Goal: Task Accomplishment & Management: Use online tool/utility

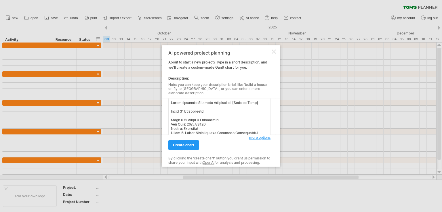
click at [251, 100] on textarea at bounding box center [219, 116] width 102 height 37
drag, startPoint x: 256, startPoint y: 102, endPoint x: 229, endPoint y: 102, distance: 26.5
click at [229, 102] on textarea at bounding box center [219, 116] width 102 height 37
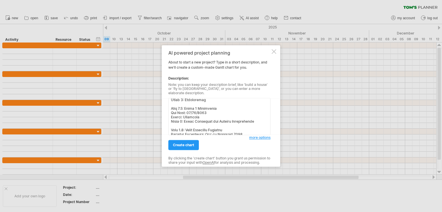
scroll to position [23, 0]
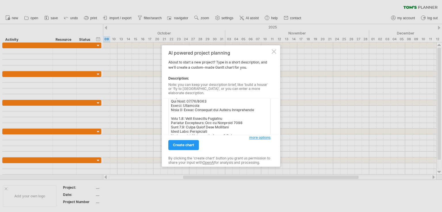
click at [229, 106] on textarea at bounding box center [219, 116] width 102 height 37
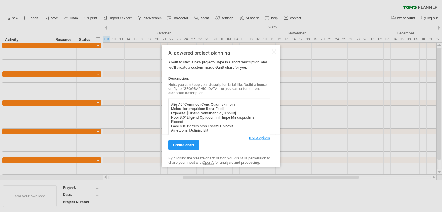
scroll to position [291, 0]
click at [210, 129] on textarea at bounding box center [219, 116] width 102 height 37
click at [233, 109] on textarea at bounding box center [219, 116] width 102 height 37
drag, startPoint x: 225, startPoint y: 111, endPoint x: 188, endPoint y: 112, distance: 37.7
click at [188, 112] on textarea at bounding box center [219, 116] width 102 height 37
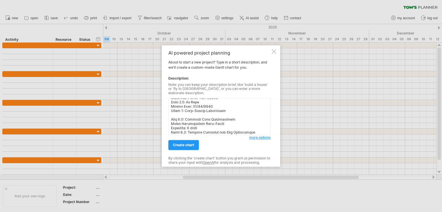
scroll to position [257, 0]
type textarea "Title: Website Delivery Timeline for Fairview New Homes Phase 1: Wireframing Ta…"
click at [187, 144] on span "create chart" at bounding box center [183, 145] width 21 height 4
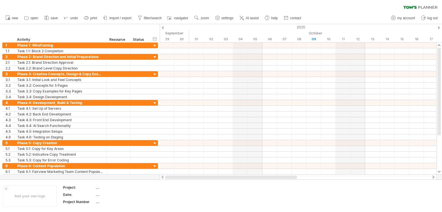
drag, startPoint x: 270, startPoint y: 178, endPoint x: 179, endPoint y: 157, distance: 93.5
click at [160, 178] on div at bounding box center [298, 178] width 277 height 6
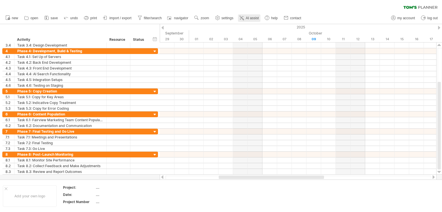
click at [247, 20] on link "AI assist" at bounding box center [249, 17] width 22 height 7
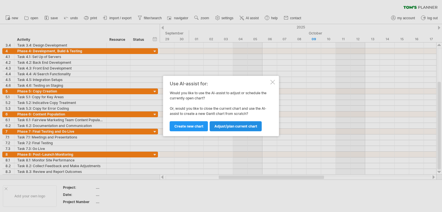
click at [226, 124] on span "Adjust/plan current chart" at bounding box center [235, 126] width 43 height 4
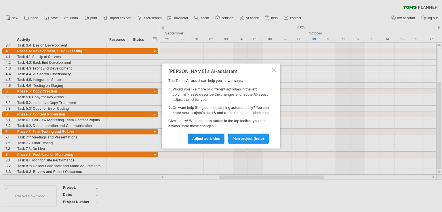
click at [209, 141] on span "Adjust activities" at bounding box center [206, 139] width 28 height 4
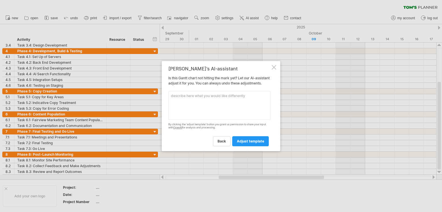
click at [201, 112] on textarea at bounding box center [219, 105] width 102 height 29
type textarea "add timings for each task into the date columns"
click at [256, 144] on span "adjust template" at bounding box center [250, 141] width 27 height 4
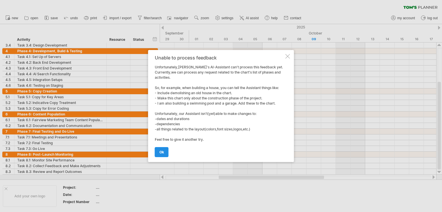
click at [165, 152] on link "ok" at bounding box center [162, 152] width 14 height 10
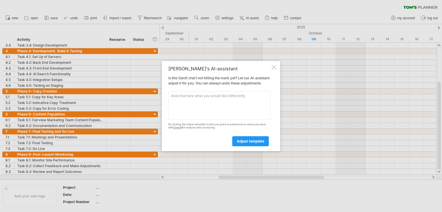
click at [272, 66] on div at bounding box center [274, 67] width 5 height 5
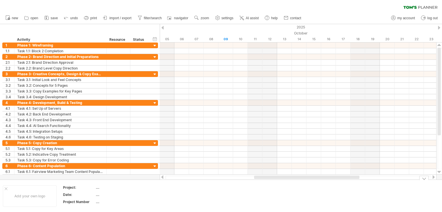
drag, startPoint x: 265, startPoint y: 178, endPoint x: 300, endPoint y: 181, distance: 35.6
click at [300, 181] on div "Trying to reach [DOMAIN_NAME] Connected again... 0% clear filter new 1" at bounding box center [221, 106] width 442 height 212
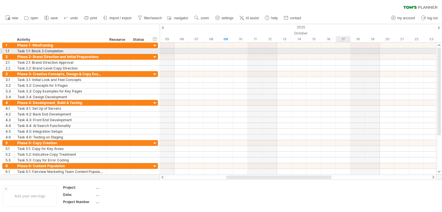
click at [343, 52] on div at bounding box center [298, 51] width 277 height 6
click at [342, 52] on div at bounding box center [298, 51] width 277 height 6
click at [339, 52] on div at bounding box center [298, 51] width 277 height 6
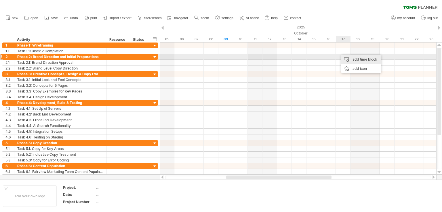
click at [352, 60] on div "add time block" at bounding box center [361, 59] width 40 height 9
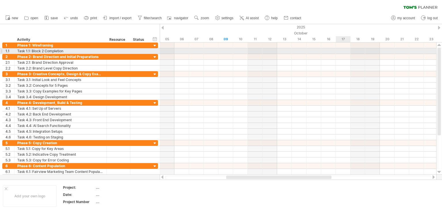
click at [339, 51] on div at bounding box center [298, 51] width 277 height 6
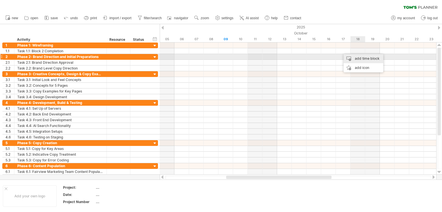
click at [362, 57] on div "add time block" at bounding box center [364, 58] width 40 height 9
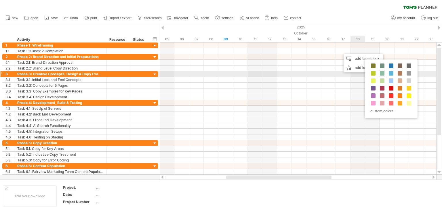
click at [382, 72] on span at bounding box center [382, 73] width 5 height 5
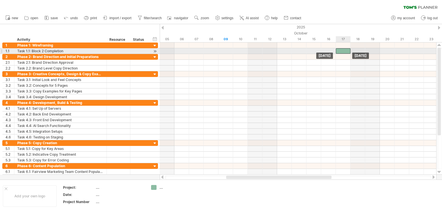
drag, startPoint x: 350, startPoint y: 51, endPoint x: 345, endPoint y: 51, distance: 4.9
click at [345, 51] on div at bounding box center [343, 50] width 15 height 5
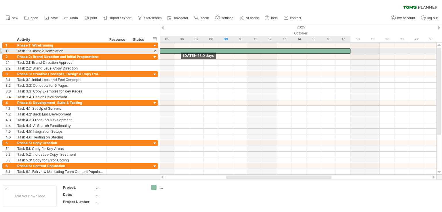
drag, startPoint x: 335, startPoint y: 51, endPoint x: 161, endPoint y: 53, distance: 174.1
click at [161, 53] on div "[DATE] [DATE] - 13.0 days" at bounding box center [298, 109] width 277 height 132
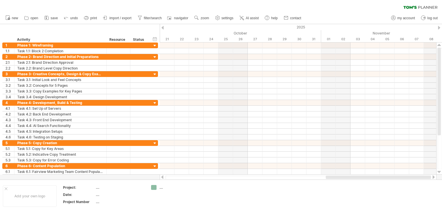
drag, startPoint x: 258, startPoint y: 178, endPoint x: 391, endPoint y: 176, distance: 133.3
click at [391, 176] on div at bounding box center [378, 177] width 105 height 3
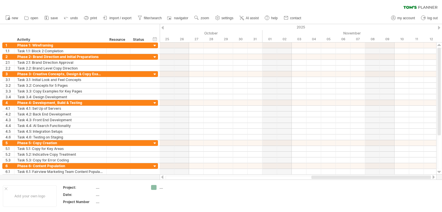
drag, startPoint x: 338, startPoint y: 178, endPoint x: 385, endPoint y: 178, distance: 46.9
click at [385, 178] on div at bounding box center [371, 177] width 120 height 3
click at [432, 177] on div at bounding box center [433, 178] width 5 height 4
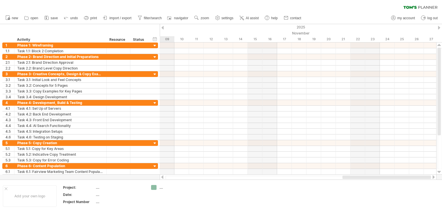
drag, startPoint x: 407, startPoint y: 177, endPoint x: 432, endPoint y: 176, distance: 24.8
click at [432, 176] on div at bounding box center [298, 178] width 277 height 6
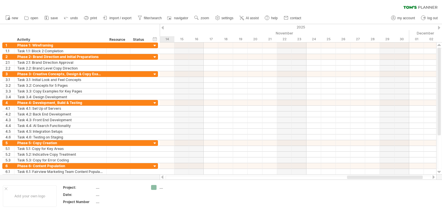
drag, startPoint x: 397, startPoint y: 178, endPoint x: 414, endPoint y: 179, distance: 17.3
click at [414, 179] on div at bounding box center [385, 177] width 76 height 3
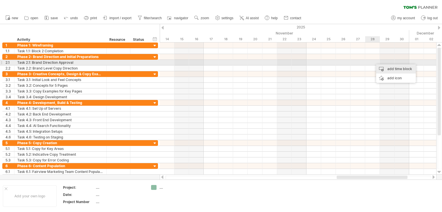
click at [398, 65] on div "add time block" at bounding box center [396, 68] width 40 height 9
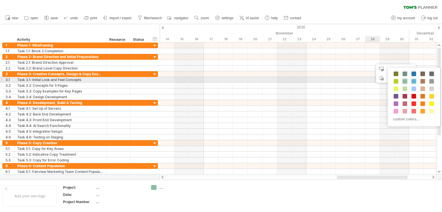
click at [414, 81] on span at bounding box center [414, 81] width 5 height 5
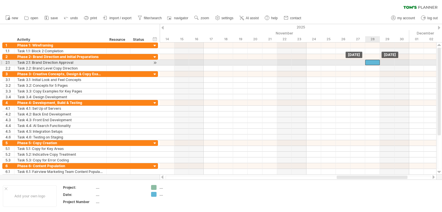
drag, startPoint x: 378, startPoint y: 62, endPoint x: 373, endPoint y: 62, distance: 4.3
click at [373, 62] on div at bounding box center [372, 62] width 15 height 5
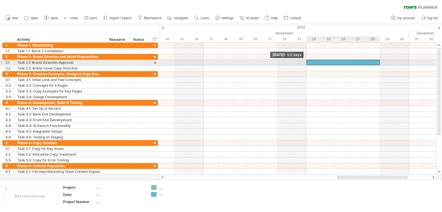
drag, startPoint x: 366, startPoint y: 63, endPoint x: 306, endPoint y: 61, distance: 59.3
click at [306, 61] on span at bounding box center [306, 62] width 2 height 5
click at [330, 63] on div at bounding box center [342, 62] width 73 height 5
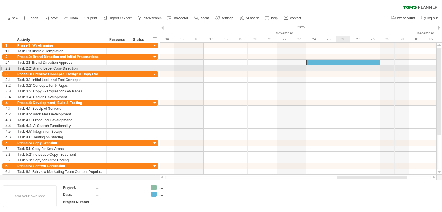
click at [343, 70] on div at bounding box center [298, 69] width 277 height 6
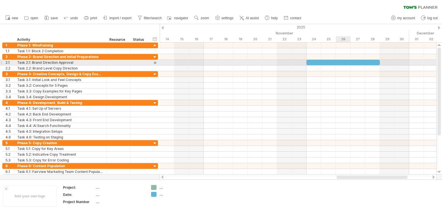
click at [342, 63] on div at bounding box center [342, 62] width 73 height 5
paste div
click at [351, 66] on div at bounding box center [298, 69] width 277 height 6
click at [359, 64] on div at bounding box center [342, 62] width 73 height 5
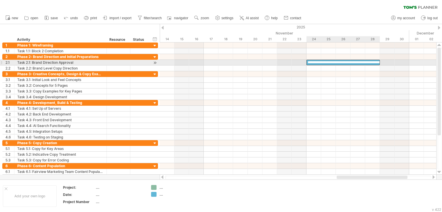
scroll to position [0, 0]
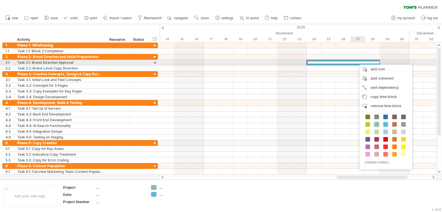
click at [357, 62] on div at bounding box center [342, 62] width 73 height 5
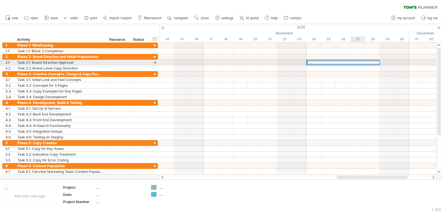
click at [357, 62] on div at bounding box center [342, 62] width 73 height 5
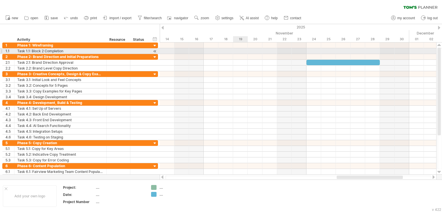
click at [243, 50] on div at bounding box center [298, 51] width 277 height 6
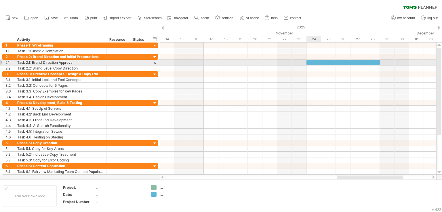
click at [313, 62] on div at bounding box center [342, 62] width 73 height 5
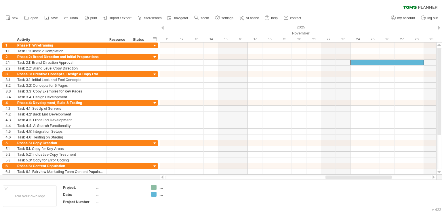
drag, startPoint x: 370, startPoint y: 178, endPoint x: 359, endPoint y: 177, distance: 11.4
click at [359, 177] on div at bounding box center [358, 177] width 66 height 3
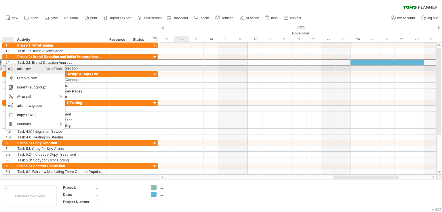
click at [28, 67] on div "add row Ctrl+Enter Cmd+Enter" at bounding box center [35, 68] width 59 height 9
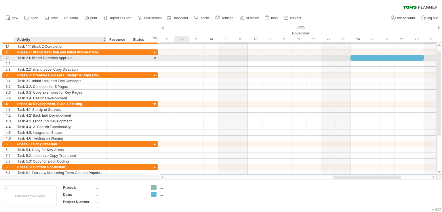
click at [20, 58] on div "Task 2.1: Brand Direction Approval" at bounding box center [60, 57] width 86 height 5
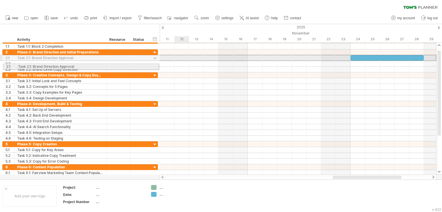
drag, startPoint x: 2, startPoint y: 58, endPoint x: 0, endPoint y: 66, distance: 7.3
click at [0, 66] on div "**********" at bounding box center [79, 107] width 158 height 138
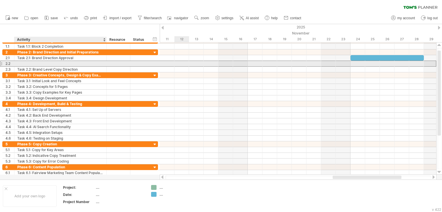
click at [18, 63] on div at bounding box center [60, 63] width 86 height 5
type input "**********"
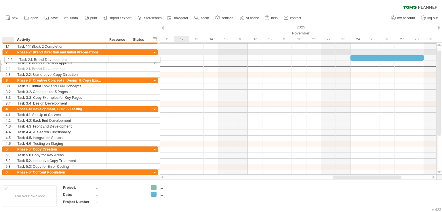
drag, startPoint x: 2, startPoint y: 63, endPoint x: 5, endPoint y: 59, distance: 5.0
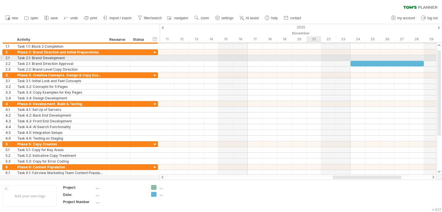
click at [316, 57] on div at bounding box center [298, 58] width 277 height 6
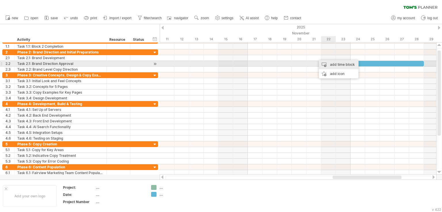
click at [332, 63] on div "add time block" at bounding box center [339, 64] width 40 height 9
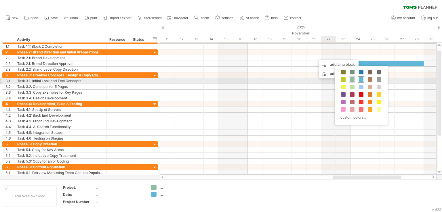
click at [362, 79] on span at bounding box center [361, 79] width 5 height 5
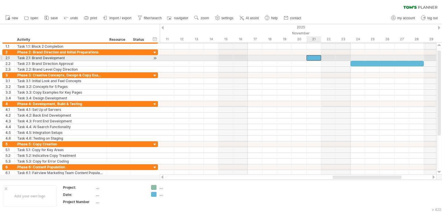
drag, startPoint x: 320, startPoint y: 58, endPoint x: 311, endPoint y: 57, distance: 8.9
click at [311, 57] on div at bounding box center [313, 57] width 15 height 5
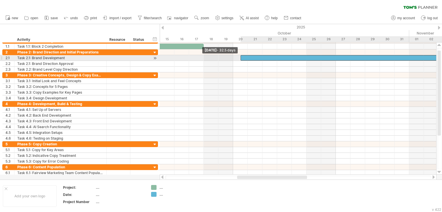
drag, startPoint x: 307, startPoint y: 58, endPoint x: 242, endPoint y: 58, distance: 64.5
drag, startPoint x: 240, startPoint y: 58, endPoint x: 235, endPoint y: 57, distance: 5.0
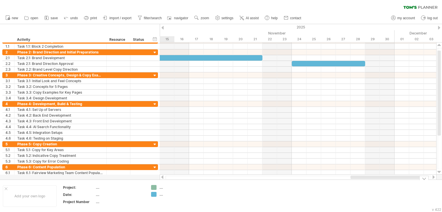
drag, startPoint x: 256, startPoint y: 176, endPoint x: 369, endPoint y: 186, distance: 113.8
click at [369, 186] on div "Trying to reach [DOMAIN_NAME] Connected again... 0% clear filter new 1" at bounding box center [221, 106] width 442 height 212
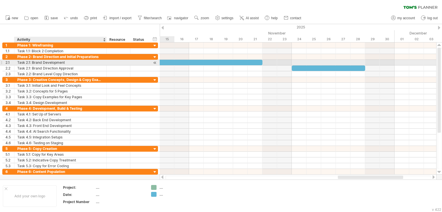
click at [47, 63] on div "Task 2.1: Brand Development" at bounding box center [60, 62] width 86 height 5
click at [41, 61] on input "**********" at bounding box center [60, 62] width 86 height 5
type input "**********"
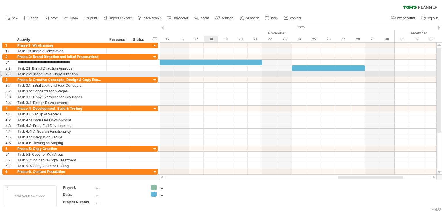
click at [207, 73] on div at bounding box center [298, 74] width 277 height 6
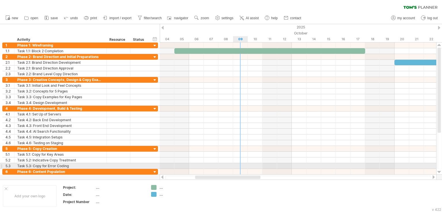
drag, startPoint x: 384, startPoint y: 178, endPoint x: 242, endPoint y: 167, distance: 143.1
click at [242, 167] on div "Trying to reach [DOMAIN_NAME] Connected again... 0% clear filter new 1" at bounding box center [221, 106] width 442 height 212
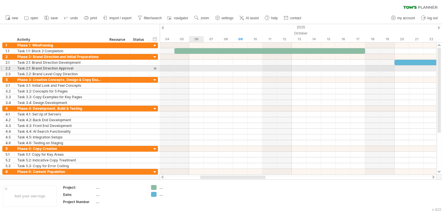
click at [199, 68] on div at bounding box center [298, 69] width 277 height 6
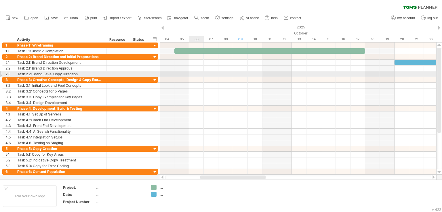
click at [197, 73] on div at bounding box center [298, 74] width 277 height 6
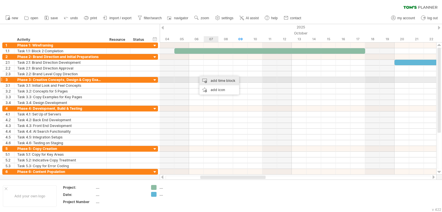
click at [220, 81] on div "add time block" at bounding box center [219, 80] width 40 height 9
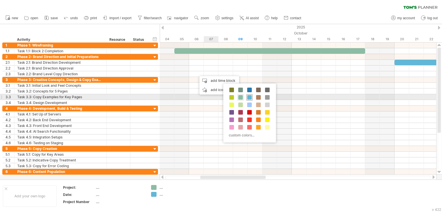
click at [247, 95] on span at bounding box center [249, 97] width 5 height 5
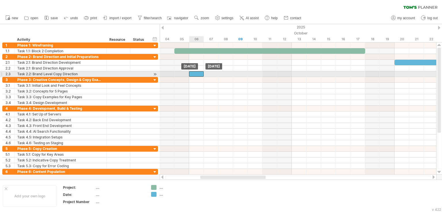
drag, startPoint x: 204, startPoint y: 74, endPoint x: 199, endPoint y: 73, distance: 4.5
click at [199, 73] on div at bounding box center [196, 73] width 15 height 5
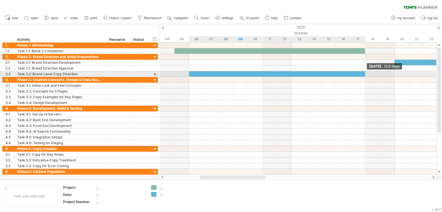
drag, startPoint x: 204, startPoint y: 74, endPoint x: 366, endPoint y: 76, distance: 161.7
click at [366, 76] on span at bounding box center [365, 73] width 2 height 5
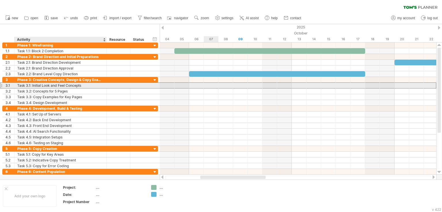
click at [79, 87] on div "Task 3.1: Initial Look and Feel Concepts" at bounding box center [60, 85] width 86 height 5
click at [196, 83] on div at bounding box center [298, 86] width 277 height 6
click at [195, 87] on div at bounding box center [298, 86] width 277 height 6
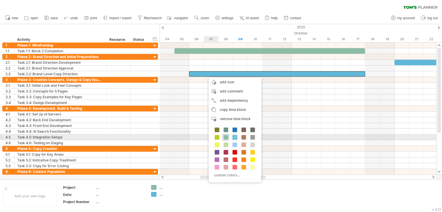
click at [226, 136] on span at bounding box center [226, 137] width 5 height 5
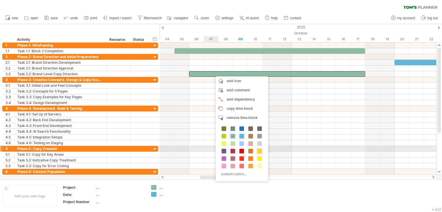
click at [260, 149] on span at bounding box center [259, 151] width 5 height 5
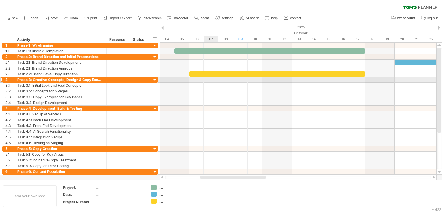
click at [211, 80] on div at bounding box center [298, 80] width 277 height 6
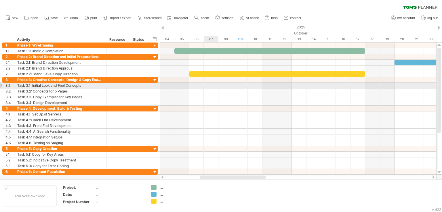
click at [209, 85] on div at bounding box center [298, 86] width 277 height 6
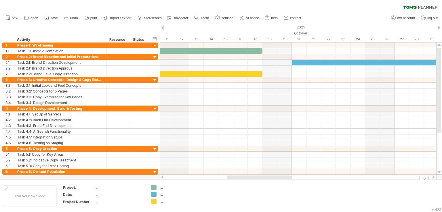
drag, startPoint x: 213, startPoint y: 177, endPoint x: 239, endPoint y: 181, distance: 26.8
click at [239, 181] on div "Trying to reach [DOMAIN_NAME] Connected again... 0% clear filter new 1" at bounding box center [221, 106] width 442 height 212
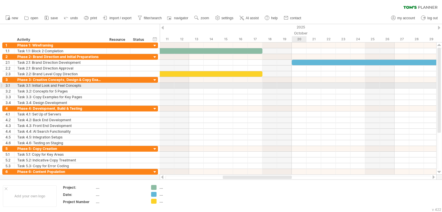
click at [297, 84] on div at bounding box center [298, 86] width 277 height 6
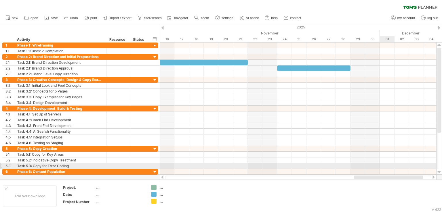
drag, startPoint x: 262, startPoint y: 176, endPoint x: 394, endPoint y: 169, distance: 131.4
click at [394, 169] on div "Trying to reach [DOMAIN_NAME] Connected again... 0% clear filter new 1" at bounding box center [221, 106] width 442 height 212
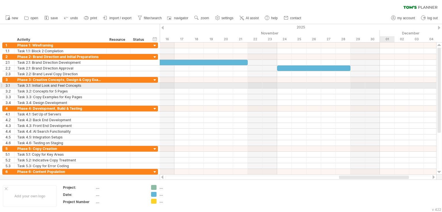
click at [384, 87] on div at bounding box center [298, 86] width 277 height 6
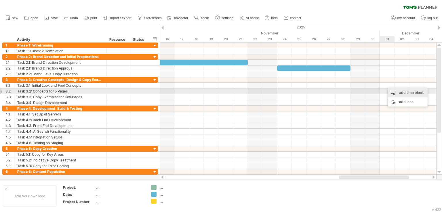
click at [395, 90] on div "add time block" at bounding box center [408, 92] width 40 height 9
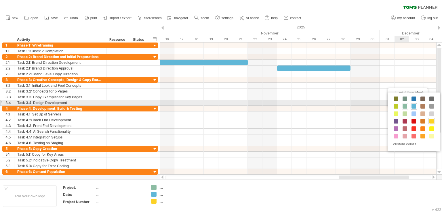
click at [413, 104] on span at bounding box center [414, 106] width 5 height 5
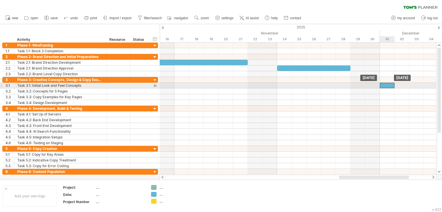
drag, startPoint x: 394, startPoint y: 85, endPoint x: 389, endPoint y: 84, distance: 5.5
click at [389, 84] on div at bounding box center [387, 85] width 15 height 5
drag, startPoint x: 395, startPoint y: 86, endPoint x: 364, endPoint y: 99, distance: 33.3
click at [441, 85] on div "Trying to reach [DOMAIN_NAME] Connected again... 0% clear filter new 1" at bounding box center [221, 106] width 442 height 212
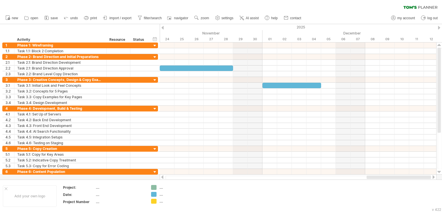
drag, startPoint x: 343, startPoint y: 177, endPoint x: 393, endPoint y: 175, distance: 49.9
click at [393, 175] on div at bounding box center [298, 178] width 277 height 6
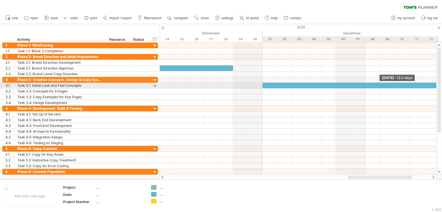
drag, startPoint x: 320, startPoint y: 84, endPoint x: 436, endPoint y: 84, distance: 116.0
click at [436, 84] on div "Trying to reach [DOMAIN_NAME] Connected again... 0% clear filter new 1" at bounding box center [221, 106] width 442 height 212
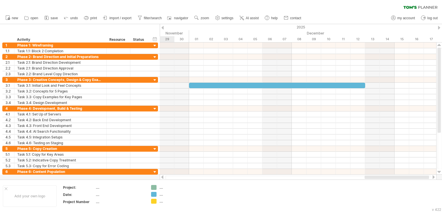
drag, startPoint x: 363, startPoint y: 178, endPoint x: 379, endPoint y: 176, distance: 16.7
click at [379, 176] on div at bounding box center [397, 177] width 64 height 3
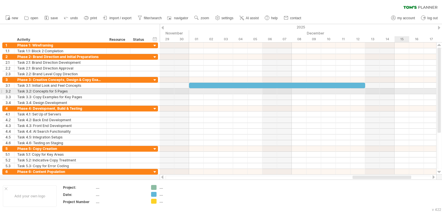
click at [399, 91] on div at bounding box center [298, 92] width 277 height 6
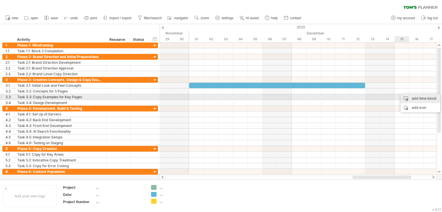
click at [417, 98] on div "add time block" at bounding box center [421, 98] width 40 height 9
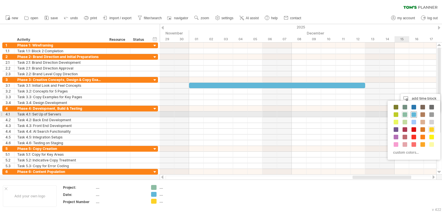
click at [414, 113] on span at bounding box center [414, 115] width 5 height 5
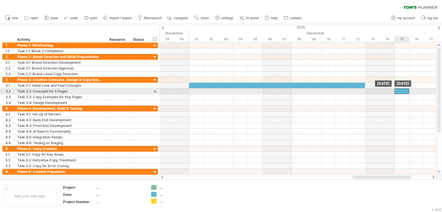
drag, startPoint x: 407, startPoint y: 90, endPoint x: 402, endPoint y: 90, distance: 5.5
click at [402, 90] on div at bounding box center [402, 91] width 15 height 5
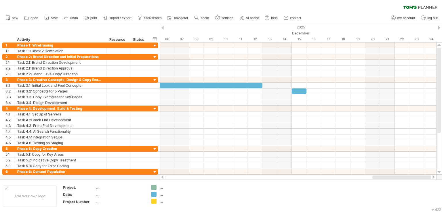
drag, startPoint x: 370, startPoint y: 177, endPoint x: 401, endPoint y: 165, distance: 33.9
click at [402, 176] on div at bounding box center [401, 177] width 59 height 3
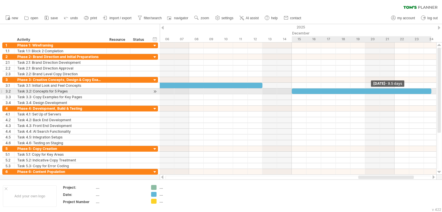
drag, startPoint x: 305, startPoint y: 92, endPoint x: 434, endPoint y: 91, distance: 128.4
click at [434, 91] on div "[DATE] - 9.5 days [DATE]" at bounding box center [298, 109] width 277 height 132
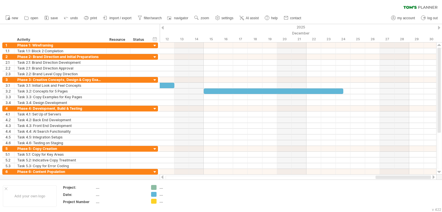
drag, startPoint x: 393, startPoint y: 178, endPoint x: 420, endPoint y: 178, distance: 27.6
click at [420, 178] on div at bounding box center [404, 177] width 56 height 3
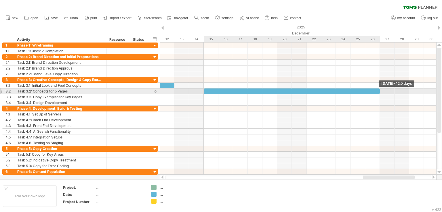
drag, startPoint x: 342, startPoint y: 92, endPoint x: 376, endPoint y: 91, distance: 34.3
click at [376, 91] on div at bounding box center [292, 91] width 176 height 5
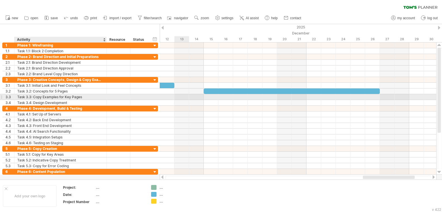
click at [76, 98] on div "Task 3.3: Copy Examples for Key Pages" at bounding box center [60, 96] width 86 height 5
click at [100, 95] on input "**********" at bounding box center [60, 96] width 86 height 5
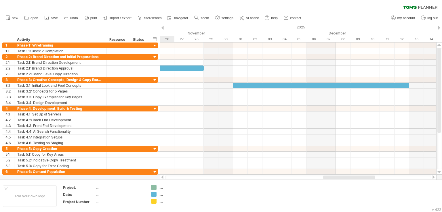
drag, startPoint x: 375, startPoint y: 178, endPoint x: 335, endPoint y: 178, distance: 40.0
click at [335, 178] on div at bounding box center [349, 177] width 52 height 3
click at [241, 86] on div at bounding box center [321, 85] width 176 height 5
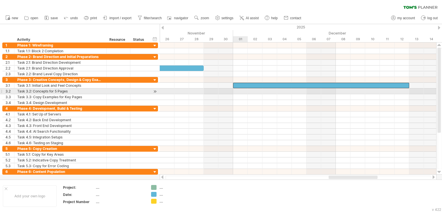
click at [237, 92] on div at bounding box center [298, 92] width 277 height 6
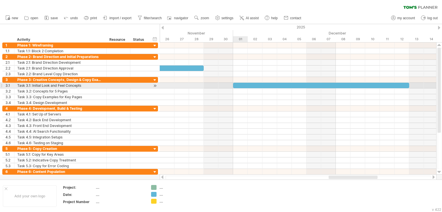
click at [238, 86] on div at bounding box center [321, 85] width 176 height 5
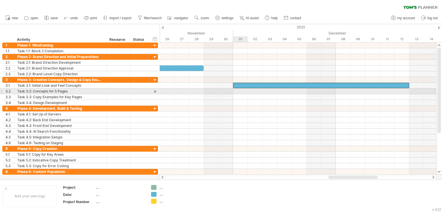
click at [245, 92] on div at bounding box center [298, 92] width 277 height 6
click at [236, 93] on div at bounding box center [298, 92] width 277 height 6
click at [238, 91] on div at bounding box center [298, 92] width 277 height 6
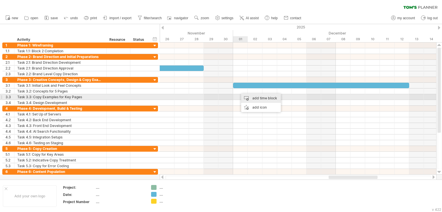
click at [260, 98] on div "add time block" at bounding box center [261, 98] width 40 height 9
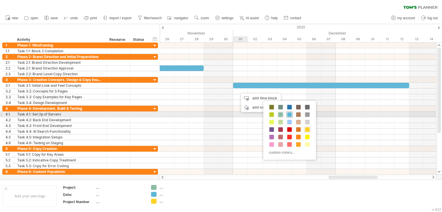
drag, startPoint x: 287, startPoint y: 113, endPoint x: 272, endPoint y: 107, distance: 16.8
click at [287, 113] on span at bounding box center [289, 115] width 5 height 5
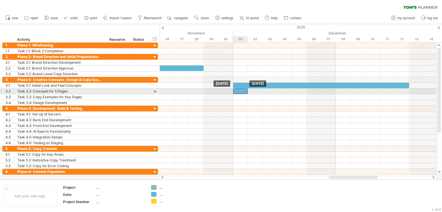
drag, startPoint x: 247, startPoint y: 91, endPoint x: 241, endPoint y: 90, distance: 6.7
click at [241, 90] on div at bounding box center [240, 91] width 15 height 5
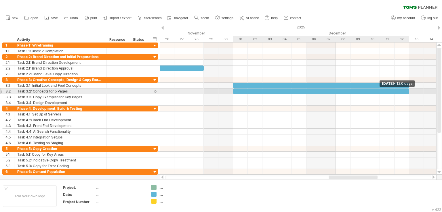
drag, startPoint x: 247, startPoint y: 90, endPoint x: 406, endPoint y: 92, distance: 158.6
click at [406, 92] on div at bounding box center [321, 91] width 176 height 5
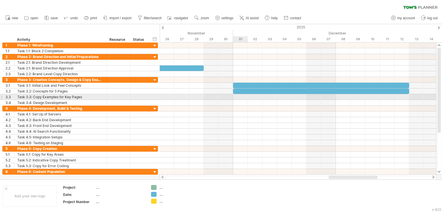
click at [244, 99] on div at bounding box center [298, 97] width 277 height 6
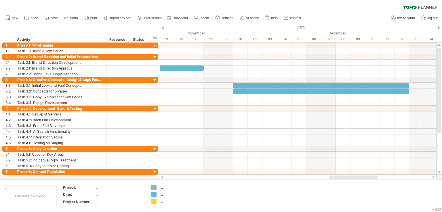
click at [349, 178] on div at bounding box center [353, 177] width 49 height 3
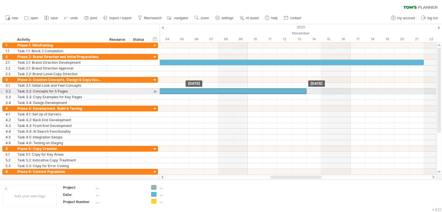
drag, startPoint x: 309, startPoint y: 92, endPoint x: 205, endPoint y: 92, distance: 103.9
click at [205, 92] on div at bounding box center [218, 91] width 176 height 5
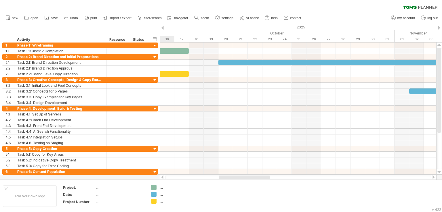
drag, startPoint x: 308, startPoint y: 178, endPoint x: 256, endPoint y: 178, distance: 51.5
click at [256, 178] on div at bounding box center [244, 177] width 51 height 3
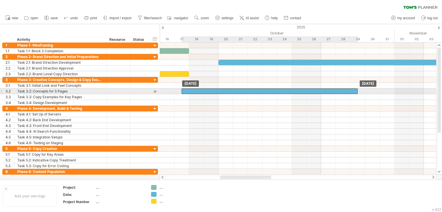
drag, startPoint x: 417, startPoint y: 90, endPoint x: 186, endPoint y: 91, distance: 231.1
click at [186, 91] on div at bounding box center [270, 91] width 176 height 5
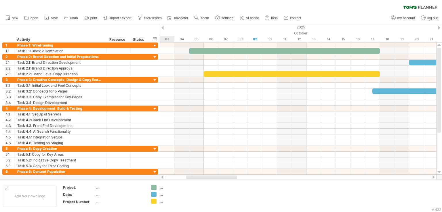
drag, startPoint x: 253, startPoint y: 177, endPoint x: 219, endPoint y: 178, distance: 34.0
click at [219, 178] on div at bounding box center [211, 177] width 51 height 3
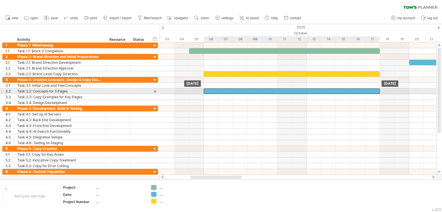
drag, startPoint x: 397, startPoint y: 90, endPoint x: 225, endPoint y: 92, distance: 171.8
click at [225, 92] on div at bounding box center [292, 91] width 176 height 5
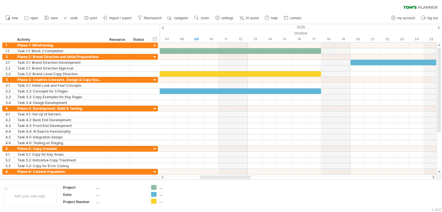
drag, startPoint x: 232, startPoint y: 178, endPoint x: 241, endPoint y: 179, distance: 9.2
click at [241, 179] on div at bounding box center [225, 177] width 51 height 3
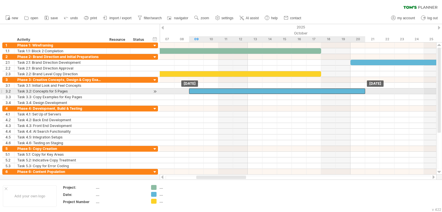
drag, startPoint x: 289, startPoint y: 92, endPoint x: 332, endPoint y: 92, distance: 43.2
click at [332, 92] on div at bounding box center [277, 91] width 176 height 5
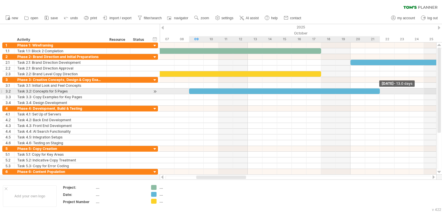
drag, startPoint x: 365, startPoint y: 92, endPoint x: 378, endPoint y: 91, distance: 12.7
click at [378, 91] on div at bounding box center [284, 91] width 191 height 5
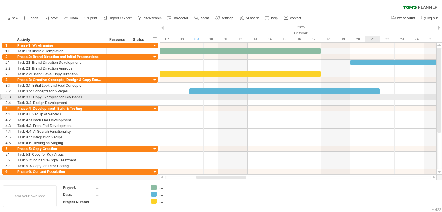
click at [376, 98] on div at bounding box center [298, 97] width 277 height 6
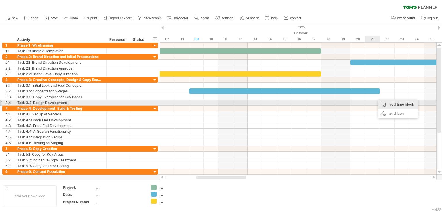
click at [389, 103] on div "add time block" at bounding box center [398, 104] width 40 height 9
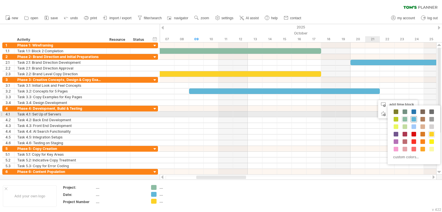
click at [414, 117] on span at bounding box center [414, 119] width 5 height 5
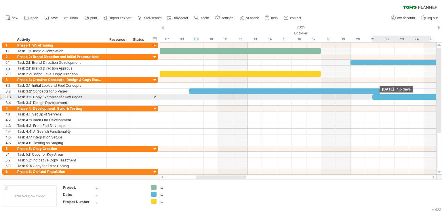
drag, startPoint x: 388, startPoint y: 97, endPoint x: 438, endPoint y: 96, distance: 50.4
click at [438, 96] on div "Trying to reach [DOMAIN_NAME] Connected again... 0% clear filter new 1" at bounding box center [221, 106] width 442 height 212
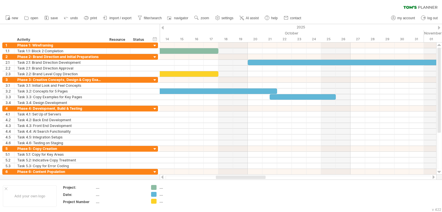
drag, startPoint x: 234, startPoint y: 177, endPoint x: 254, endPoint y: 178, distance: 19.6
click at [254, 178] on div at bounding box center [241, 177] width 50 height 3
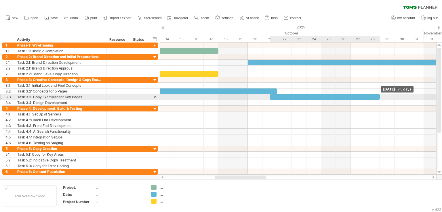
drag, startPoint x: 336, startPoint y: 97, endPoint x: 378, endPoint y: 96, distance: 42.0
click at [378, 96] on div at bounding box center [325, 96] width 110 height 5
drag, startPoint x: 379, startPoint y: 96, endPoint x: 390, endPoint y: 97, distance: 11.2
click at [390, 97] on div at bounding box center [332, 96] width 125 height 5
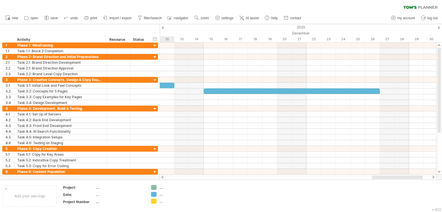
drag, startPoint x: 260, startPoint y: 179, endPoint x: 417, endPoint y: 180, distance: 156.8
click at [417, 180] on div at bounding box center [298, 178] width 277 height 6
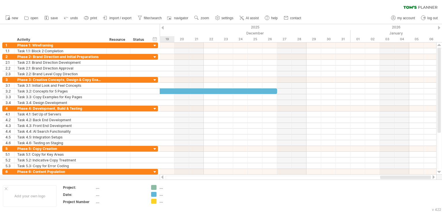
drag, startPoint x: 378, startPoint y: 177, endPoint x: 419, endPoint y: 178, distance: 41.2
click at [419, 178] on div at bounding box center [405, 177] width 51 height 3
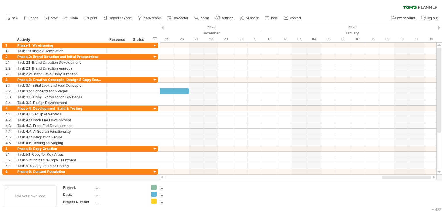
drag, startPoint x: 376, startPoint y: 178, endPoint x: 392, endPoint y: 177, distance: 16.7
click at [392, 177] on div at bounding box center [406, 177] width 49 height 3
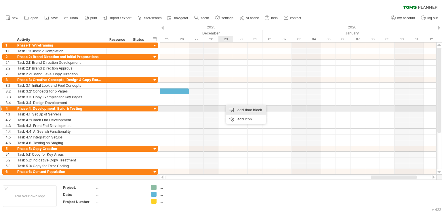
click at [239, 107] on div "add time block" at bounding box center [246, 110] width 40 height 9
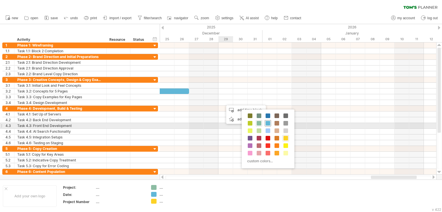
click at [268, 124] on span at bounding box center [268, 123] width 5 height 5
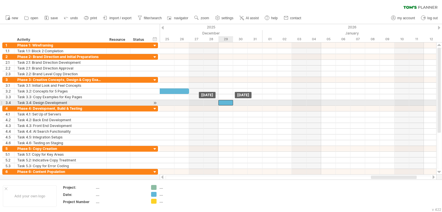
drag, startPoint x: 232, startPoint y: 102, endPoint x: 228, endPoint y: 102, distance: 4.1
click at [228, 102] on div at bounding box center [225, 102] width 15 height 5
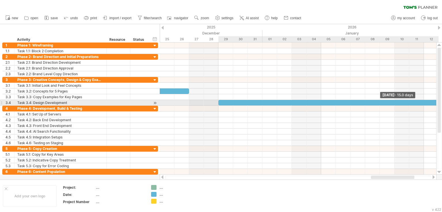
drag, startPoint x: 234, startPoint y: 103, endPoint x: 437, endPoint y: 102, distance: 203.5
click at [437, 102] on div "Trying to reach [DOMAIN_NAME] Connected again... 0% clear filter new 1" at bounding box center [221, 106] width 442 height 212
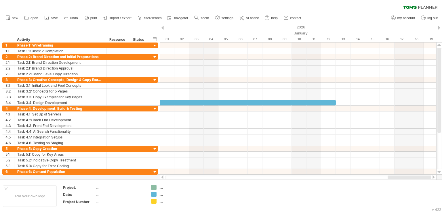
drag, startPoint x: 393, startPoint y: 178, endPoint x: 414, endPoint y: 178, distance: 20.7
click at [414, 178] on div at bounding box center [409, 177] width 43 height 3
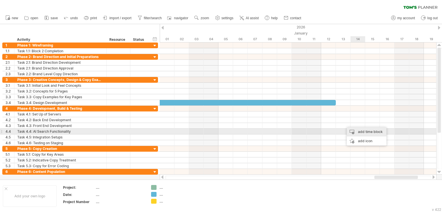
click at [369, 130] on div "add time block" at bounding box center [367, 131] width 40 height 9
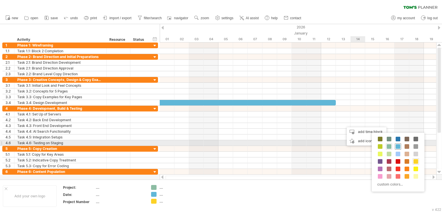
click at [397, 146] on span at bounding box center [398, 146] width 5 height 5
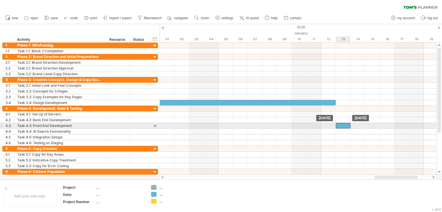
drag, startPoint x: 351, startPoint y: 125, endPoint x: 346, endPoint y: 125, distance: 4.6
click at [346, 125] on div at bounding box center [343, 125] width 15 height 5
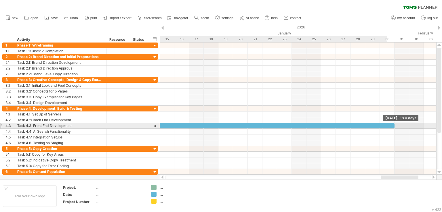
drag, startPoint x: 351, startPoint y: 125, endPoint x: 391, endPoint y: 126, distance: 40.6
click at [391, 126] on div at bounding box center [262, 125] width 264 height 5
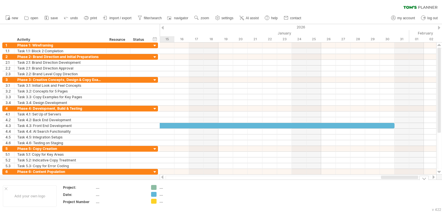
click at [394, 181] on div "Trying to reach [DOMAIN_NAME] Connected again... 0% clear filter new 1" at bounding box center [221, 106] width 442 height 212
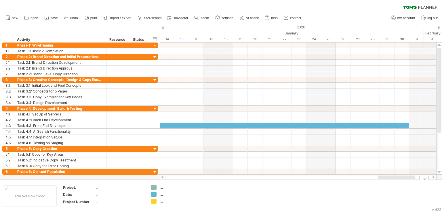
drag, startPoint x: 408, startPoint y: 178, endPoint x: 405, endPoint y: 180, distance: 3.9
click at [405, 180] on div "Trying to reach [DOMAIN_NAME] Connected again... 0% clear filter new 1" at bounding box center [221, 106] width 442 height 212
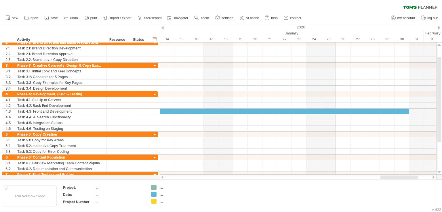
click at [399, 180] on div "Trying to reach [DOMAIN_NAME] Connected again... 0% clear filter new 1" at bounding box center [221, 106] width 442 height 212
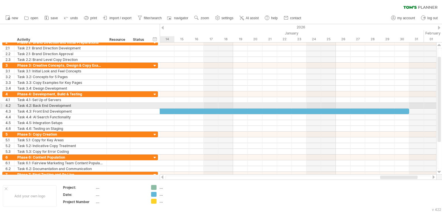
click at [167, 107] on div at bounding box center [298, 106] width 277 height 6
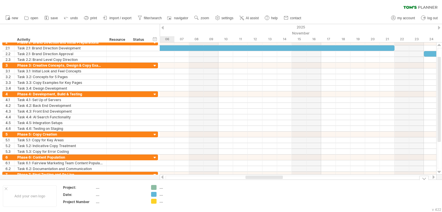
drag, startPoint x: 386, startPoint y: 178, endPoint x: 252, endPoint y: 183, distance: 134.8
click at [252, 183] on div "Trying to reach [DOMAIN_NAME] Connected again... 0% clear filter new 1" at bounding box center [221, 106] width 442 height 212
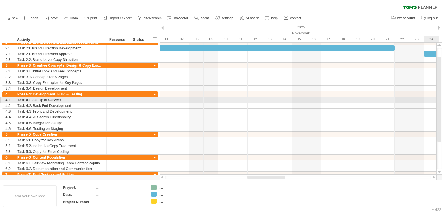
click at [428, 101] on div at bounding box center [298, 100] width 277 height 6
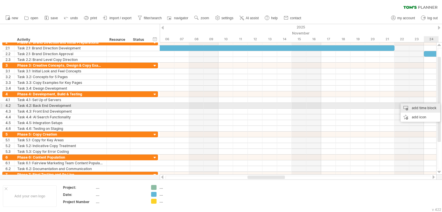
click at [428, 107] on div "add time block" at bounding box center [421, 108] width 40 height 9
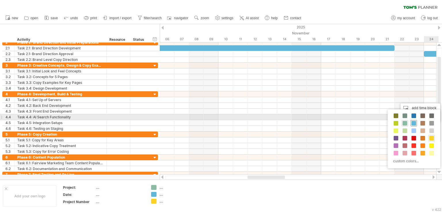
click at [413, 120] on div at bounding box center [414, 123] width 6 height 6
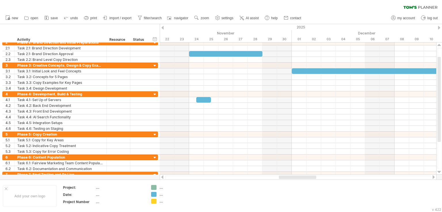
drag, startPoint x: 267, startPoint y: 176, endPoint x: 298, endPoint y: 176, distance: 31.4
click at [298, 176] on div at bounding box center [297, 177] width 37 height 3
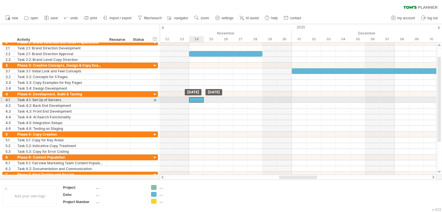
drag, startPoint x: 205, startPoint y: 100, endPoint x: 201, endPoint y: 99, distance: 4.9
click at [201, 99] on div at bounding box center [196, 99] width 15 height 5
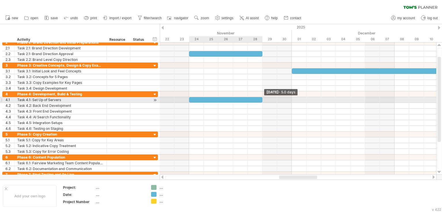
drag, startPoint x: 203, startPoint y: 99, endPoint x: 260, endPoint y: 100, distance: 56.4
click at [260, 100] on div at bounding box center [225, 99] width 73 height 5
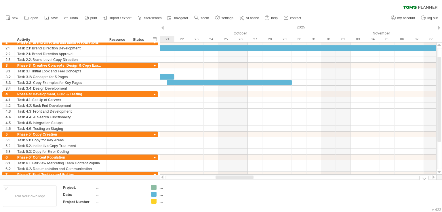
drag, startPoint x: 313, startPoint y: 177, endPoint x: 250, endPoint y: 183, distance: 63.9
click at [250, 183] on div "Trying to reach [DOMAIN_NAME] Connected again... 0% clear filter new 1" at bounding box center [221, 106] width 442 height 212
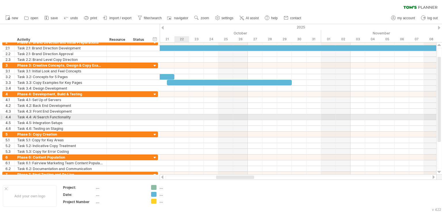
click at [182, 115] on div at bounding box center [298, 118] width 277 height 6
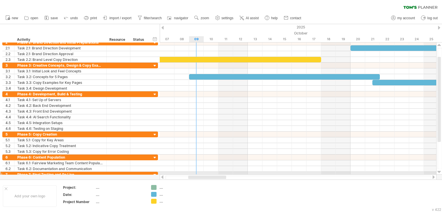
drag, startPoint x: 230, startPoint y: 178, endPoint x: 202, endPoint y: 174, distance: 28.2
click at [202, 174] on div "Trying to reach [DOMAIN_NAME] Connected again... 0% clear filter new 1" at bounding box center [221, 106] width 442 height 212
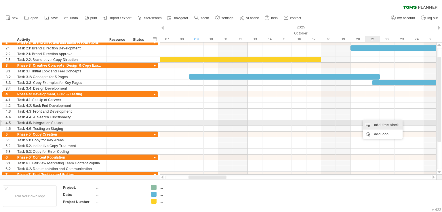
click at [378, 124] on div "add time block" at bounding box center [383, 125] width 40 height 9
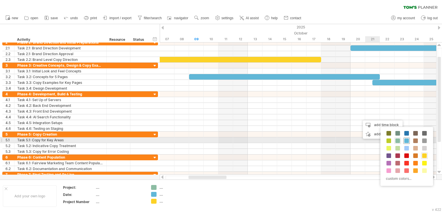
click at [405, 141] on span at bounding box center [406, 141] width 5 height 5
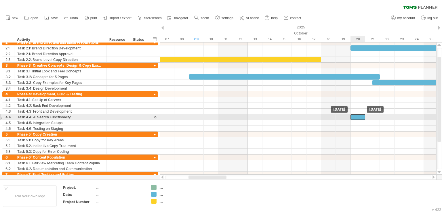
drag, startPoint x: 366, startPoint y: 117, endPoint x: 360, endPoint y: 117, distance: 5.8
click at [360, 117] on div at bounding box center [358, 117] width 15 height 5
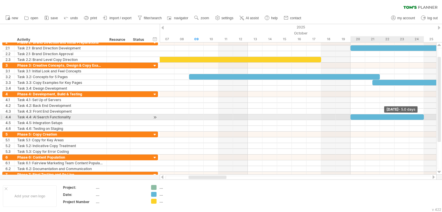
drag, startPoint x: 365, startPoint y: 117, endPoint x: 427, endPoint y: 115, distance: 61.6
click at [427, 115] on div "[DATE] - 5.0 days [DATE]" at bounding box center [298, 109] width 277 height 132
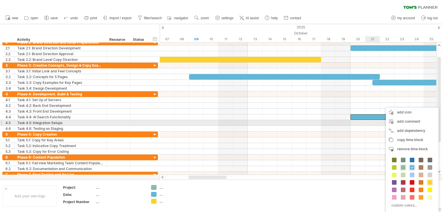
click at [376, 122] on div at bounding box center [298, 123] width 277 height 6
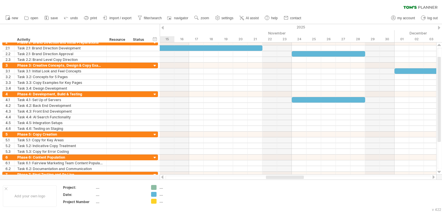
drag, startPoint x: 220, startPoint y: 178, endPoint x: 297, endPoint y: 177, distance: 77.4
click at [297, 177] on div at bounding box center [285, 177] width 38 height 3
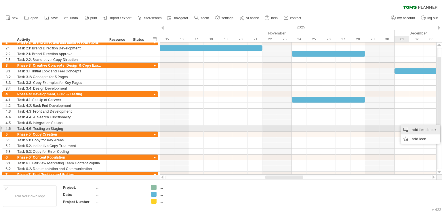
click at [416, 128] on div "add time block" at bounding box center [421, 129] width 40 height 9
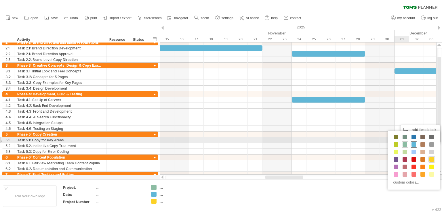
click at [414, 142] on span at bounding box center [414, 144] width 5 height 5
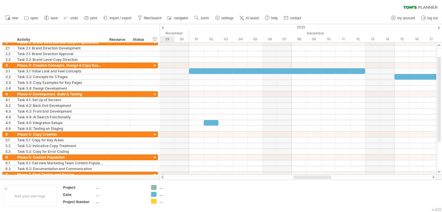
drag, startPoint x: 302, startPoint y: 179, endPoint x: 330, endPoint y: 179, distance: 27.9
click at [330, 179] on div at bounding box center [298, 178] width 266 height 4
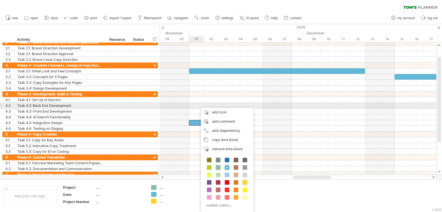
click at [198, 107] on div at bounding box center [298, 106] width 277 height 6
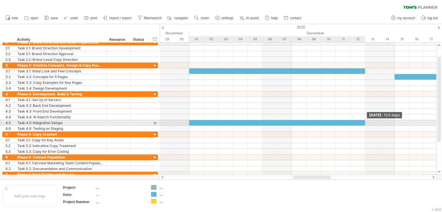
drag, startPoint x: 203, startPoint y: 122, endPoint x: 363, endPoint y: 122, distance: 160.0
click at [363, 122] on div at bounding box center [277, 122] width 176 height 5
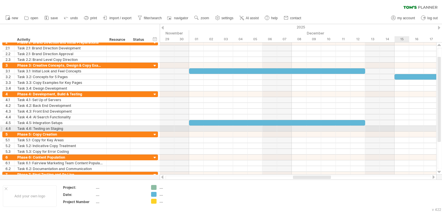
click at [406, 128] on div at bounding box center [298, 129] width 277 height 6
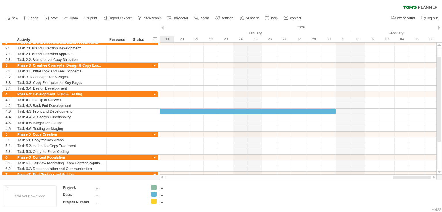
drag, startPoint x: 308, startPoint y: 178, endPoint x: 408, endPoint y: 178, distance: 99.9
click at [408, 178] on div at bounding box center [412, 177] width 38 height 3
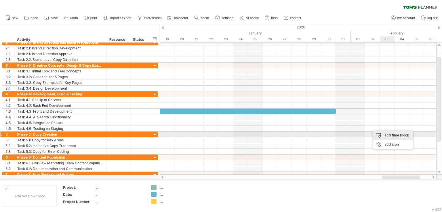
click at [387, 134] on div "add time block" at bounding box center [393, 135] width 40 height 9
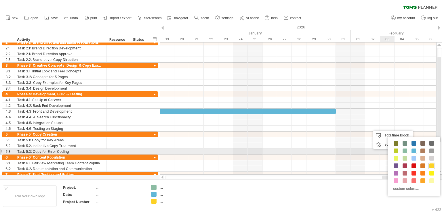
click at [413, 151] on span at bounding box center [414, 151] width 5 height 5
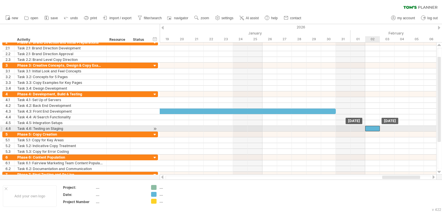
drag, startPoint x: 378, startPoint y: 129, endPoint x: 372, endPoint y: 127, distance: 6.3
click at [372, 127] on div at bounding box center [372, 128] width 15 height 5
drag, startPoint x: 380, startPoint y: 128, endPoint x: 441, endPoint y: 127, distance: 61.3
click at [441, 127] on div "Trying to reach [DOMAIN_NAME] Connected again... 0% clear filter new 1" at bounding box center [221, 106] width 442 height 212
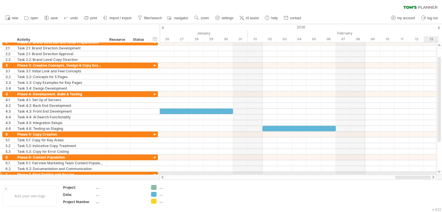
drag, startPoint x: 389, startPoint y: 177, endPoint x: 417, endPoint y: 165, distance: 29.9
click at [426, 172] on div "Trying to reach [DOMAIN_NAME] Connected again... 0% clear filter new 1" at bounding box center [221, 106] width 442 height 212
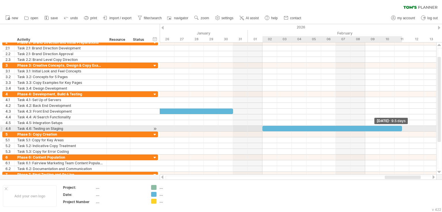
drag, startPoint x: 335, startPoint y: 128, endPoint x: 398, endPoint y: 126, distance: 63.1
click at [398, 126] on div at bounding box center [332, 128] width 140 height 5
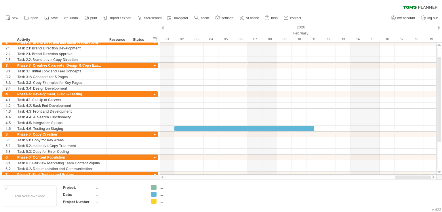
drag, startPoint x: 396, startPoint y: 177, endPoint x: 416, endPoint y: 176, distance: 20.2
click at [416, 176] on div at bounding box center [413, 177] width 36 height 3
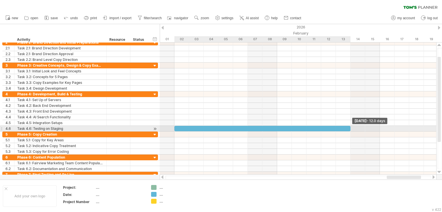
drag, startPoint x: 313, startPoint y: 127, endPoint x: 352, endPoint y: 127, distance: 39.1
click at [352, 127] on div "[DATE] - 12.0 days [DATE]" at bounding box center [298, 109] width 277 height 132
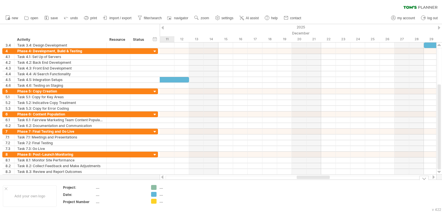
drag, startPoint x: 400, startPoint y: 177, endPoint x: 310, endPoint y: 186, distance: 90.5
click at [310, 186] on div "Trying to reach [DOMAIN_NAME] Connected again... 0% clear filter new 1" at bounding box center [221, 106] width 442 height 212
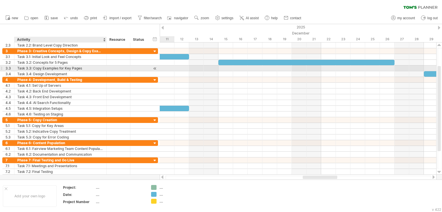
click at [75, 68] on div "Task 3.3: Copy Examples for Key Pages" at bounding box center [60, 68] width 86 height 5
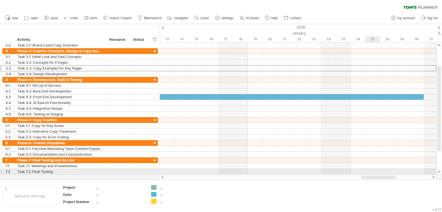
drag, startPoint x: 307, startPoint y: 176, endPoint x: 366, endPoint y: 173, distance: 58.8
click at [366, 173] on div "Trying to reach [DOMAIN_NAME] Connected again... 0% clear filter new 1" at bounding box center [221, 106] width 442 height 212
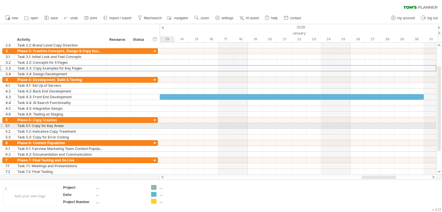
click at [167, 125] on div at bounding box center [298, 126] width 277 height 6
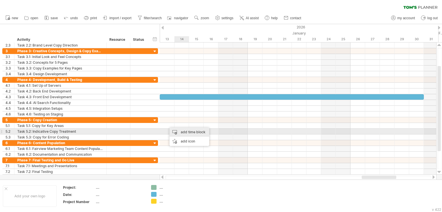
click at [182, 131] on div "add time block" at bounding box center [190, 132] width 40 height 9
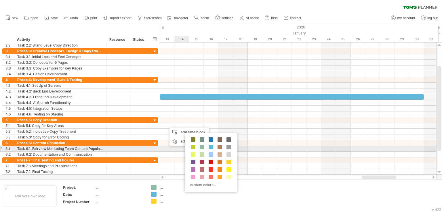
click at [211, 147] on span at bounding box center [211, 147] width 5 height 5
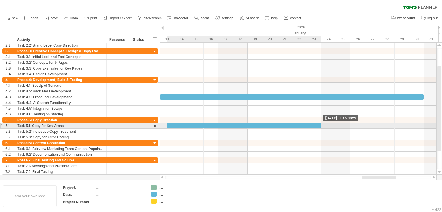
drag, startPoint x: 181, startPoint y: 126, endPoint x: 319, endPoint y: 123, distance: 138.2
click at [319, 123] on div at bounding box center [244, 125] width 154 height 5
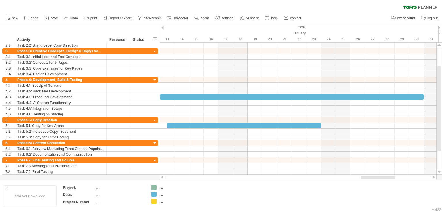
click at [375, 178] on div at bounding box center [378, 177] width 35 height 3
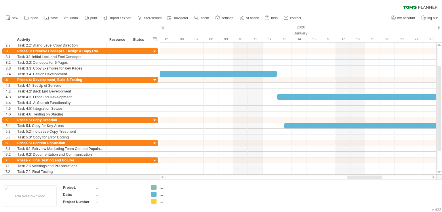
drag, startPoint x: 365, startPoint y: 177, endPoint x: 351, endPoint y: 175, distance: 14.5
click at [351, 175] on div at bounding box center [298, 178] width 277 height 6
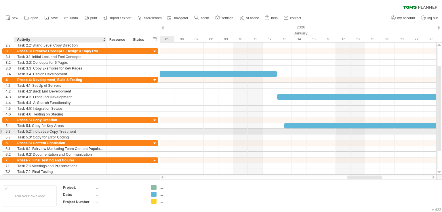
click at [54, 130] on div "Task 5.2: Indicative Copy Treatment" at bounding box center [60, 131] width 86 height 5
click at [167, 130] on div at bounding box center [298, 132] width 277 height 6
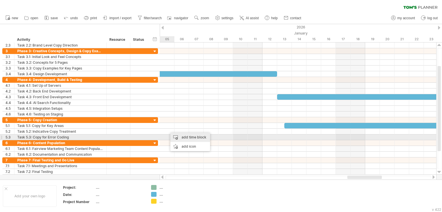
click at [182, 137] on div "add time block" at bounding box center [190, 137] width 40 height 9
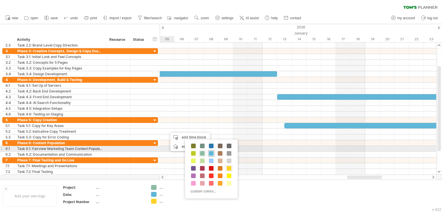
click at [210, 152] on span at bounding box center [211, 153] width 5 height 5
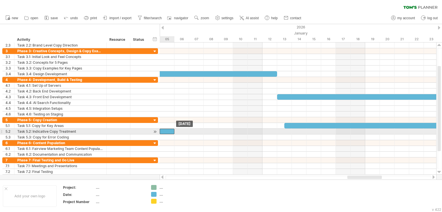
drag, startPoint x: 177, startPoint y: 130, endPoint x: 171, endPoint y: 129, distance: 6.2
click at [171, 129] on div at bounding box center [167, 131] width 15 height 5
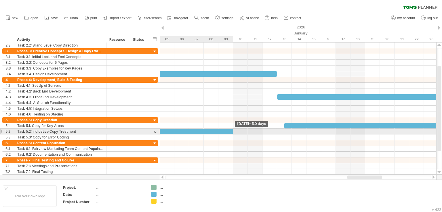
drag, startPoint x: 174, startPoint y: 132, endPoint x: 231, endPoint y: 132, distance: 57.8
click at [231, 132] on div at bounding box center [196, 131] width 73 height 5
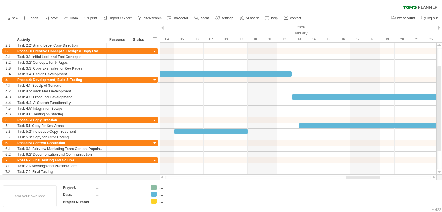
click at [351, 176] on div at bounding box center [363, 177] width 35 height 3
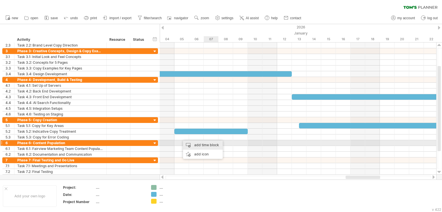
click at [209, 144] on div "add time block" at bounding box center [203, 145] width 40 height 9
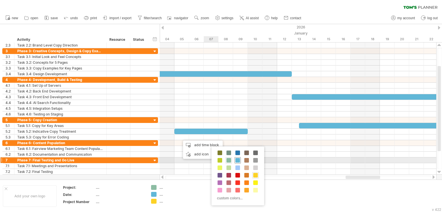
click at [237, 160] on span at bounding box center [237, 160] width 5 height 5
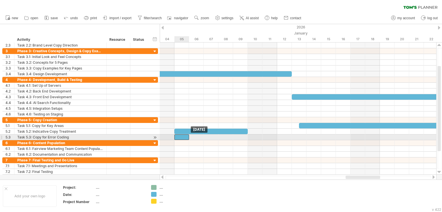
drag, startPoint x: 191, startPoint y: 138, endPoint x: 184, endPoint y: 136, distance: 7.1
click at [184, 136] on div at bounding box center [181, 137] width 15 height 5
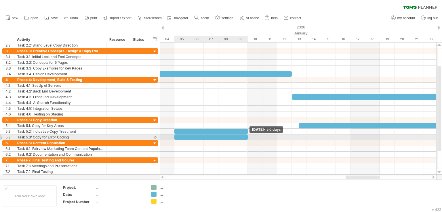
drag, startPoint x: 189, startPoint y: 136, endPoint x: 245, endPoint y: 137, distance: 55.8
click at [245, 137] on div at bounding box center [210, 137] width 73 height 5
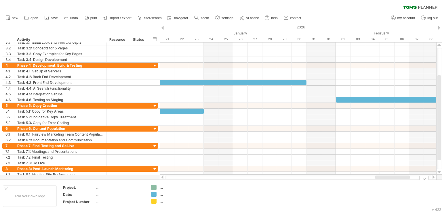
drag, startPoint x: 350, startPoint y: 176, endPoint x: 380, endPoint y: 180, distance: 29.9
click at [380, 180] on div "Trying to reach [DOMAIN_NAME] Connected again... 0% clear filter new 1" at bounding box center [221, 106] width 442 height 212
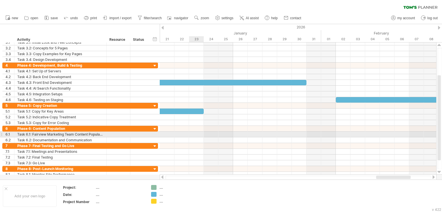
click at [191, 133] on div at bounding box center [298, 135] width 277 height 6
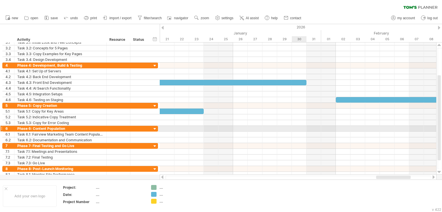
click at [299, 129] on div at bounding box center [298, 129] width 277 height 6
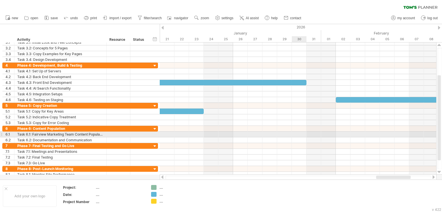
click at [297, 134] on div at bounding box center [298, 135] width 277 height 6
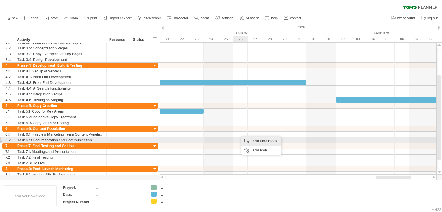
click at [253, 139] on div "add time block" at bounding box center [261, 141] width 40 height 9
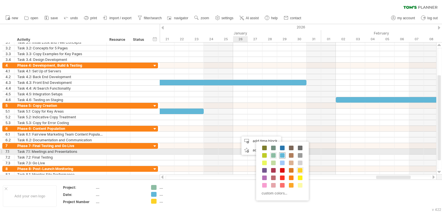
click at [283, 155] on span at bounding box center [282, 155] width 5 height 5
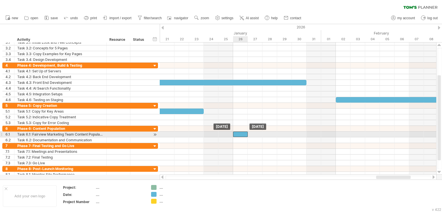
drag, startPoint x: 246, startPoint y: 135, endPoint x: 241, endPoint y: 134, distance: 5.0
click at [241, 134] on div at bounding box center [240, 134] width 15 height 5
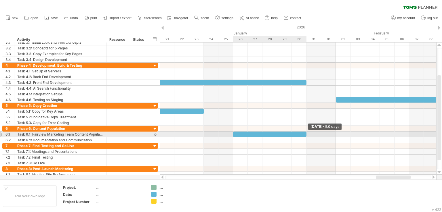
drag, startPoint x: 247, startPoint y: 134, endPoint x: 304, endPoint y: 134, distance: 57.3
click at [304, 134] on div at bounding box center [269, 134] width 73 height 5
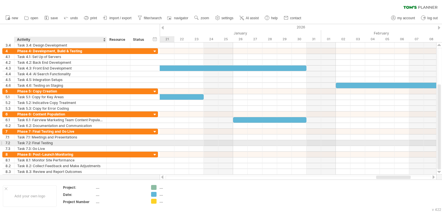
click at [78, 143] on div "Task 7.2: Final Testing" at bounding box center [60, 142] width 86 height 5
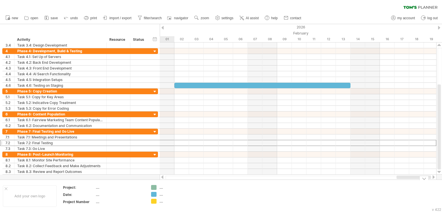
drag, startPoint x: 382, startPoint y: 177, endPoint x: 405, endPoint y: 167, distance: 25.5
click at [410, 182] on div "Trying to reach [DOMAIN_NAME] Connected again... 0% clear filter new 1" at bounding box center [221, 106] width 442 height 212
click at [385, 141] on div at bounding box center [298, 143] width 277 height 6
click at [407, 146] on div "add time block" at bounding box center [408, 148] width 40 height 9
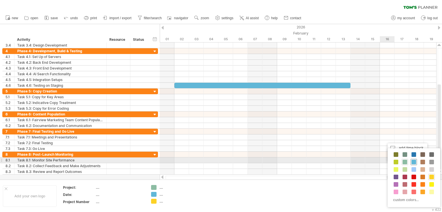
click at [414, 161] on span at bounding box center [414, 162] width 5 height 5
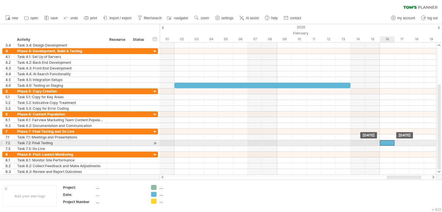
drag, startPoint x: 397, startPoint y: 142, endPoint x: 391, endPoint y: 142, distance: 6.1
click at [391, 142] on div at bounding box center [387, 142] width 15 height 5
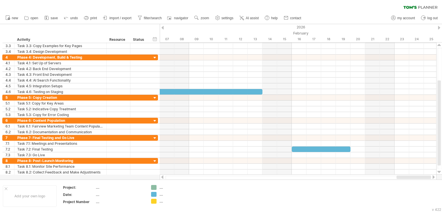
drag, startPoint x: 402, startPoint y: 177, endPoint x: 414, endPoint y: 176, distance: 12.1
click at [422, 179] on div at bounding box center [414, 177] width 35 height 3
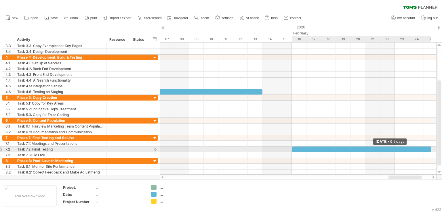
drag, startPoint x: 350, startPoint y: 148, endPoint x: 430, endPoint y: 152, distance: 80.4
click at [430, 152] on div "[DATE] - 9.5 days [DATE]" at bounding box center [298, 109] width 277 height 132
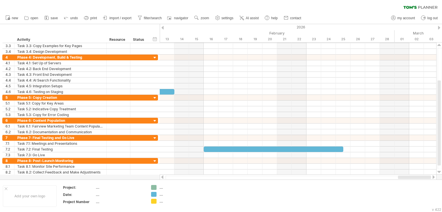
drag, startPoint x: 396, startPoint y: 177, endPoint x: 407, endPoint y: 175, distance: 11.3
click at [409, 176] on div at bounding box center [414, 177] width 33 height 3
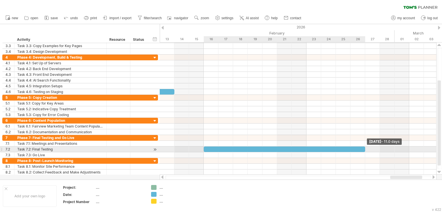
drag, startPoint x: 344, startPoint y: 149, endPoint x: 363, endPoint y: 149, distance: 18.7
click at [363, 149] on div at bounding box center [284, 149] width 161 height 5
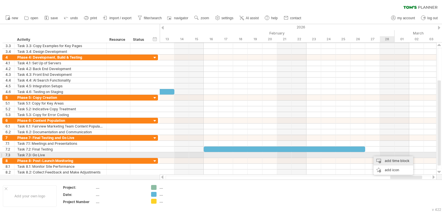
click at [386, 158] on div "add time block" at bounding box center [394, 161] width 40 height 9
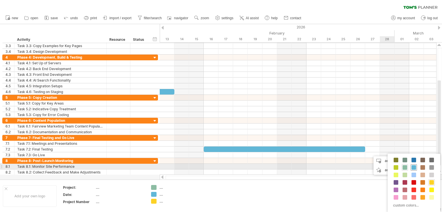
click at [413, 165] on span at bounding box center [414, 167] width 5 height 5
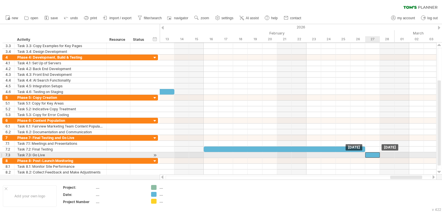
drag, startPoint x: 377, startPoint y: 153, endPoint x: 371, endPoint y: 153, distance: 6.6
click at [371, 153] on div at bounding box center [372, 155] width 15 height 5
drag, startPoint x: 365, startPoint y: 155, endPoint x: 338, endPoint y: 153, distance: 27.9
click at [338, 153] on div at bounding box center [358, 155] width 44 height 5
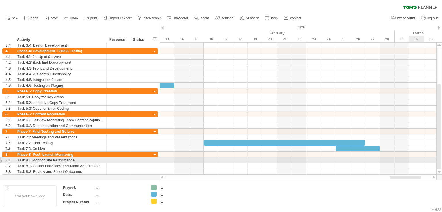
click at [421, 160] on div at bounding box center [298, 161] width 277 height 6
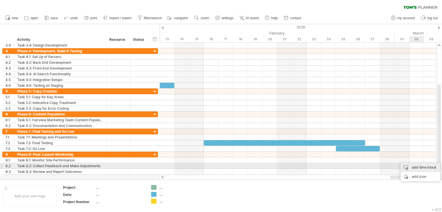
click at [423, 165] on div "add time block" at bounding box center [421, 167] width 40 height 9
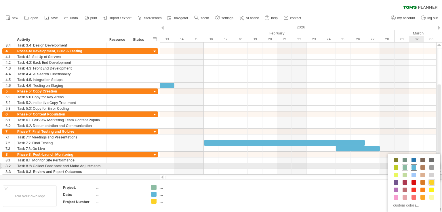
click at [414, 167] on span at bounding box center [414, 167] width 5 height 5
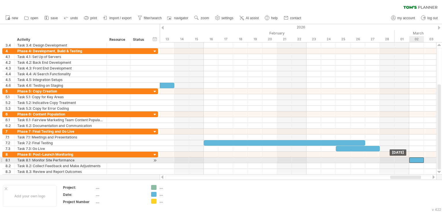
drag, startPoint x: 435, startPoint y: 159, endPoint x: 423, endPoint y: 158, distance: 11.8
click at [423, 158] on div at bounding box center [416, 160] width 15 height 5
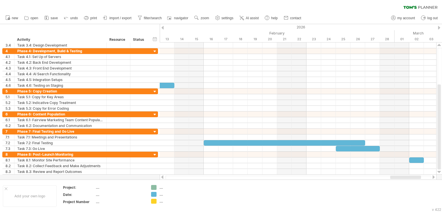
drag, startPoint x: 410, startPoint y: 179, endPoint x: 414, endPoint y: 179, distance: 4.1
click at [414, 179] on div at bounding box center [298, 178] width 266 height 4
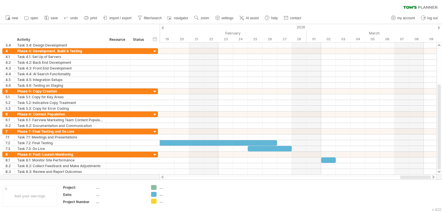
drag, startPoint x: 412, startPoint y: 178, endPoint x: 437, endPoint y: 179, distance: 25.1
click at [437, 179] on div "Trying to reach [DOMAIN_NAME] Connected again... 0% clear filter new 1" at bounding box center [221, 106] width 442 height 212
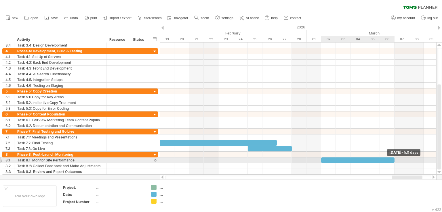
drag, startPoint x: 335, startPoint y: 159, endPoint x: 391, endPoint y: 159, distance: 55.8
click at [391, 159] on div at bounding box center [357, 160] width 73 height 5
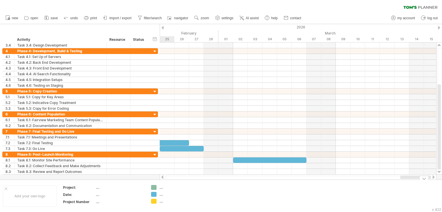
drag, startPoint x: 396, startPoint y: 177, endPoint x: 405, endPoint y: 180, distance: 10.0
click at [405, 180] on div "Trying to reach [DOMAIN_NAME] Connected again... 0% clear filter new 1" at bounding box center [221, 106] width 442 height 212
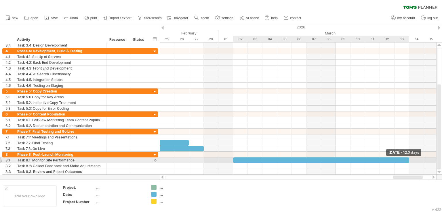
drag, startPoint x: 306, startPoint y: 160, endPoint x: 406, endPoint y: 160, distance: 99.9
click at [406, 160] on div at bounding box center [321, 160] width 176 height 5
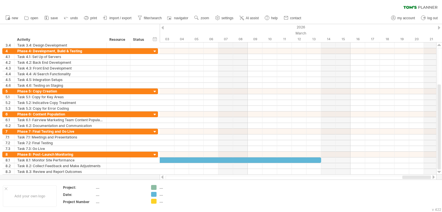
drag, startPoint x: 410, startPoint y: 177, endPoint x: 422, endPoint y: 178, distance: 12.1
click at [422, 178] on div at bounding box center [416, 177] width 29 height 3
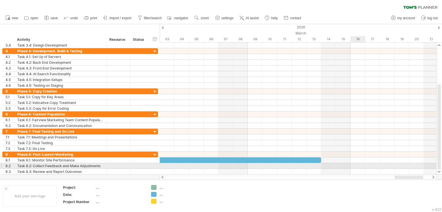
click at [361, 165] on div at bounding box center [298, 166] width 277 height 6
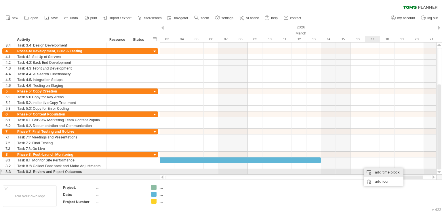
click at [378, 172] on div "add time block" at bounding box center [384, 172] width 40 height 9
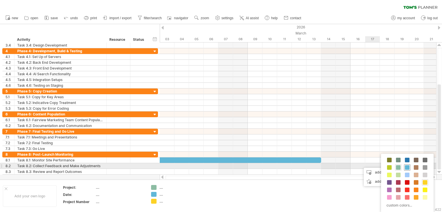
click at [407, 167] on span at bounding box center [407, 167] width 5 height 5
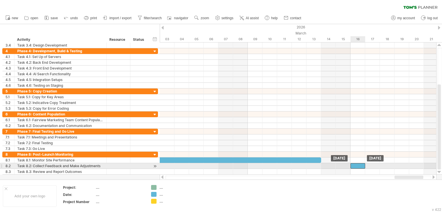
drag, startPoint x: 367, startPoint y: 166, endPoint x: 363, endPoint y: 166, distance: 4.6
click at [363, 166] on div at bounding box center [358, 165] width 15 height 5
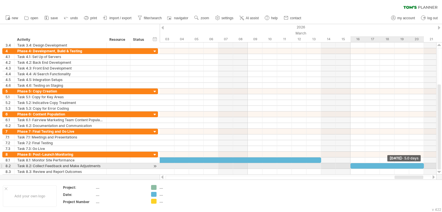
drag, startPoint x: 366, startPoint y: 165, endPoint x: 423, endPoint y: 167, distance: 57.0
click at [423, 167] on span at bounding box center [424, 165] width 2 height 5
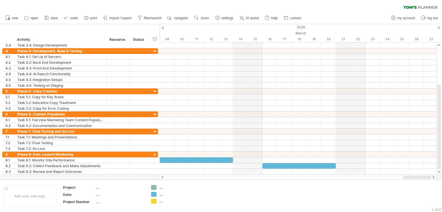
drag, startPoint x: 405, startPoint y: 178, endPoint x: 420, endPoint y: 179, distance: 15.0
click at [420, 179] on div at bounding box center [417, 177] width 28 height 3
click at [393, 176] on div "add time block" at bounding box center [398, 177] width 40 height 9
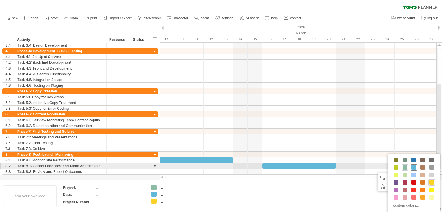
click at [416, 167] on div at bounding box center [414, 168] width 6 height 6
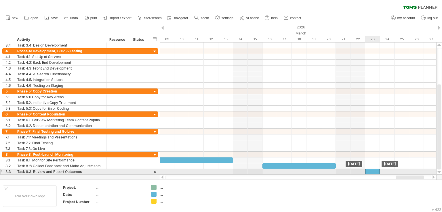
drag, startPoint x: 380, startPoint y: 172, endPoint x: 374, endPoint y: 172, distance: 5.5
click at [374, 172] on div at bounding box center [372, 171] width 15 height 5
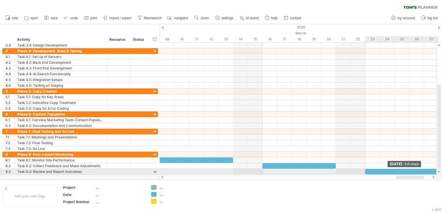
drag, startPoint x: 380, startPoint y: 171, endPoint x: 438, endPoint y: 172, distance: 58.4
click at [438, 172] on div "Trying to reach [DOMAIN_NAME] Connected again... 0% clear filter new 1" at bounding box center [221, 106] width 442 height 212
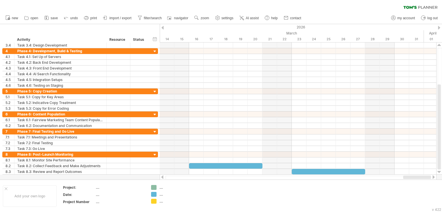
drag, startPoint x: 417, startPoint y: 178, endPoint x: 424, endPoint y: 178, distance: 7.8
click at [424, 178] on div at bounding box center [417, 177] width 28 height 3
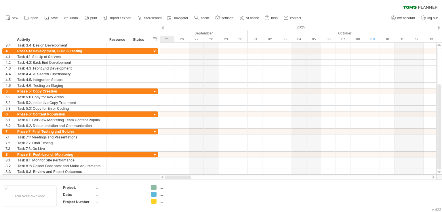
drag, startPoint x: 414, startPoint y: 178, endPoint x: 288, endPoint y: 144, distance: 130.3
click at [175, 176] on div at bounding box center [178, 177] width 26 height 3
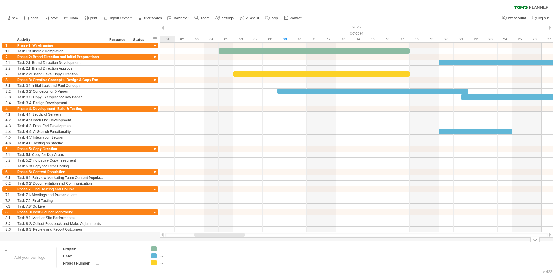
drag, startPoint x: 196, startPoint y: 236, endPoint x: 207, endPoint y: 248, distance: 16.3
click at [207, 212] on div "Trying to reach [DOMAIN_NAME] Connected again... 0% clear filter new 1" at bounding box center [276, 137] width 553 height 274
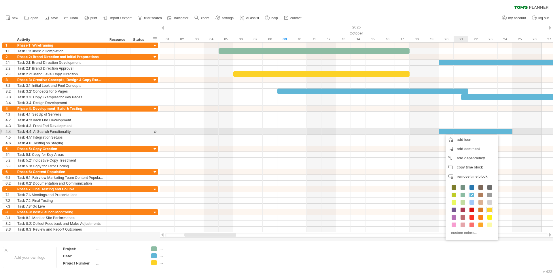
click at [442, 132] on div at bounding box center [475, 131] width 73 height 5
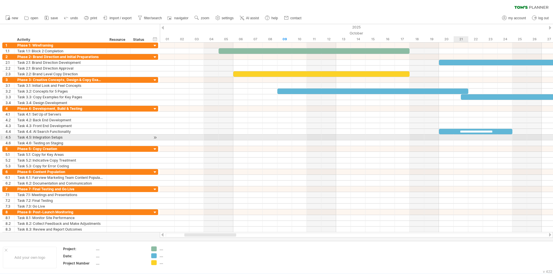
click at [442, 137] on div at bounding box center [356, 138] width 393 height 6
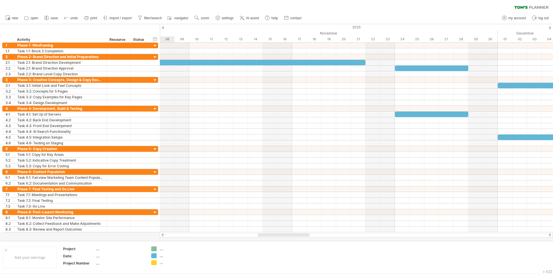
drag, startPoint x: 188, startPoint y: 236, endPoint x: 262, endPoint y: 235, distance: 73.4
click at [262, 212] on div at bounding box center [284, 234] width 52 height 3
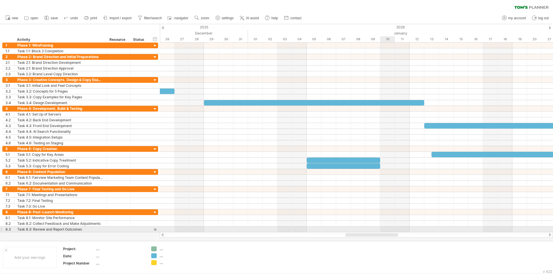
drag, startPoint x: 292, startPoint y: 236, endPoint x: 385, endPoint y: 230, distance: 93.7
click at [385, 212] on div "Trying to reach [DOMAIN_NAME] Connected again... 0% clear filter new 1" at bounding box center [276, 137] width 553 height 274
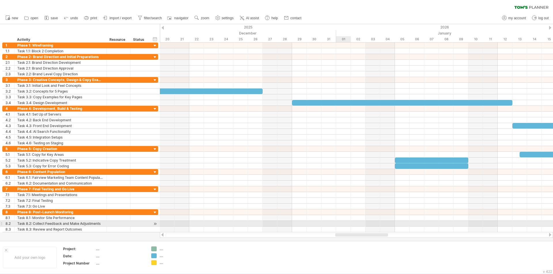
drag, startPoint x: 352, startPoint y: 237, endPoint x: 262, endPoint y: 175, distance: 108.8
click at [340, 212] on div "Trying to reach [DOMAIN_NAME] Connected again... 0% clear filter new 1" at bounding box center [276, 137] width 553 height 274
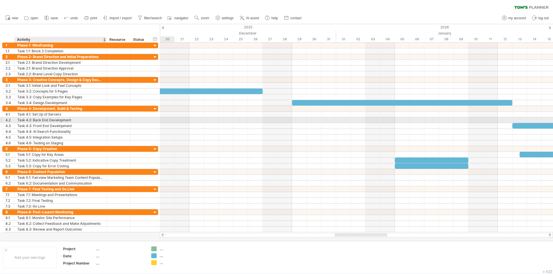
click at [85, 120] on div "Task 4.2: Back End Development" at bounding box center [60, 119] width 86 height 5
click at [344, 212] on div at bounding box center [360, 234] width 53 height 3
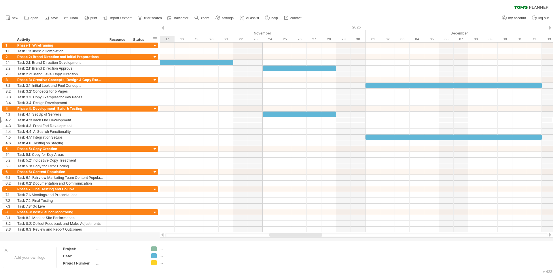
drag, startPoint x: 351, startPoint y: 235, endPoint x: 285, endPoint y: 240, distance: 65.5
click at [285, 212] on div "Trying to reach [DOMAIN_NAME] Connected again... 0% clear filter new 1" at bounding box center [276, 137] width 553 height 274
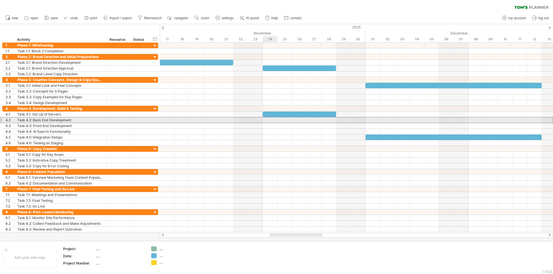
click at [269, 121] on div at bounding box center [356, 120] width 393 height 6
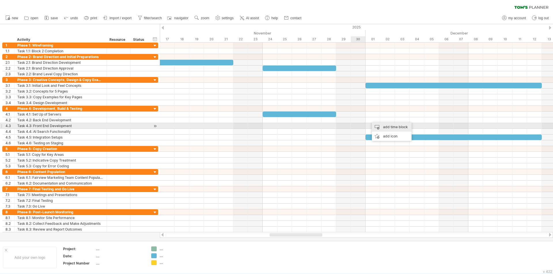
click at [397, 125] on div "add time block" at bounding box center [392, 127] width 40 height 9
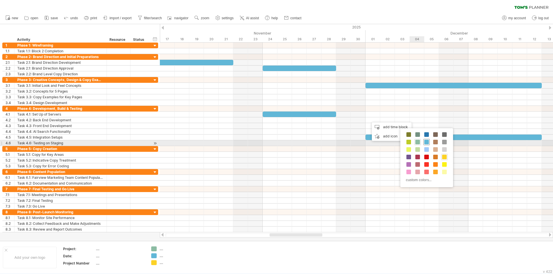
click at [426, 142] on span at bounding box center [426, 142] width 5 height 5
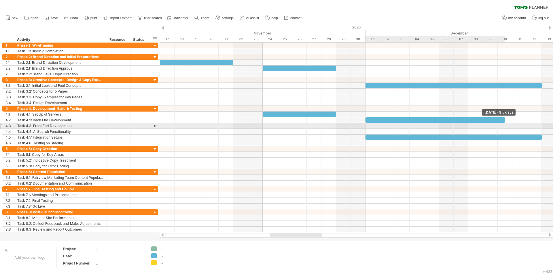
drag, startPoint x: 380, startPoint y: 120, endPoint x: 508, endPoint y: 126, distance: 128.2
click at [442, 126] on div "**********" at bounding box center [356, 138] width 393 height 190
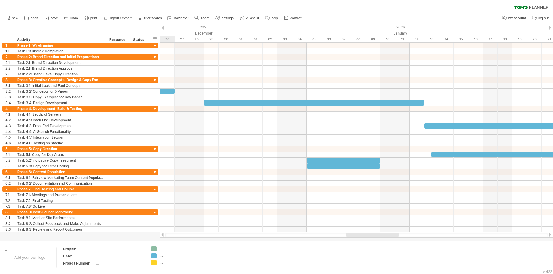
drag, startPoint x: 304, startPoint y: 235, endPoint x: 380, endPoint y: 234, distance: 76.6
click at [380, 212] on div at bounding box center [372, 234] width 53 height 3
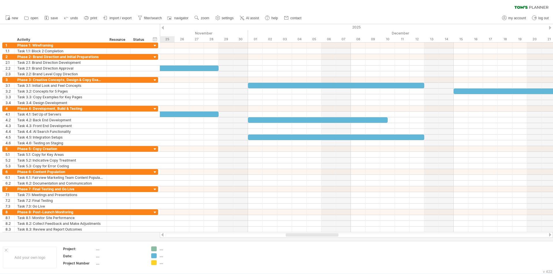
drag, startPoint x: 393, startPoint y: 236, endPoint x: 333, endPoint y: 236, distance: 60.1
click at [333, 212] on div at bounding box center [311, 234] width 53 height 3
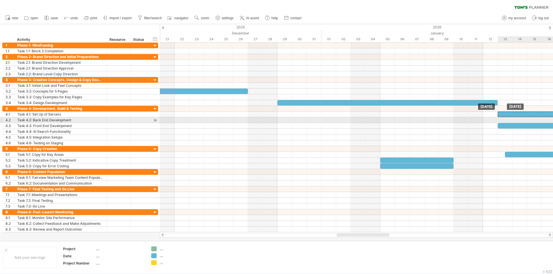
drag, startPoint x: 266, startPoint y: 121, endPoint x: 519, endPoint y: 118, distance: 252.4
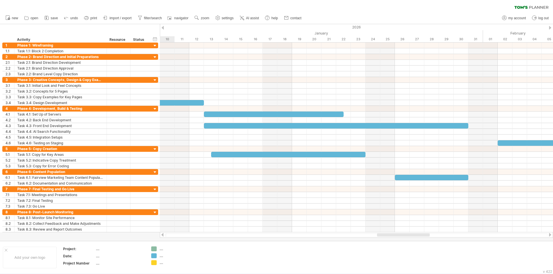
drag, startPoint x: 382, startPoint y: 236, endPoint x: 422, endPoint y: 233, distance: 40.4
click at [422, 212] on div at bounding box center [403, 234] width 53 height 3
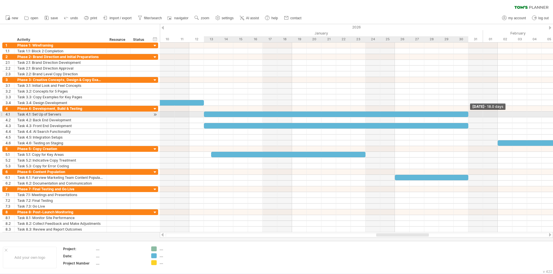
drag, startPoint x: 344, startPoint y: 115, endPoint x: 466, endPoint y: 113, distance: 122.6
click at [442, 113] on div at bounding box center [336, 114] width 264 height 5
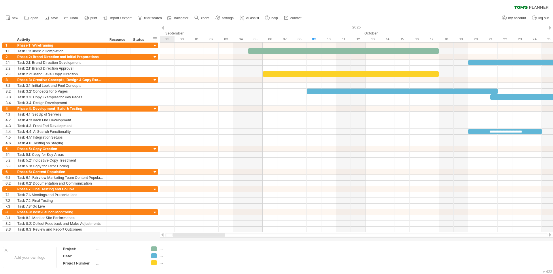
drag, startPoint x: 410, startPoint y: 235, endPoint x: 207, endPoint y: 235, distance: 203.5
click at [207, 212] on div at bounding box center [198, 234] width 53 height 3
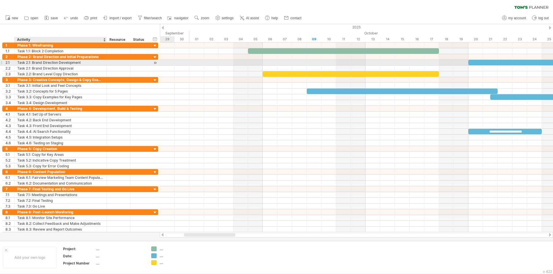
click at [71, 61] on div "Task 2.1: Brand Direction Development" at bounding box center [60, 62] width 86 height 5
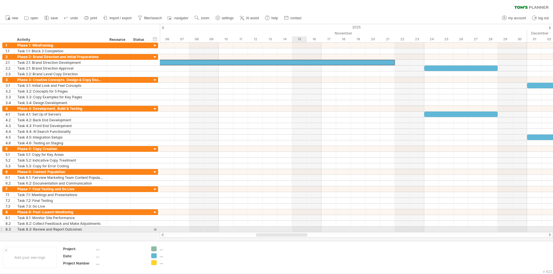
drag, startPoint x: 224, startPoint y: 235, endPoint x: 296, endPoint y: 231, distance: 72.0
click at [296, 212] on div "Trying to reach [DOMAIN_NAME] Connected again... 0% clear filter new 1" at bounding box center [276, 137] width 553 height 274
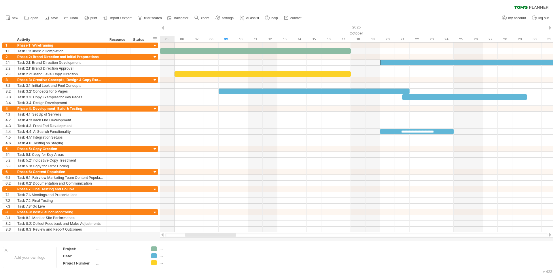
drag, startPoint x: 294, startPoint y: 236, endPoint x: 231, endPoint y: 235, distance: 63.0
click at [231, 212] on div at bounding box center [210, 234] width 51 height 3
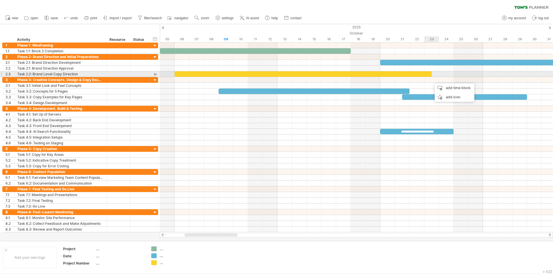
click at [425, 73] on div at bounding box center [302, 73] width 257 height 5
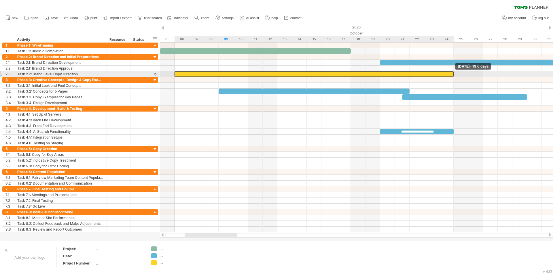
drag, startPoint x: 430, startPoint y: 75, endPoint x: 450, endPoint y: 75, distance: 19.9
click at [442, 75] on div at bounding box center [313, 73] width 279 height 5
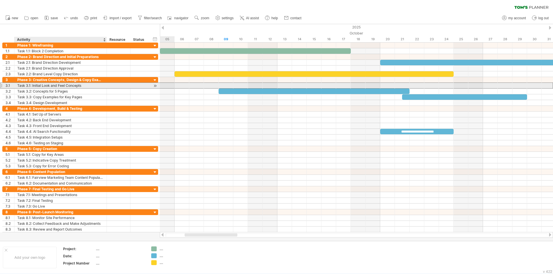
click at [75, 84] on div "Task 3.1: Initial Look and Feel Concepts" at bounding box center [60, 85] width 86 height 5
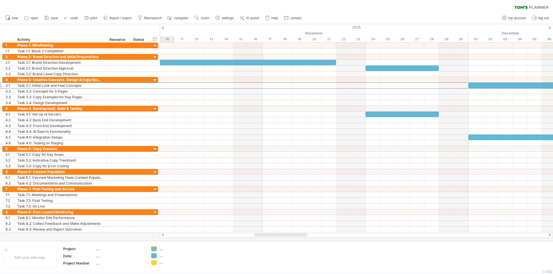
drag, startPoint x: 190, startPoint y: 235, endPoint x: 260, endPoint y: 234, distance: 69.9
click at [260, 212] on div at bounding box center [280, 234] width 53 height 3
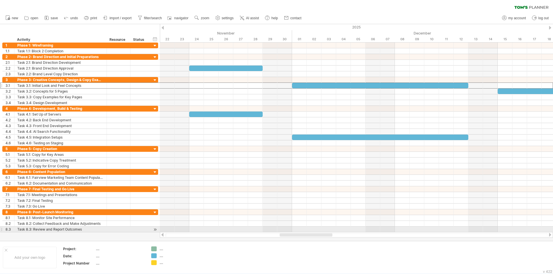
drag, startPoint x: 304, startPoint y: 235, endPoint x: 328, endPoint y: 233, distance: 24.0
click at [328, 212] on div at bounding box center [356, 235] width 393 height 6
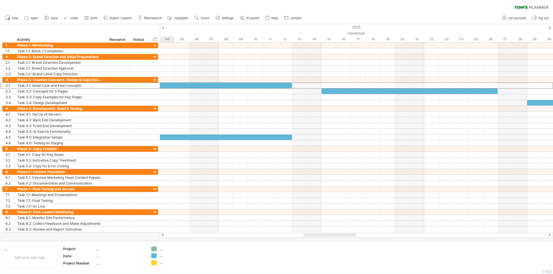
drag, startPoint x: 318, startPoint y: 234, endPoint x: 342, endPoint y: 235, distance: 24.2
click at [342, 212] on div at bounding box center [329, 234] width 53 height 3
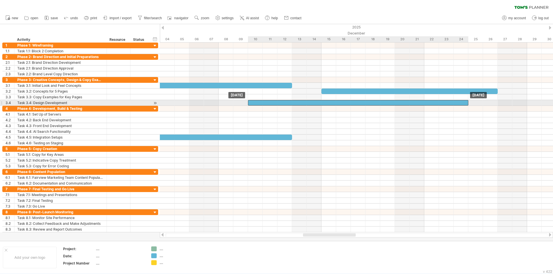
drag, startPoint x: 532, startPoint y: 102, endPoint x: 255, endPoint y: 101, distance: 277.4
click at [255, 101] on div at bounding box center [358, 102] width 220 height 5
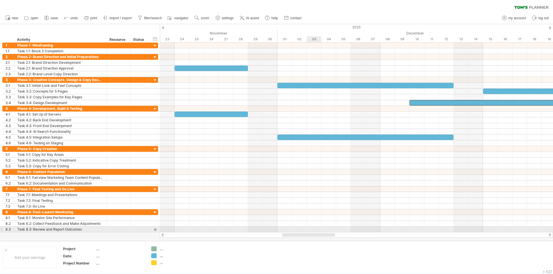
drag, startPoint x: 338, startPoint y: 234, endPoint x: 318, endPoint y: 232, distance: 19.7
click at [318, 212] on div "Trying to reach [DOMAIN_NAME] Connected again... 0% clear filter new 1" at bounding box center [276, 137] width 553 height 274
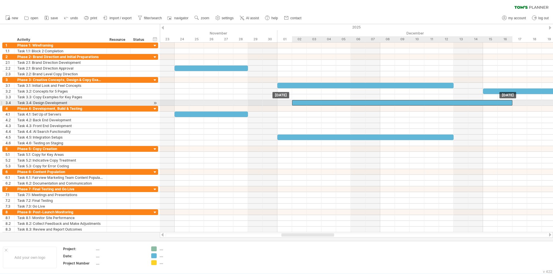
drag, startPoint x: 424, startPoint y: 104, endPoint x: 308, endPoint y: 104, distance: 115.7
click at [308, 104] on div at bounding box center [402, 102] width 220 height 5
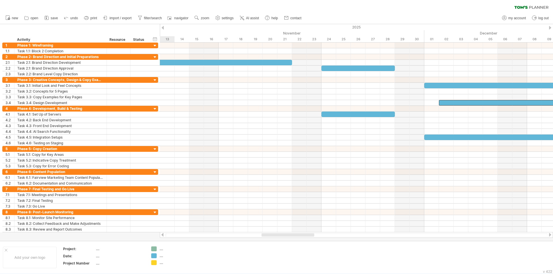
drag, startPoint x: 319, startPoint y: 236, endPoint x: 300, endPoint y: 234, distance: 20.0
click at [300, 212] on div at bounding box center [287, 234] width 53 height 3
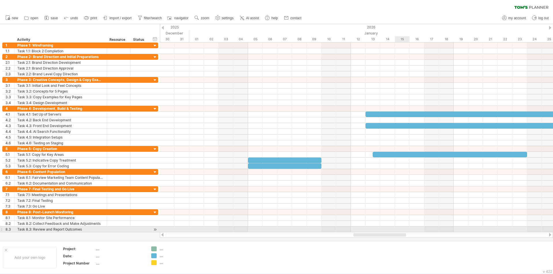
drag, startPoint x: 312, startPoint y: 235, endPoint x: 405, endPoint y: 229, distance: 92.8
click at [405, 212] on div "Trying to reach [DOMAIN_NAME] Connected again... 0% clear filter new 1" at bounding box center [276, 137] width 553 height 274
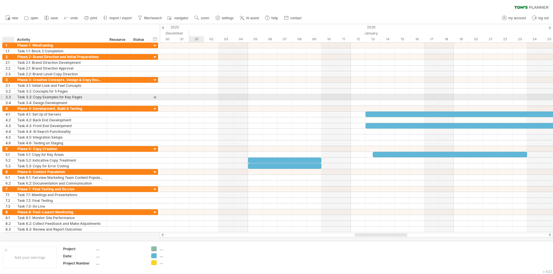
click at [8, 96] on div "3.3" at bounding box center [9, 96] width 9 height 5
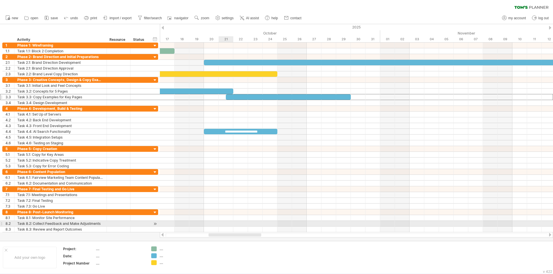
drag, startPoint x: 371, startPoint y: 234, endPoint x: 225, endPoint y: 224, distance: 146.5
click at [225, 212] on div "Trying to reach [DOMAIN_NAME] Connected again... 0% clear filter new 1" at bounding box center [276, 137] width 553 height 274
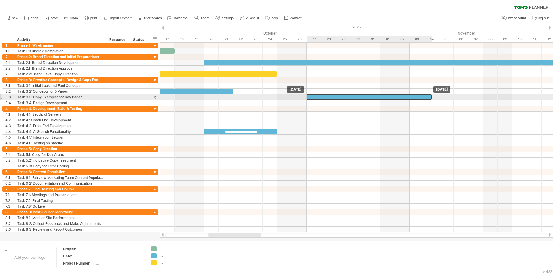
drag, startPoint x: 233, startPoint y: 97, endPoint x: 316, endPoint y: 98, distance: 82.9
click at [316, 98] on div at bounding box center [368, 96] width 125 height 5
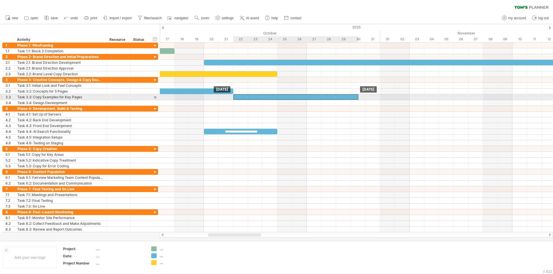
drag, startPoint x: 317, startPoint y: 96, endPoint x: 245, endPoint y: 95, distance: 71.7
click at [245, 95] on div at bounding box center [295, 96] width 125 height 5
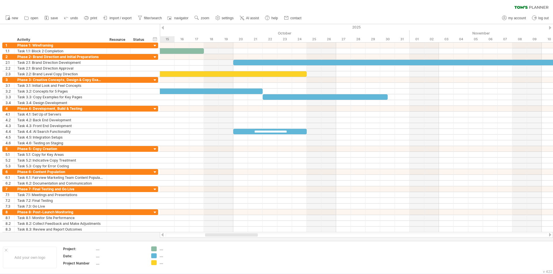
drag, startPoint x: 251, startPoint y: 234, endPoint x: 247, endPoint y: 233, distance: 3.3
click at [247, 212] on div at bounding box center [231, 234] width 53 height 3
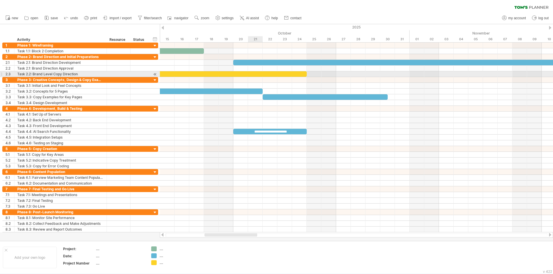
click at [254, 75] on div at bounding box center [167, 73] width 279 height 5
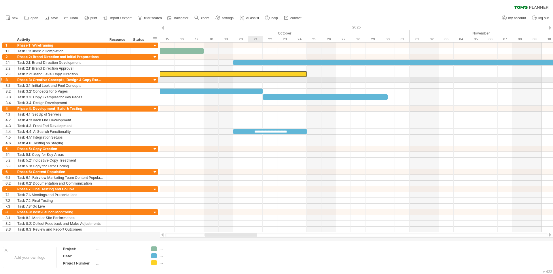
click at [249, 81] on div at bounding box center [356, 80] width 393 height 6
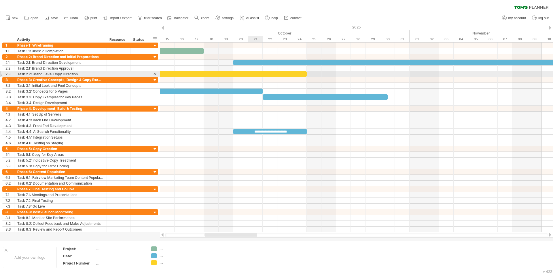
click at [249, 76] on div at bounding box center [167, 73] width 279 height 5
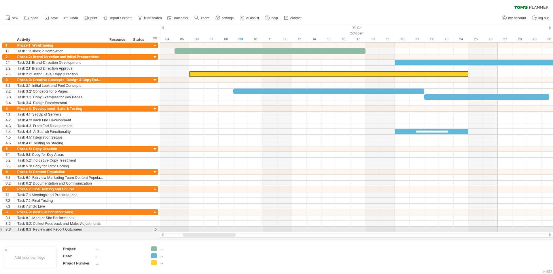
drag, startPoint x: 245, startPoint y: 235, endPoint x: 223, endPoint y: 233, distance: 21.7
click at [223, 212] on div at bounding box center [356, 235] width 393 height 6
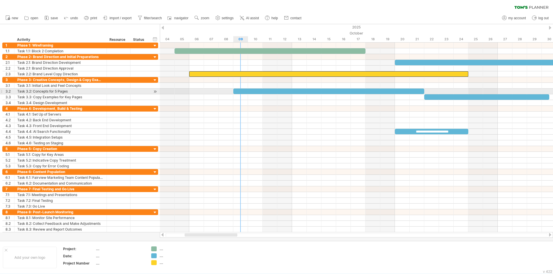
click at [239, 92] on div at bounding box center [328, 91] width 191 height 5
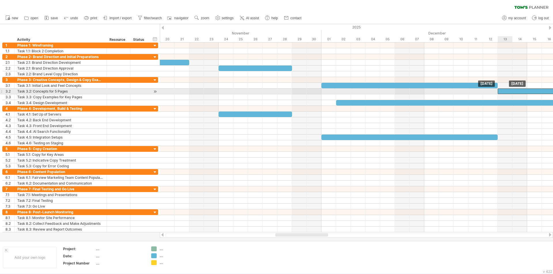
drag, startPoint x: 237, startPoint y: 92, endPoint x: 503, endPoint y: 89, distance: 266.2
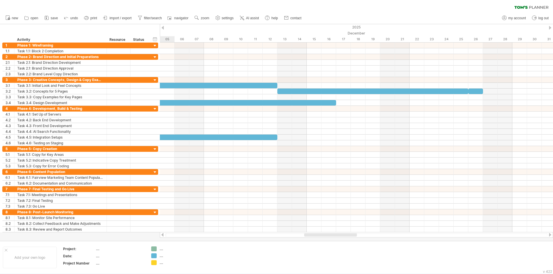
drag, startPoint x: 313, startPoint y: 236, endPoint x: 344, endPoint y: 233, distance: 30.4
click at [344, 212] on div at bounding box center [356, 235] width 393 height 6
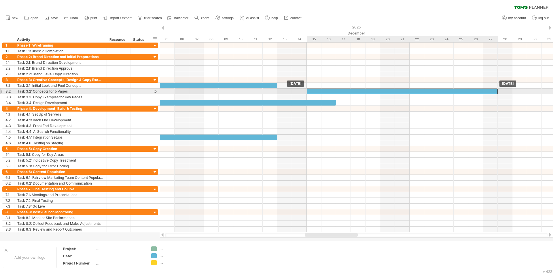
drag, startPoint x: 281, startPoint y: 91, endPoint x: 309, endPoint y: 90, distance: 28.5
drag, startPoint x: 497, startPoint y: 91, endPoint x: 483, endPoint y: 91, distance: 14.4
click at [442, 91] on span at bounding box center [482, 91] width 2 height 5
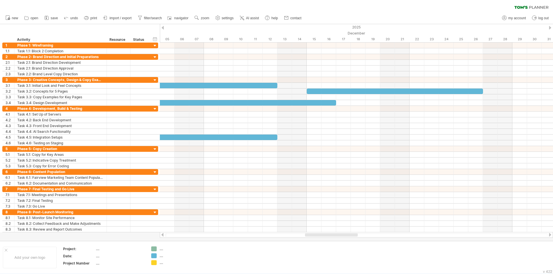
click at [348, 212] on div at bounding box center [331, 234] width 53 height 3
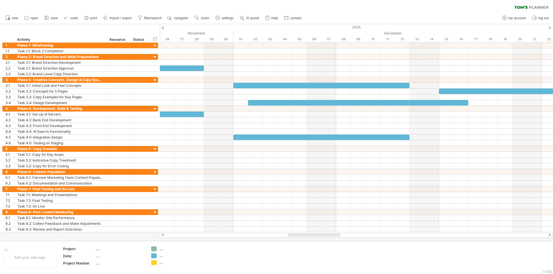
drag, startPoint x: 332, startPoint y: 235, endPoint x: 314, endPoint y: 235, distance: 17.3
click at [314, 212] on div at bounding box center [313, 234] width 53 height 3
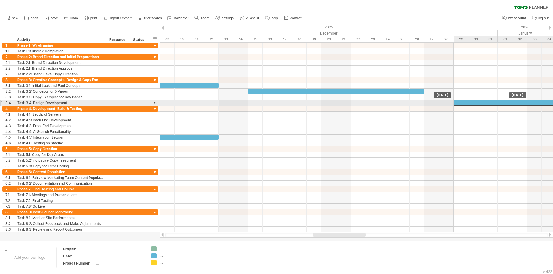
drag, startPoint x: 266, startPoint y: 103, endPoint x: 473, endPoint y: 100, distance: 206.6
click at [442, 100] on div at bounding box center [563, 102] width 220 height 5
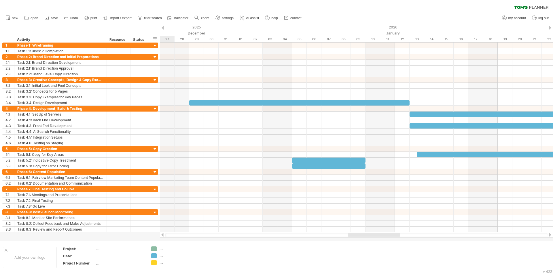
drag, startPoint x: 331, startPoint y: 236, endPoint x: 365, endPoint y: 237, distance: 34.5
click at [365, 212] on div at bounding box center [373, 234] width 53 height 3
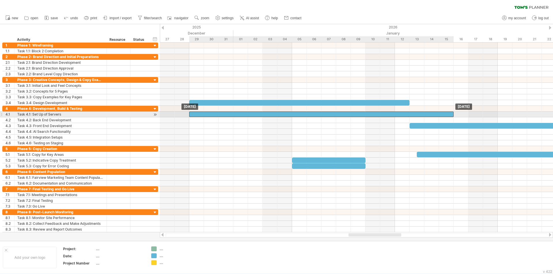
drag, startPoint x: 492, startPoint y: 115, endPoint x: 274, endPoint y: 116, distance: 218.4
click at [274, 116] on div at bounding box center [321, 114] width 264 height 5
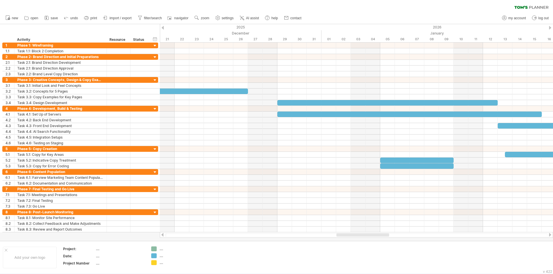
drag, startPoint x: 384, startPoint y: 235, endPoint x: 372, endPoint y: 235, distance: 12.4
click at [372, 212] on div at bounding box center [362, 234] width 53 height 3
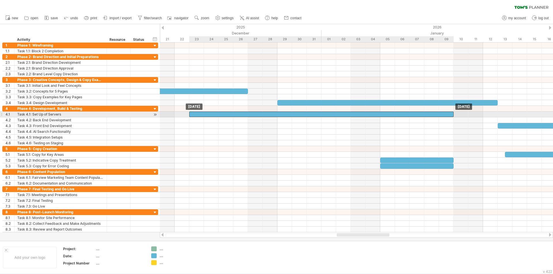
drag, startPoint x: 484, startPoint y: 115, endPoint x: 397, endPoint y: 112, distance: 86.9
click at [397, 112] on div at bounding box center [321, 114] width 264 height 5
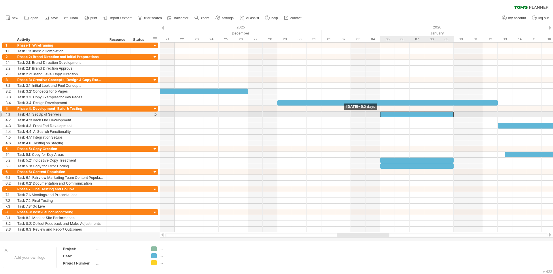
drag, startPoint x: 188, startPoint y: 113, endPoint x: 381, endPoint y: 115, distance: 193.4
click at [381, 115] on div at bounding box center [416, 114] width 73 height 5
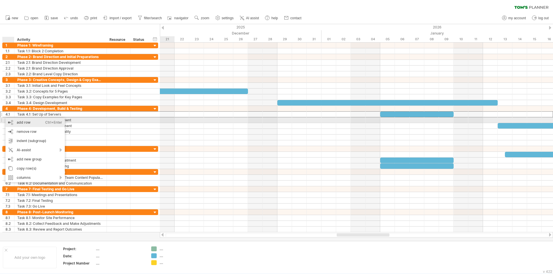
click at [30, 119] on div "add row Ctrl+Enter Cmd+Enter" at bounding box center [34, 122] width 59 height 9
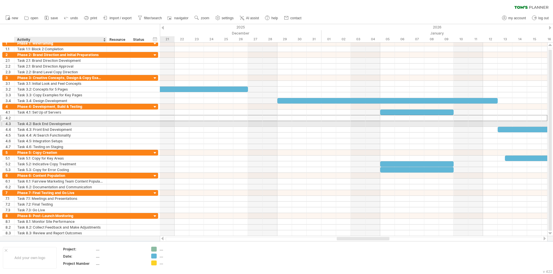
click at [22, 118] on div at bounding box center [60, 117] width 86 height 5
type input "*"
type input "**********"
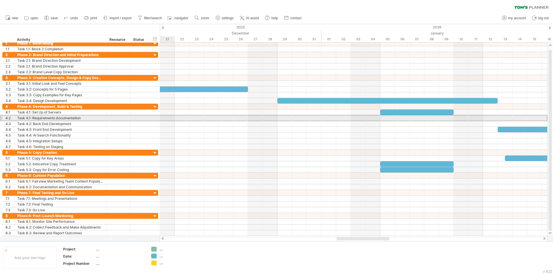
click at [3, 118] on div "4.2" at bounding box center [9, 117] width 12 height 5
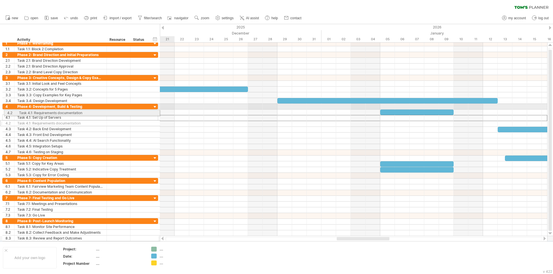
drag, startPoint x: 3, startPoint y: 118, endPoint x: 3, endPoint y: 112, distance: 6.1
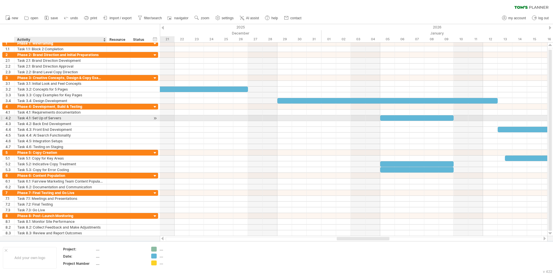
click at [33, 119] on div "Task 4.1: Set Up of Servers" at bounding box center [60, 117] width 86 height 5
click at [30, 117] on input "**********" at bounding box center [60, 117] width 86 height 5
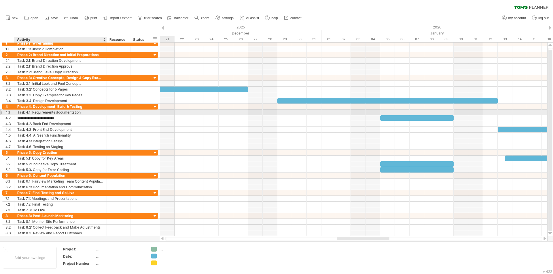
type input "**********"
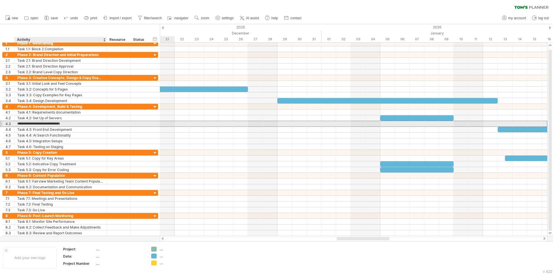
click at [32, 123] on input "**********" at bounding box center [60, 123] width 86 height 5
type input "**********"
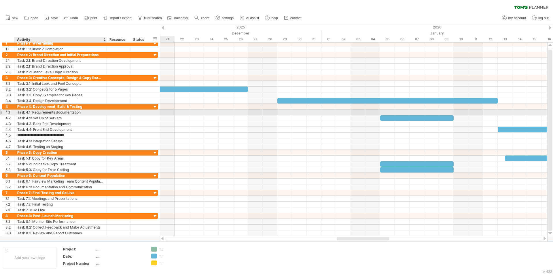
click at [88, 112] on div "Task 4.1: Requirements documentation" at bounding box center [60, 112] width 86 height 5
click at [182, 113] on div at bounding box center [353, 113] width 387 height 6
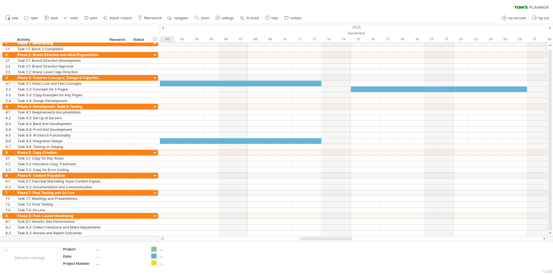
drag, startPoint x: 374, startPoint y: 238, endPoint x: 336, endPoint y: 240, distance: 37.4
click at [336, 212] on div at bounding box center [325, 238] width 53 height 3
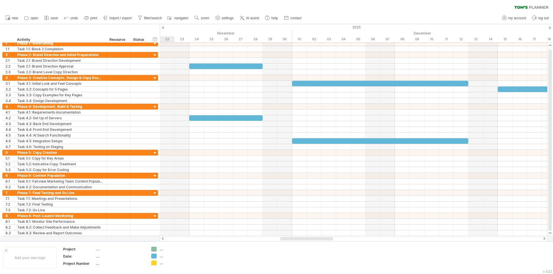
drag, startPoint x: 337, startPoint y: 240, endPoint x: 318, endPoint y: 241, distance: 19.0
click at [318, 212] on div at bounding box center [353, 239] width 376 height 4
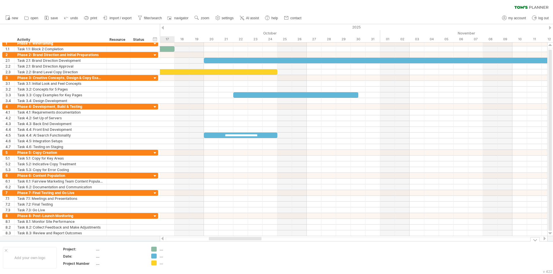
drag, startPoint x: 318, startPoint y: 240, endPoint x: 247, endPoint y: 249, distance: 71.1
click at [247, 212] on div "Trying to reach [DOMAIN_NAME] Connected again... 0% clear filter new 1" at bounding box center [276, 137] width 553 height 274
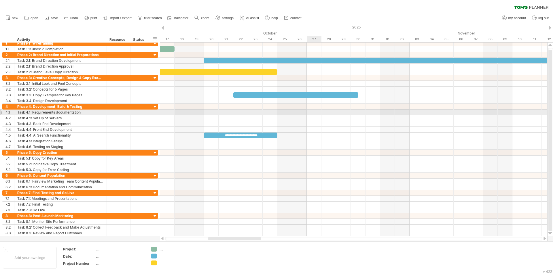
click at [312, 113] on div at bounding box center [353, 113] width 387 height 6
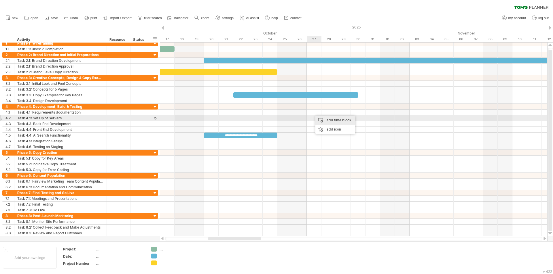
click at [325, 117] on div "add time block" at bounding box center [335, 120] width 40 height 9
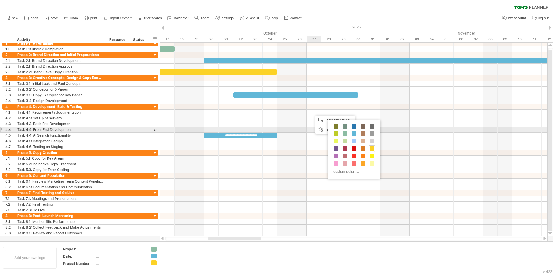
click at [353, 132] on span at bounding box center [353, 134] width 5 height 5
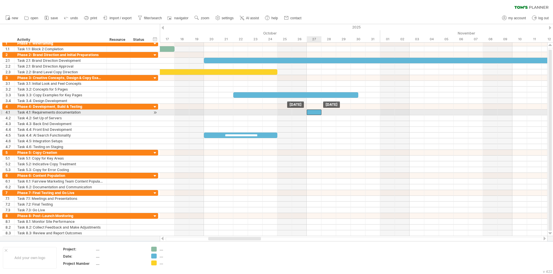
drag, startPoint x: 323, startPoint y: 113, endPoint x: 315, endPoint y: 113, distance: 7.5
click at [315, 113] on div at bounding box center [313, 112] width 15 height 5
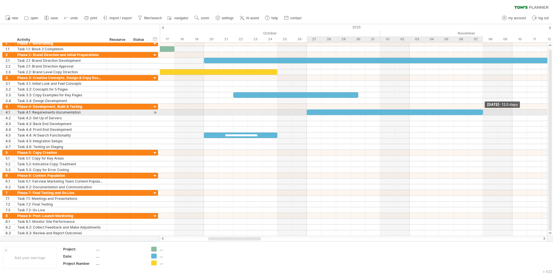
drag, startPoint x: 321, startPoint y: 113, endPoint x: 480, endPoint y: 114, distance: 159.1
click at [442, 114] on div at bounding box center [394, 112] width 176 height 5
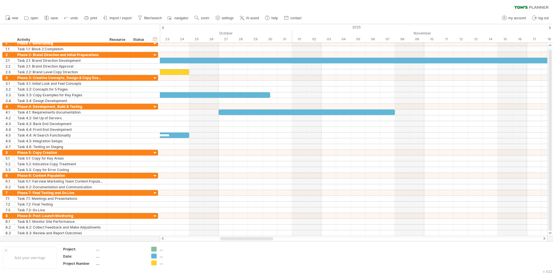
drag, startPoint x: 259, startPoint y: 239, endPoint x: 271, endPoint y: 240, distance: 12.1
click at [271, 212] on div at bounding box center [246, 238] width 53 height 3
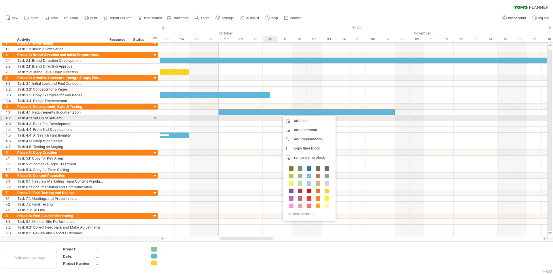
click at [276, 119] on div at bounding box center [353, 118] width 387 height 6
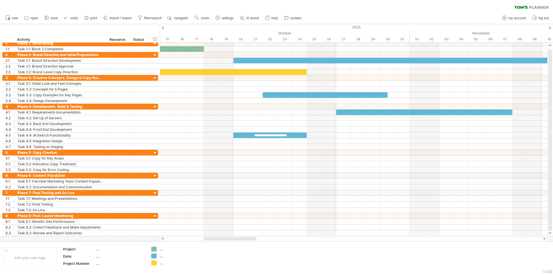
drag, startPoint x: 250, startPoint y: 240, endPoint x: 234, endPoint y: 240, distance: 16.7
click at [234, 212] on div at bounding box center [229, 238] width 53 height 3
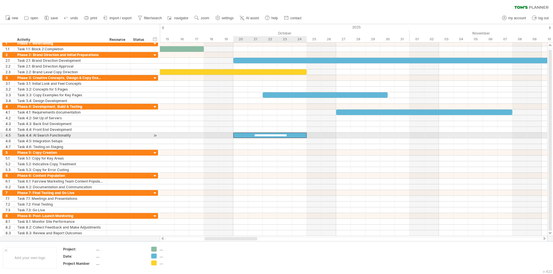
click at [255, 135] on div "**********" at bounding box center [269, 135] width 73 height 5
click at [293, 135] on div "**********" at bounding box center [269, 135] width 73 height 5
click at [271, 135] on div "**********" at bounding box center [269, 135] width 73 height 5
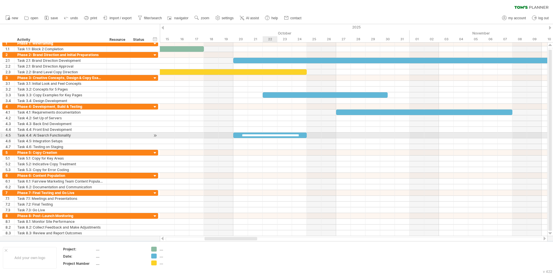
click at [271, 136] on div "**********" at bounding box center [269, 135] width 73 height 5
click at [362, 136] on div at bounding box center [353, 136] width 387 height 6
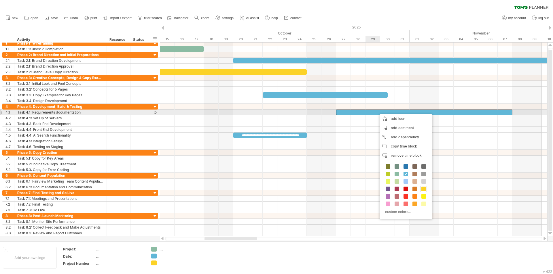
click at [376, 111] on div at bounding box center [424, 112] width 176 height 5
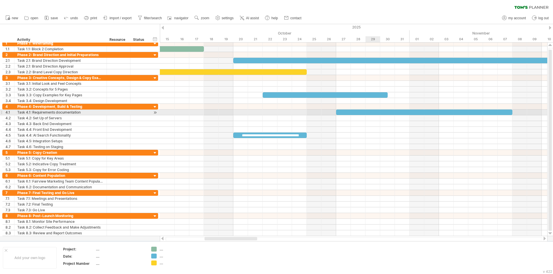
click at [376, 111] on div at bounding box center [424, 112] width 176 height 5
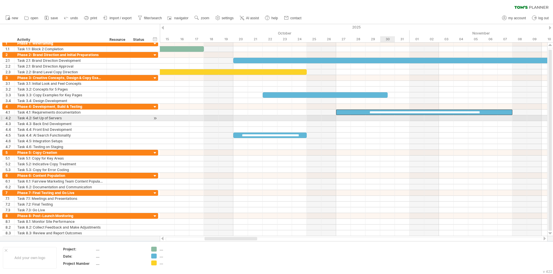
click at [383, 121] on div at bounding box center [353, 118] width 387 height 6
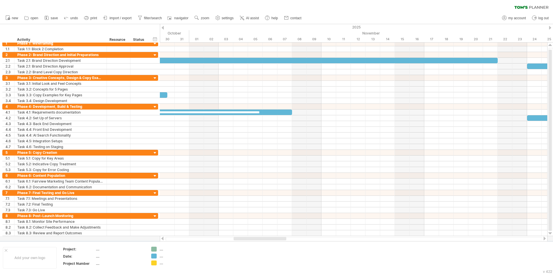
drag, startPoint x: 217, startPoint y: 238, endPoint x: 323, endPoint y: 203, distance: 111.1
click at [246, 212] on div at bounding box center [353, 239] width 387 height 6
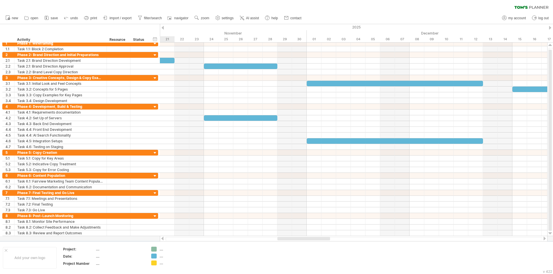
drag, startPoint x: 275, startPoint y: 239, endPoint x: 318, endPoint y: 237, distance: 43.2
click at [318, 212] on div at bounding box center [303, 238] width 53 height 3
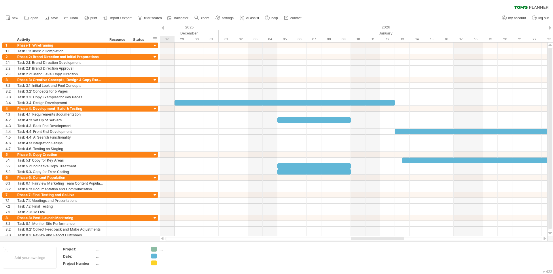
drag, startPoint x: 291, startPoint y: 240, endPoint x: 364, endPoint y: 238, distance: 73.7
click at [364, 212] on div at bounding box center [377, 238] width 53 height 3
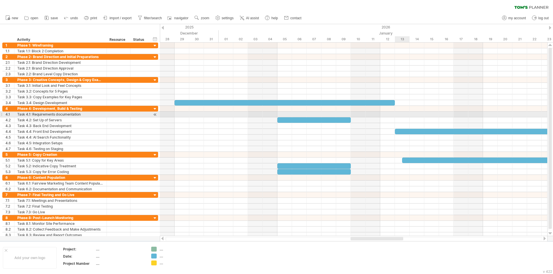
click at [399, 115] on div at bounding box center [353, 115] width 387 height 6
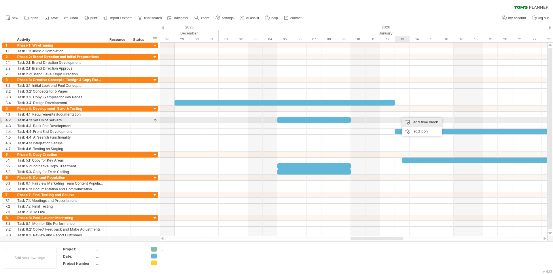
click at [414, 121] on div "add time block" at bounding box center [422, 122] width 40 height 9
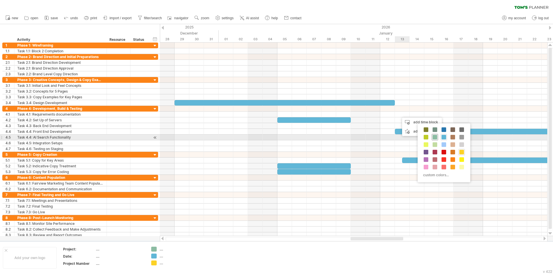
click at [435, 135] on span at bounding box center [434, 137] width 5 height 5
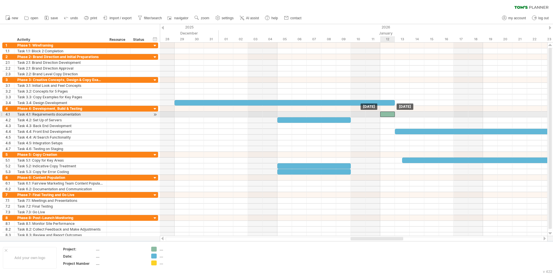
drag, startPoint x: 407, startPoint y: 112, endPoint x: 384, endPoint y: 113, distance: 22.8
click at [384, 113] on div at bounding box center [387, 114] width 15 height 5
drag, startPoint x: 395, startPoint y: 114, endPoint x: 450, endPoint y: 113, distance: 55.6
click at [442, 113] on div at bounding box center [416, 114] width 73 height 5
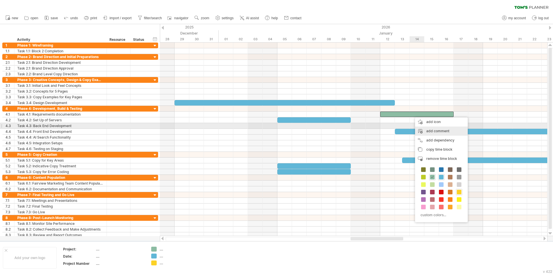
click at [434, 128] on div "add comment" at bounding box center [441, 131] width 53 height 9
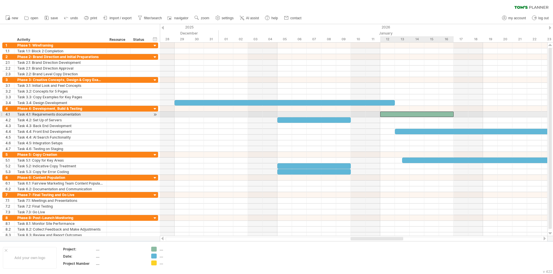
click at [424, 113] on div at bounding box center [416, 114] width 73 height 5
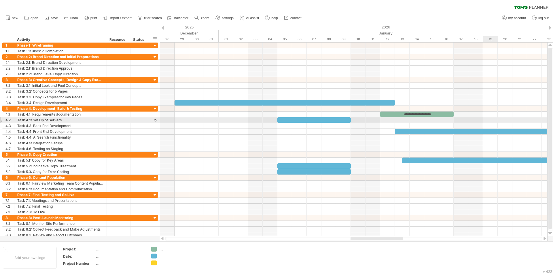
click at [442, 112] on div at bounding box center [353, 115] width 387 height 6
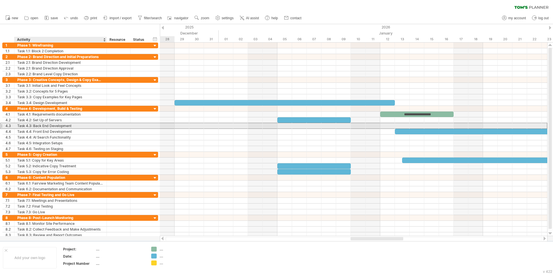
click at [48, 126] on div "Task 4.3: Back End Development" at bounding box center [60, 125] width 86 height 5
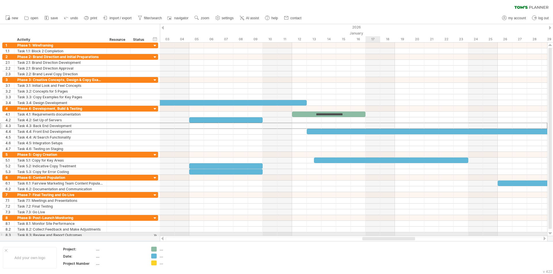
drag, startPoint x: 359, startPoint y: 239, endPoint x: 371, endPoint y: 235, distance: 12.5
click at [371, 212] on div "Trying to reach [DOMAIN_NAME] Connected again... 0% clear filter new 1" at bounding box center [276, 137] width 553 height 274
click at [314, 126] on div at bounding box center [353, 126] width 387 height 6
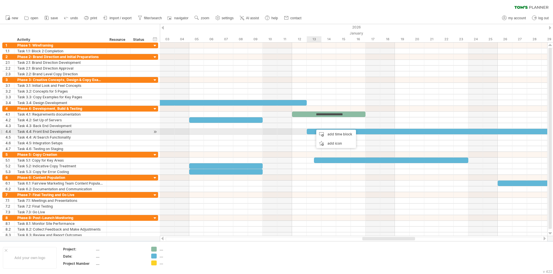
click at [312, 131] on div at bounding box center [438, 131] width 264 height 5
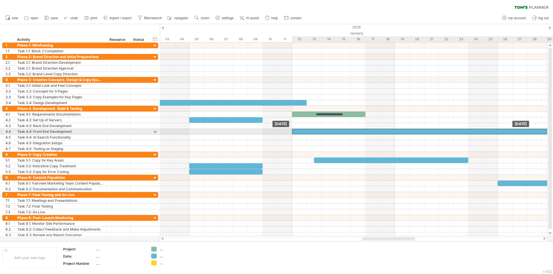
drag, startPoint x: 312, startPoint y: 131, endPoint x: 299, endPoint y: 132, distance: 13.1
click at [299, 132] on div at bounding box center [424, 131] width 264 height 5
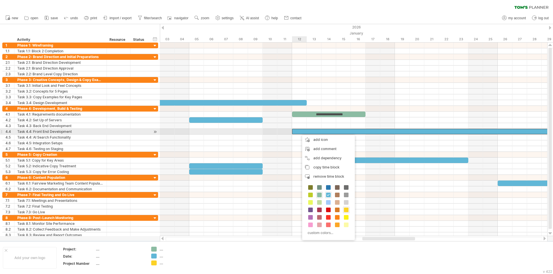
click at [299, 132] on div at bounding box center [424, 131] width 264 height 5
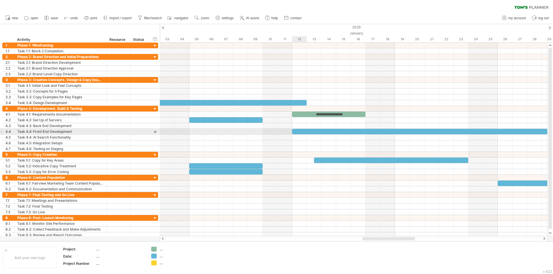
click at [300, 131] on div at bounding box center [424, 131] width 264 height 5
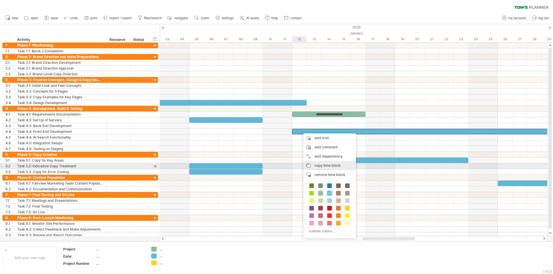
click at [314, 164] on span "copy time block" at bounding box center [327, 165] width 26 height 4
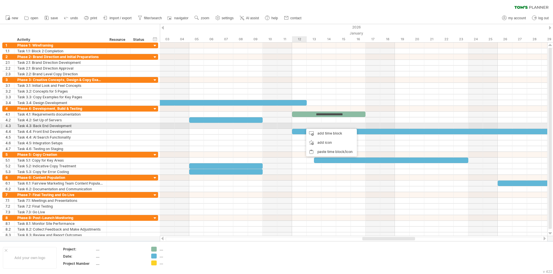
click at [302, 126] on div at bounding box center [353, 126] width 387 height 6
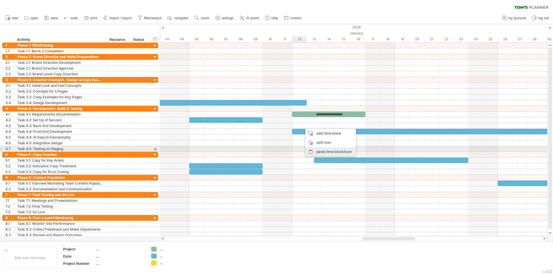
click at [322, 150] on div "paste time block/icon" at bounding box center [330, 151] width 51 height 9
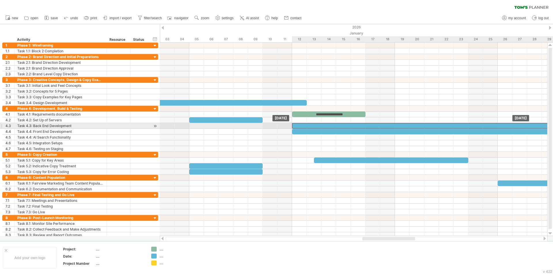
drag, startPoint x: 335, startPoint y: 126, endPoint x: 328, endPoint y: 126, distance: 6.6
click at [328, 126] on div at bounding box center [424, 125] width 264 height 5
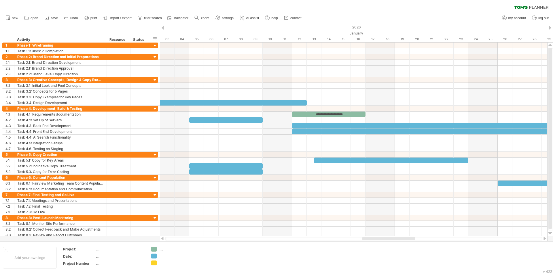
drag, startPoint x: 365, startPoint y: 237, endPoint x: 373, endPoint y: 238, distance: 8.5
click at [373, 212] on div at bounding box center [353, 239] width 387 height 6
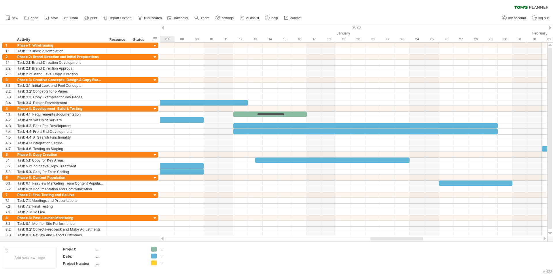
drag, startPoint x: 372, startPoint y: 239, endPoint x: 380, endPoint y: 239, distance: 8.1
click at [380, 212] on div at bounding box center [396, 238] width 53 height 3
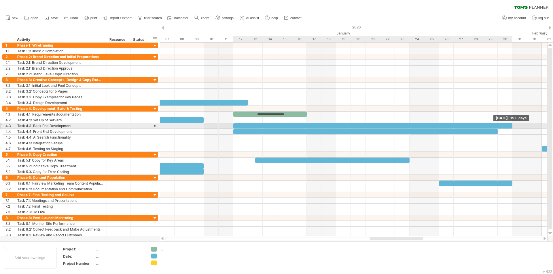
drag, startPoint x: 497, startPoint y: 125, endPoint x: 512, endPoint y: 124, distance: 14.7
click at [442, 124] on span at bounding box center [512, 125] width 2 height 5
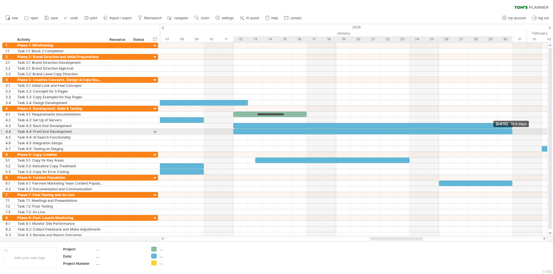
drag, startPoint x: 496, startPoint y: 132, endPoint x: 510, endPoint y: 132, distance: 13.5
click at [442, 132] on div at bounding box center [372, 131] width 279 height 5
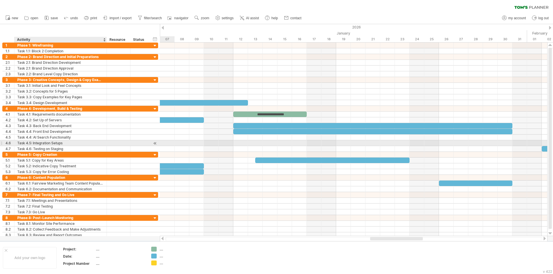
click at [74, 142] on div "Task 4.5: Integration Setups" at bounding box center [60, 142] width 86 height 5
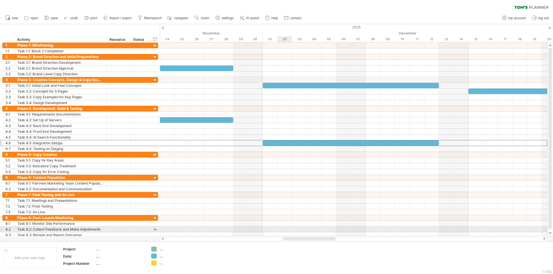
drag, startPoint x: 374, startPoint y: 239, endPoint x: 289, endPoint y: 214, distance: 89.1
click at [286, 212] on div "Trying to reach [DOMAIN_NAME] Connected again... 0% clear filter new 1" at bounding box center [276, 137] width 553 height 274
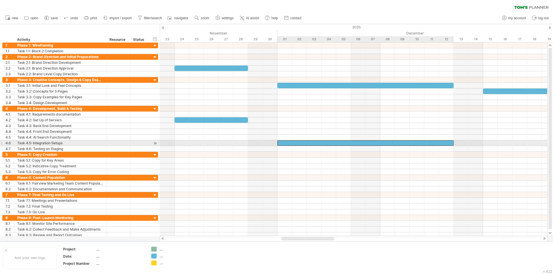
click at [285, 143] on div at bounding box center [365, 142] width 176 height 5
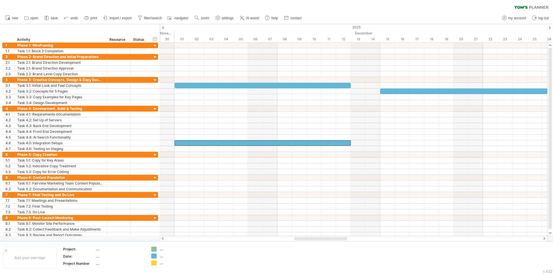
drag, startPoint x: 292, startPoint y: 238, endPoint x: 305, endPoint y: 237, distance: 13.0
click at [305, 212] on div at bounding box center [353, 239] width 387 height 6
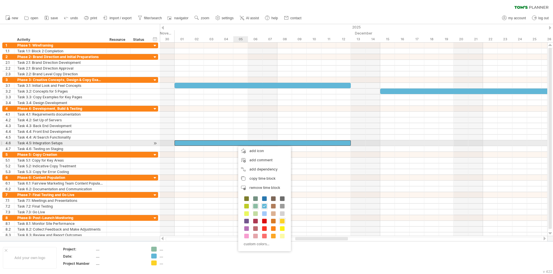
click at [235, 144] on div at bounding box center [262, 142] width 176 height 5
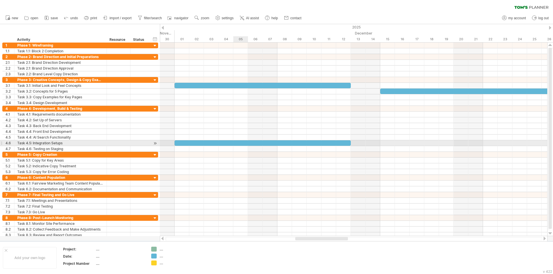
click at [235, 144] on div at bounding box center [262, 142] width 176 height 5
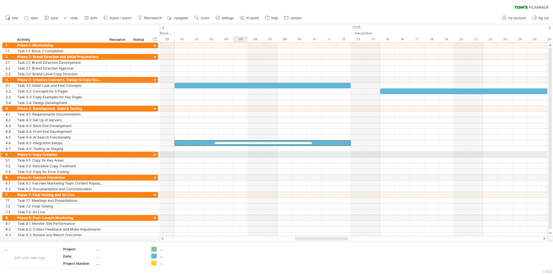
click at [238, 151] on div at bounding box center [353, 149] width 387 height 6
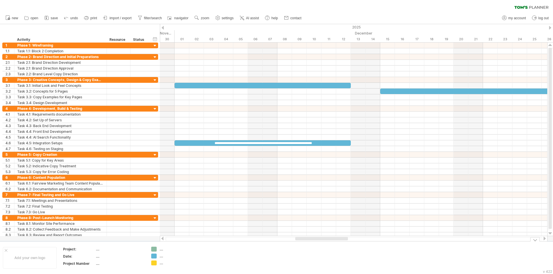
drag, startPoint x: 324, startPoint y: 241, endPoint x: 320, endPoint y: 242, distance: 3.9
click at [320, 212] on div "Trying to reach [DOMAIN_NAME] Connected again... 0% clear filter new 1" at bounding box center [276, 137] width 553 height 274
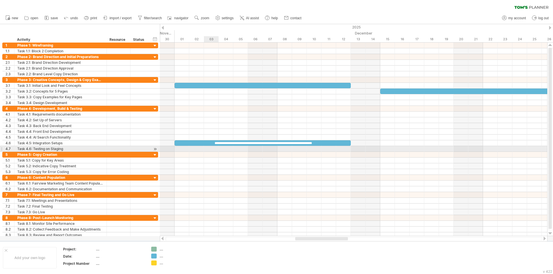
click at [207, 150] on div at bounding box center [353, 149] width 387 height 6
click at [7, 149] on div "4.7" at bounding box center [9, 148] width 9 height 5
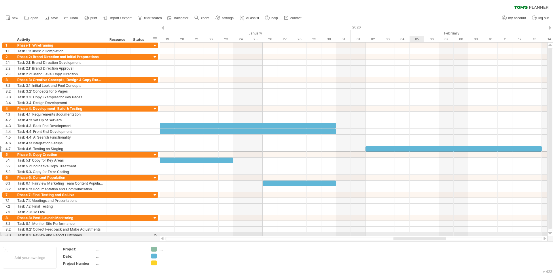
drag, startPoint x: 323, startPoint y: 240, endPoint x: 405, endPoint y: 224, distance: 83.5
click at [421, 212] on div "Trying to reach [DOMAIN_NAME] Connected again... 0% clear filter new 1" at bounding box center [276, 137] width 553 height 274
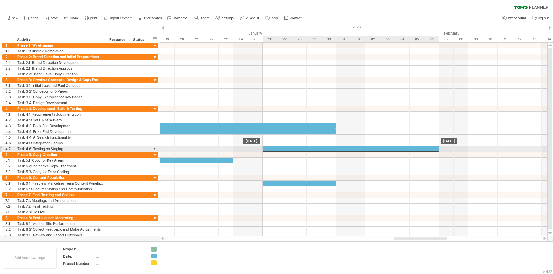
drag, startPoint x: 418, startPoint y: 148, endPoint x: 314, endPoint y: 148, distance: 103.9
click at [314, 148] on div at bounding box center [350, 148] width 176 height 5
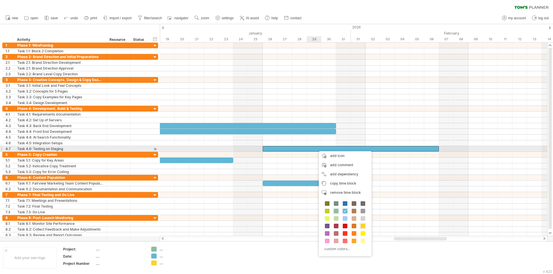
click at [316, 148] on div at bounding box center [350, 148] width 176 height 5
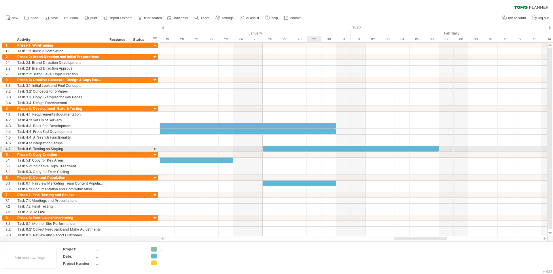
click at [316, 148] on div at bounding box center [350, 148] width 176 height 5
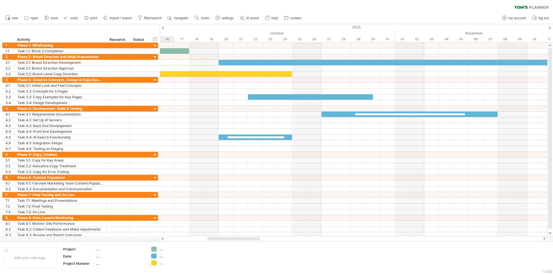
drag, startPoint x: 414, startPoint y: 238, endPoint x: 228, endPoint y: 240, distance: 186.5
click at [228, 212] on div at bounding box center [233, 238] width 53 height 3
drag, startPoint x: 248, startPoint y: 241, endPoint x: 254, endPoint y: 240, distance: 5.8
click at [254, 212] on div at bounding box center [353, 239] width 387 height 6
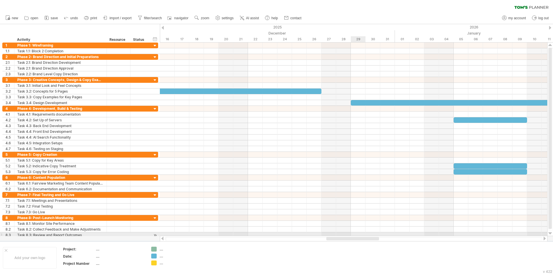
drag, startPoint x: 237, startPoint y: 239, endPoint x: 357, endPoint y: 235, distance: 119.8
click at [357, 212] on div "Trying to reach [DOMAIN_NAME] Connected again... 0% clear filter new 1" at bounding box center [276, 137] width 553 height 274
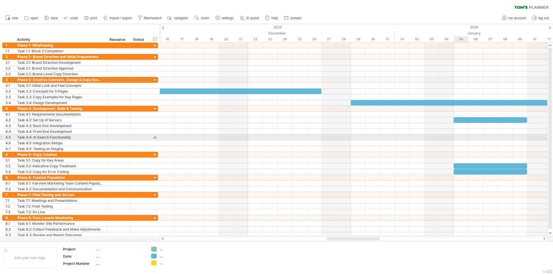
click at [442, 137] on div at bounding box center [353, 138] width 387 height 6
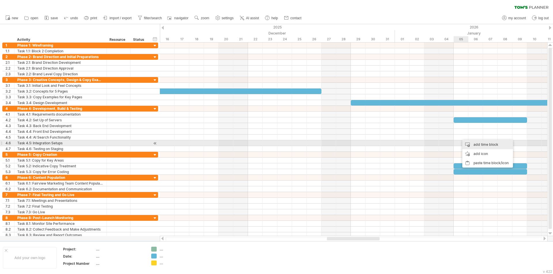
click at [442, 143] on div "add time block" at bounding box center [487, 144] width 51 height 9
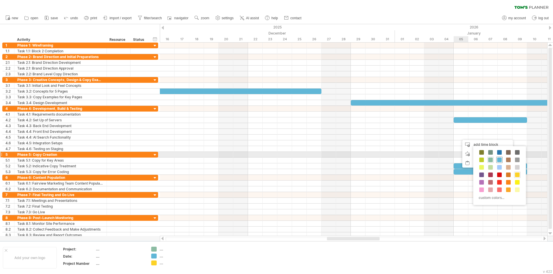
click at [442, 158] on span at bounding box center [499, 160] width 5 height 5
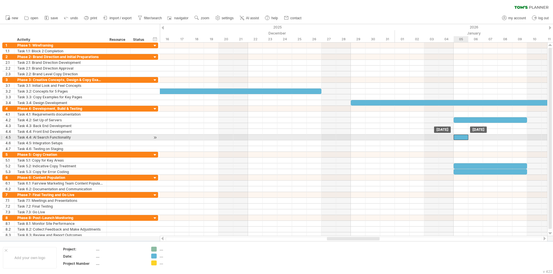
drag, startPoint x: 469, startPoint y: 138, endPoint x: 462, endPoint y: 137, distance: 6.3
click at [442, 137] on div at bounding box center [460, 137] width 15 height 5
drag, startPoint x: 467, startPoint y: 137, endPoint x: 524, endPoint y: 136, distance: 56.4
click at [442, 136] on div at bounding box center [489, 137] width 73 height 5
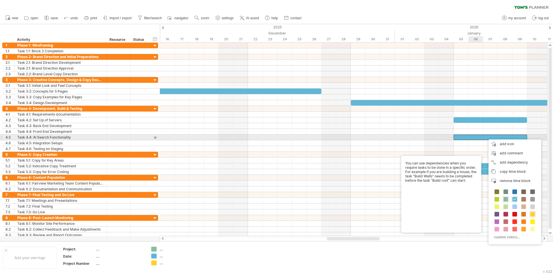
click at [442, 138] on div at bounding box center [489, 137] width 73 height 5
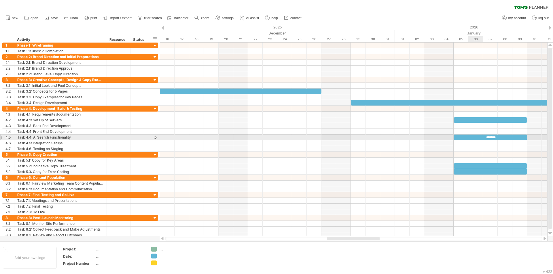
click at [442, 139] on div "**********" at bounding box center [353, 140] width 387 height 194
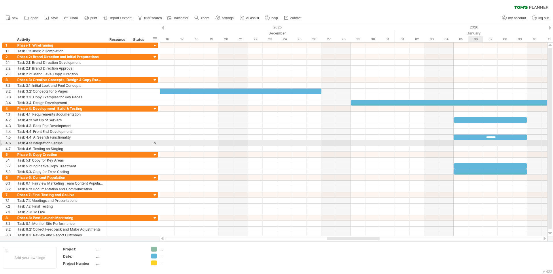
click at [442, 144] on div at bounding box center [353, 143] width 387 height 6
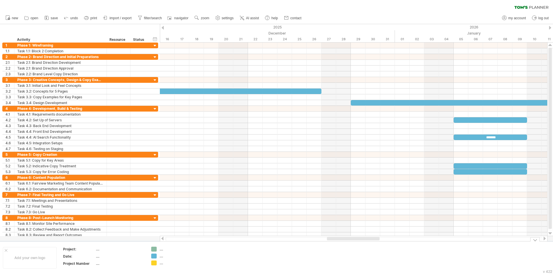
drag, startPoint x: 349, startPoint y: 241, endPoint x: 359, endPoint y: 242, distance: 9.5
click at [359, 212] on div "Trying to reach [DOMAIN_NAME] Connected again... 0% clear filter new 1" at bounding box center [276, 137] width 553 height 274
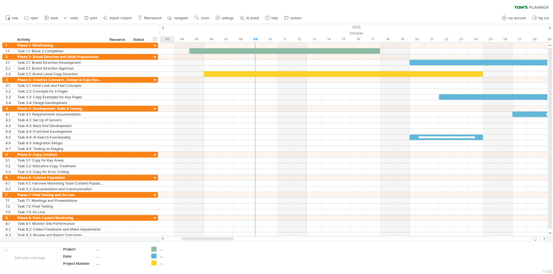
drag, startPoint x: 357, startPoint y: 240, endPoint x: 211, endPoint y: 243, distance: 145.7
click at [211, 212] on div "Trying to reach [DOMAIN_NAME] Connected again... 0% clear filter new 1" at bounding box center [276, 137] width 553 height 274
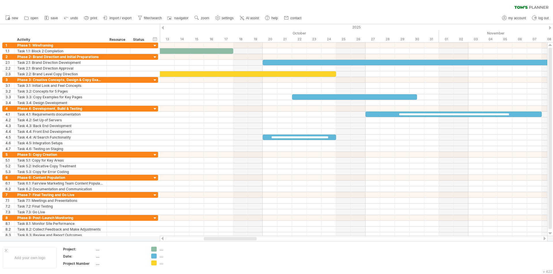
drag, startPoint x: 214, startPoint y: 240, endPoint x: 232, endPoint y: 238, distance: 18.8
click at [232, 212] on div at bounding box center [230, 238] width 53 height 3
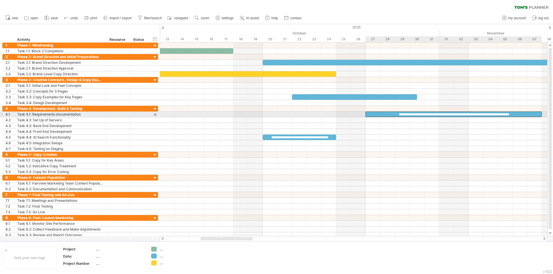
drag, startPoint x: 405, startPoint y: 113, endPoint x: 409, endPoint y: 113, distance: 4.1
click at [409, 113] on div "**********" at bounding box center [453, 114] width 176 height 5
drag, startPoint x: 410, startPoint y: 113, endPoint x: 404, endPoint y: 112, distance: 5.2
click at [404, 112] on div "**********" at bounding box center [453, 114] width 176 height 5
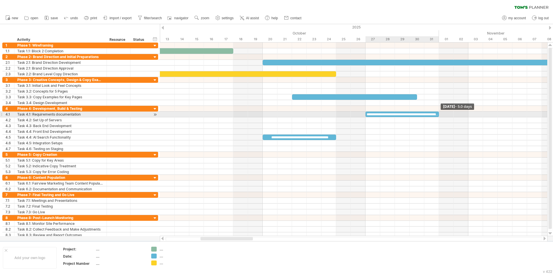
drag, startPoint x: 541, startPoint y: 114, endPoint x: 435, endPoint y: 113, distance: 105.6
click at [435, 113] on div "**********" at bounding box center [401, 114] width 73 height 5
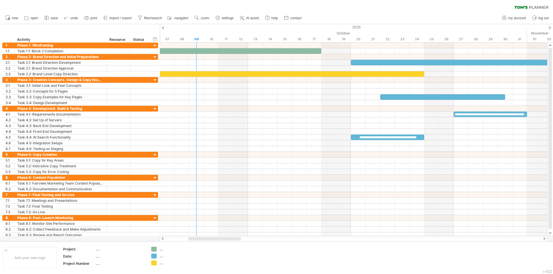
drag, startPoint x: 222, startPoint y: 239, endPoint x: 210, endPoint y: 239, distance: 12.1
click at [210, 212] on div at bounding box center [214, 238] width 52 height 3
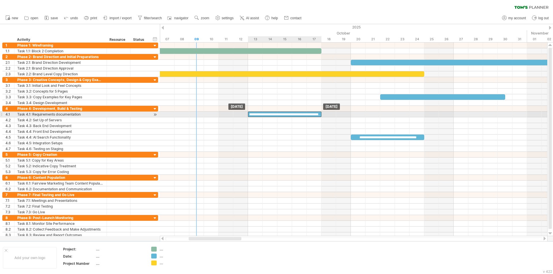
drag, startPoint x: 473, startPoint y: 115, endPoint x: 268, endPoint y: 112, distance: 204.9
click at [268, 112] on div "**********" at bounding box center [284, 114] width 73 height 5
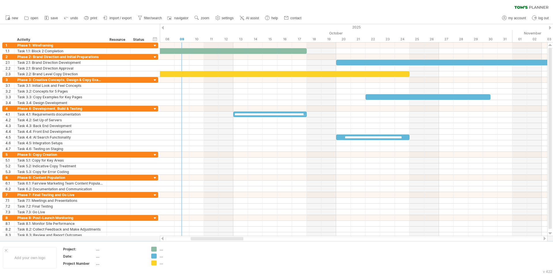
click at [228, 212] on div at bounding box center [217, 238] width 53 height 3
click at [398, 108] on div at bounding box center [353, 109] width 387 height 6
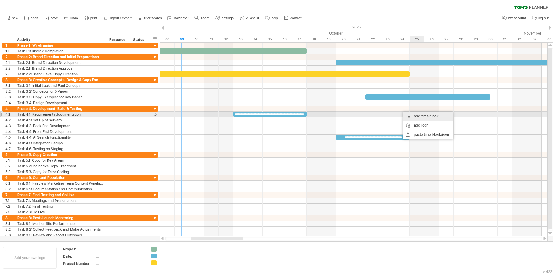
click at [416, 114] on div "add time block" at bounding box center [427, 116] width 51 height 9
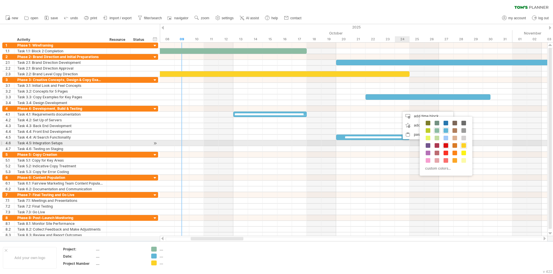
click at [442, 145] on span at bounding box center [445, 145] width 5 height 5
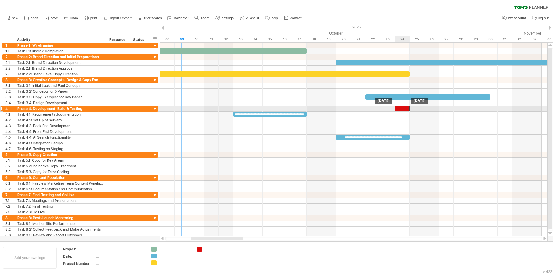
drag, startPoint x: 410, startPoint y: 108, endPoint x: 404, endPoint y: 108, distance: 5.5
click at [404, 108] on div at bounding box center [402, 108] width 15 height 5
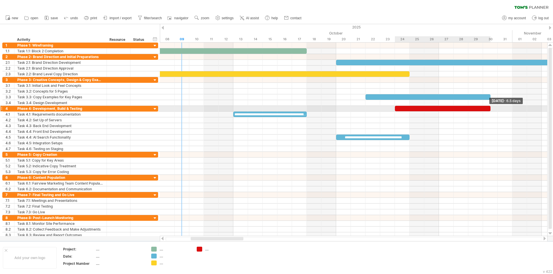
drag, startPoint x: 409, startPoint y: 109, endPoint x: 492, endPoint y: 109, distance: 82.9
click at [442, 109] on div "**********" at bounding box center [353, 140] width 387 height 194
drag, startPoint x: 454, startPoint y: 110, endPoint x: 439, endPoint y: 108, distance: 14.8
click at [439, 108] on div at bounding box center [428, 108] width 96 height 5
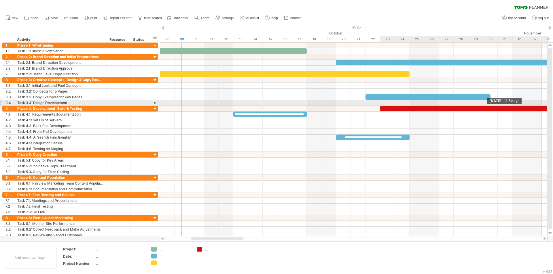
drag, startPoint x: 475, startPoint y: 109, endPoint x: 546, endPoint y: 105, distance: 70.9
click at [442, 105] on div "**********" at bounding box center [353, 140] width 387 height 194
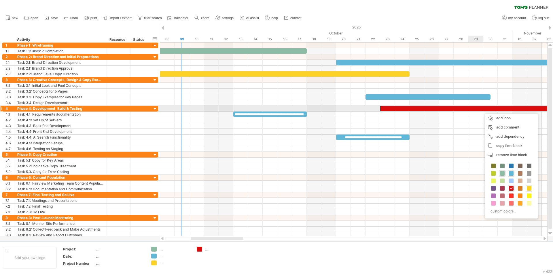
click at [442, 108] on div at bounding box center [464, 108] width 169 height 5
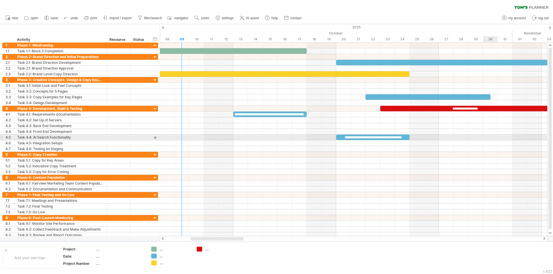
click at [442, 130] on div at bounding box center [353, 132] width 387 height 6
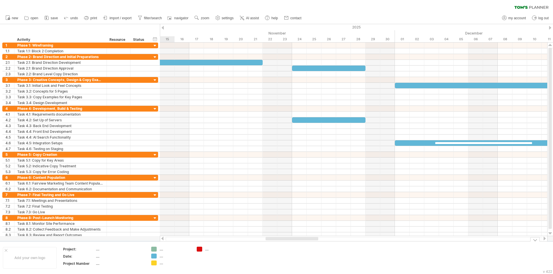
drag, startPoint x: 233, startPoint y: 239, endPoint x: 308, endPoint y: 244, distance: 75.0
click at [308, 212] on div "Trying to reach [DOMAIN_NAME] Connected again... 0% clear filter new 1" at bounding box center [276, 137] width 553 height 274
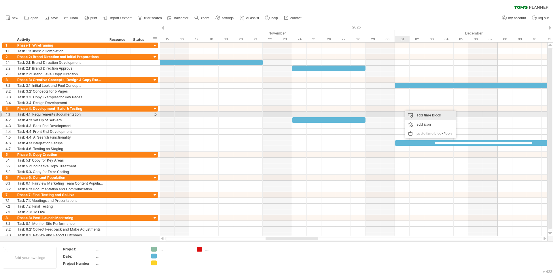
click at [408, 113] on div "add time block" at bounding box center [430, 115] width 51 height 9
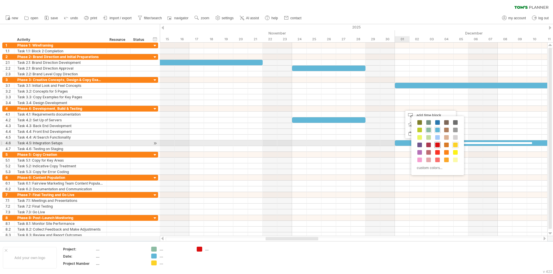
click at [435, 144] on span at bounding box center [437, 145] width 5 height 5
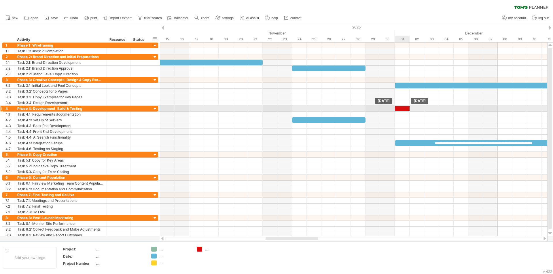
drag, startPoint x: 411, startPoint y: 108, endPoint x: 406, endPoint y: 108, distance: 5.2
click at [406, 108] on div at bounding box center [402, 108] width 15 height 5
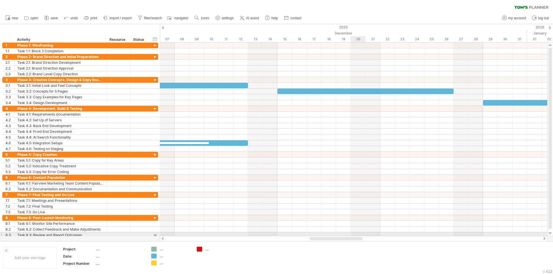
drag, startPoint x: 314, startPoint y: 239, endPoint x: 358, endPoint y: 235, distance: 44.2
click at [358, 212] on div "Trying to reach [DOMAIN_NAME] Connected again... 0% clear filter new 1" at bounding box center [276, 137] width 553 height 274
click at [390, 108] on div at bounding box center [353, 109] width 387 height 6
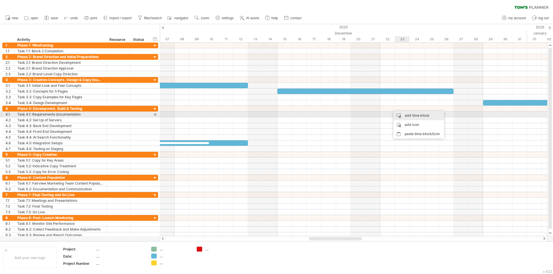
click at [400, 114] on div "add time block" at bounding box center [418, 115] width 51 height 9
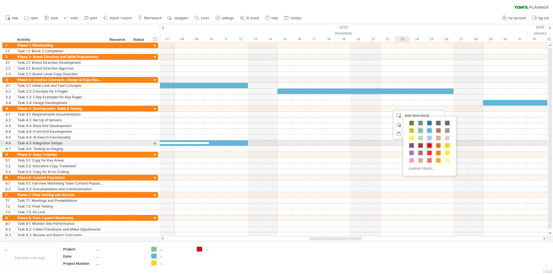
click at [427, 146] on span at bounding box center [429, 145] width 5 height 5
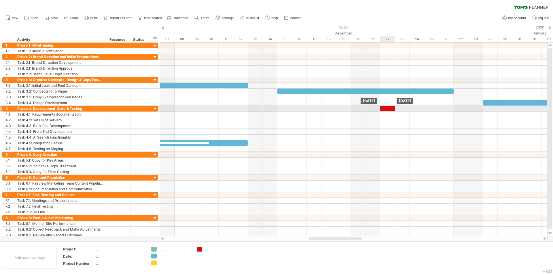
drag, startPoint x: 397, startPoint y: 108, endPoint x: 389, endPoint y: 108, distance: 7.5
click at [389, 108] on div at bounding box center [387, 108] width 15 height 5
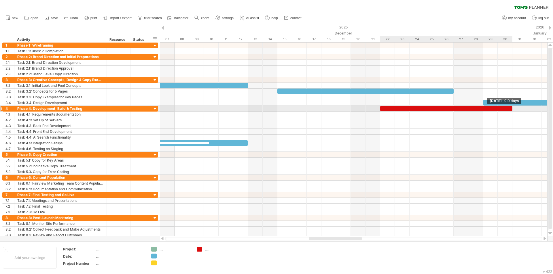
drag, startPoint x: 395, startPoint y: 110, endPoint x: 511, endPoint y: 109, distance: 115.7
click at [442, 109] on div at bounding box center [446, 108] width 132 height 5
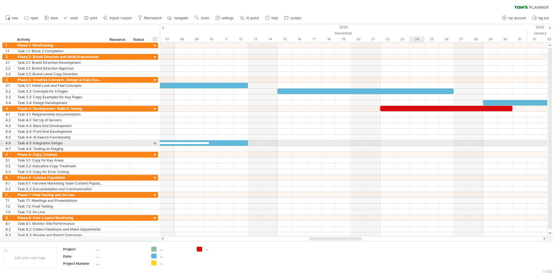
click at [419, 146] on div at bounding box center [353, 143] width 387 height 6
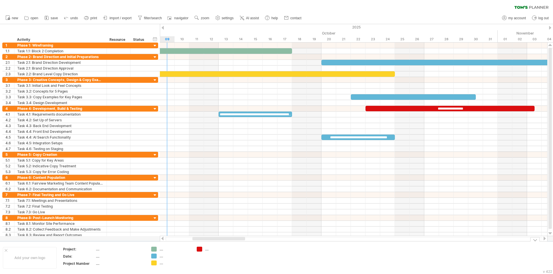
drag, startPoint x: 336, startPoint y: 238, endPoint x: 220, endPoint y: 246, distance: 116.8
click at [220, 212] on div "Trying to reach [DOMAIN_NAME] Connected again... 0% clear filter new 1" at bounding box center [276, 137] width 553 height 274
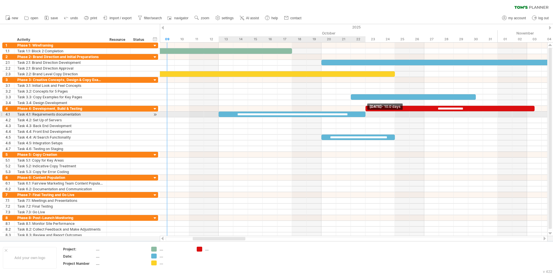
drag, startPoint x: 292, startPoint y: 114, endPoint x: 363, endPoint y: 117, distance: 71.4
click at [363, 117] on div "**********" at bounding box center [291, 114] width 147 height 5
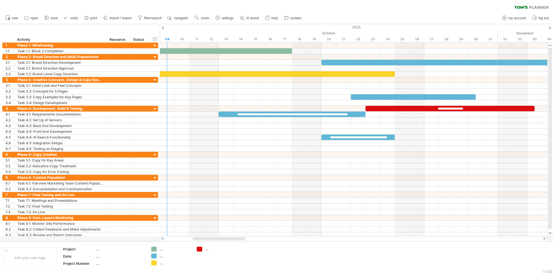
click at [237, 212] on div at bounding box center [219, 238] width 53 height 3
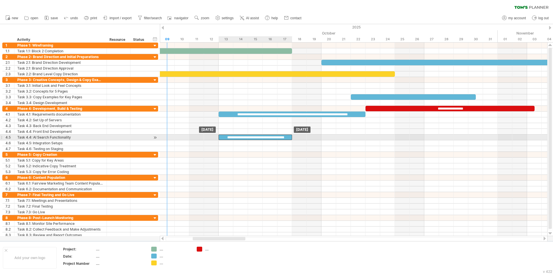
drag, startPoint x: 357, startPoint y: 138, endPoint x: 256, endPoint y: 136, distance: 101.0
click at [256, 136] on div "**********" at bounding box center [254, 137] width 73 height 5
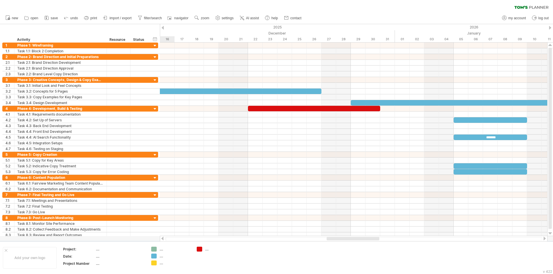
drag, startPoint x: 226, startPoint y: 238, endPoint x: 359, endPoint y: 237, distance: 133.8
click at [359, 212] on div at bounding box center [353, 239] width 387 height 6
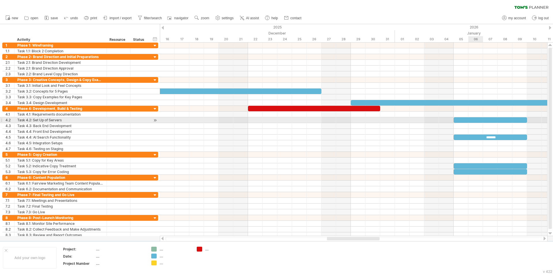
click at [442, 121] on div at bounding box center [489, 119] width 73 height 5
click at [442, 121] on div "**********" at bounding box center [489, 119] width 73 height 5
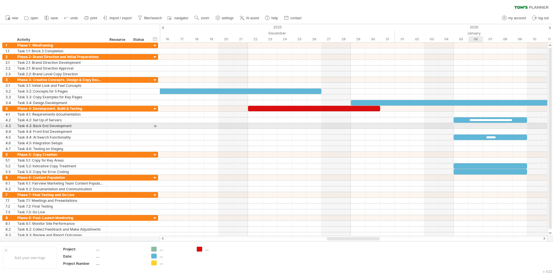
click at [442, 126] on div at bounding box center [353, 126] width 387 height 6
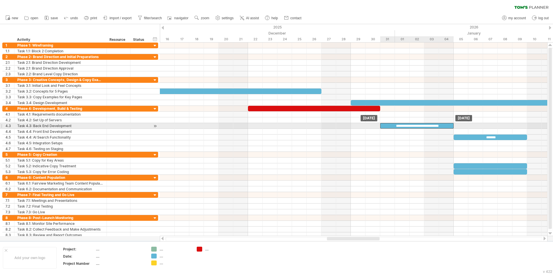
drag, startPoint x: 478, startPoint y: 119, endPoint x: 407, endPoint y: 125, distance: 71.0
drag, startPoint x: 453, startPoint y: 127, endPoint x: 468, endPoint y: 125, distance: 15.1
click at [442, 125] on span at bounding box center [468, 125] width 2 height 5
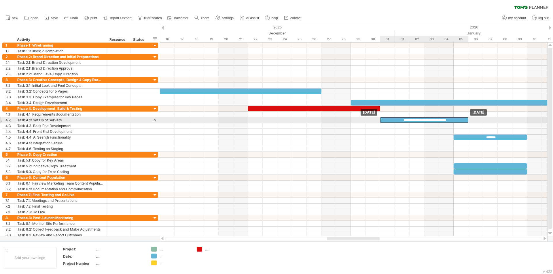
drag, startPoint x: 460, startPoint y: 125, endPoint x: 460, endPoint y: 122, distance: 3.2
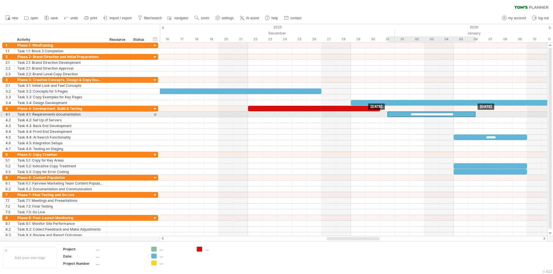
drag, startPoint x: 460, startPoint y: 121, endPoint x: 466, endPoint y: 116, distance: 8.0
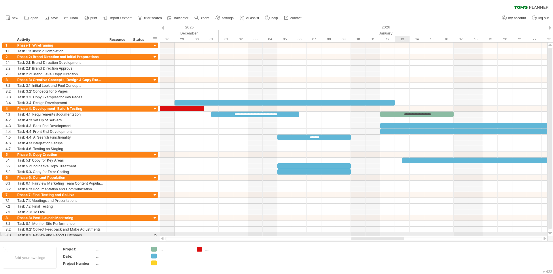
drag, startPoint x: 374, startPoint y: 238, endPoint x: 399, endPoint y: 233, distance: 24.9
click at [399, 212] on div "Trying to reach [DOMAIN_NAME] Connected again... 0% clear filter new 1" at bounding box center [276, 137] width 553 height 274
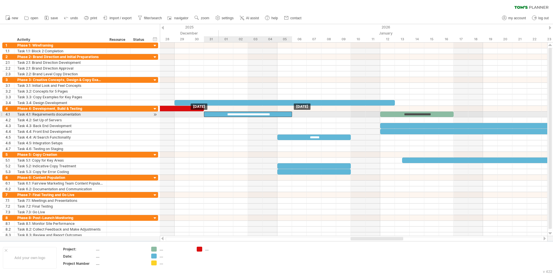
drag, startPoint x: 279, startPoint y: 113, endPoint x: 275, endPoint y: 114, distance: 4.6
click at [275, 114] on div "**********" at bounding box center [248, 114] width 88 height 5
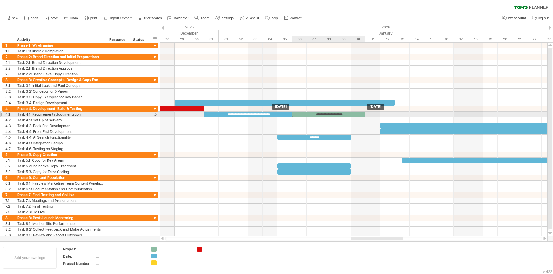
drag, startPoint x: 389, startPoint y: 115, endPoint x: 304, endPoint y: 115, distance: 85.2
click at [304, 115] on div "**********" at bounding box center [328, 114] width 73 height 5
click at [244, 115] on div "**********" at bounding box center [248, 114] width 88 height 5
click at [276, 114] on div "**********" at bounding box center [248, 114] width 88 height 5
drag, startPoint x: 291, startPoint y: 113, endPoint x: 281, endPoint y: 114, distance: 9.8
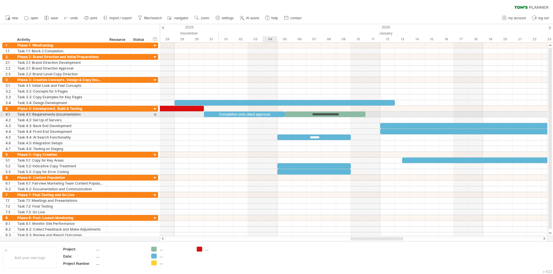
click at [273, 115] on div "Completion and client approval" at bounding box center [244, 114] width 81 height 5
drag, startPoint x: 284, startPoint y: 114, endPoint x: 246, endPoint y: 115, distance: 38.3
click at [246, 115] on div "**********" at bounding box center [226, 114] width 44 height 5
click at [234, 114] on div "**********" at bounding box center [226, 114] width 44 height 5
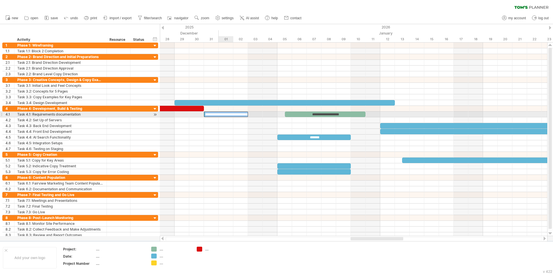
click at [230, 113] on div "**********" at bounding box center [226, 114] width 44 height 5
click at [224, 114] on div "**********" at bounding box center [226, 114] width 44 height 5
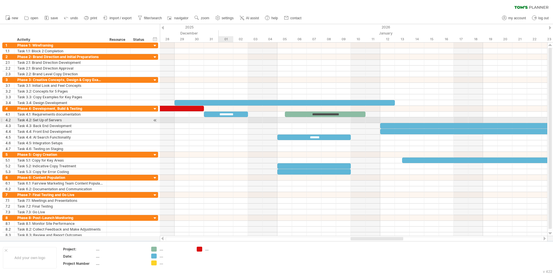
click at [225, 118] on div at bounding box center [353, 120] width 387 height 6
click at [312, 119] on div at bounding box center [353, 120] width 387 height 6
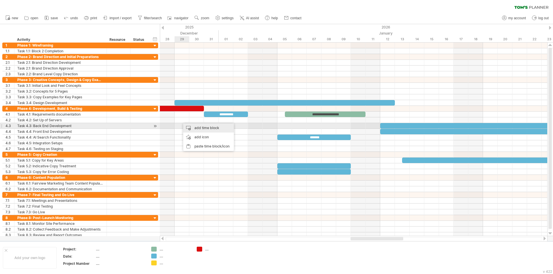
click at [193, 126] on div "add time block" at bounding box center [208, 127] width 51 height 9
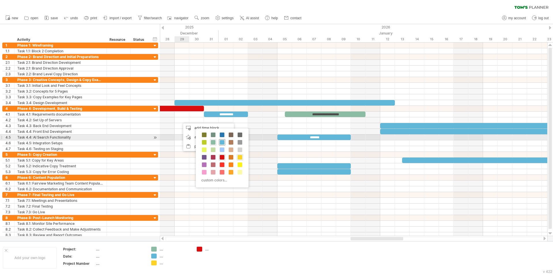
click at [221, 140] on div at bounding box center [222, 142] width 6 height 6
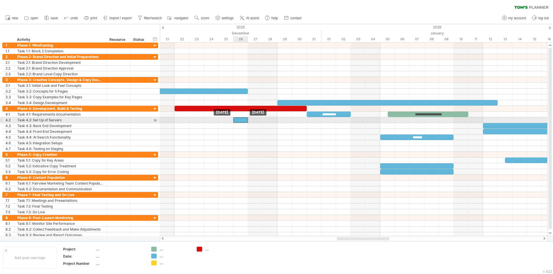
drag, startPoint x: 189, startPoint y: 121, endPoint x: 239, endPoint y: 121, distance: 49.5
click at [239, 121] on div at bounding box center [240, 119] width 15 height 5
drag, startPoint x: 233, startPoint y: 120, endPoint x: 176, endPoint y: 117, distance: 57.1
click at [176, 117] on div at bounding box center [210, 119] width 73 height 5
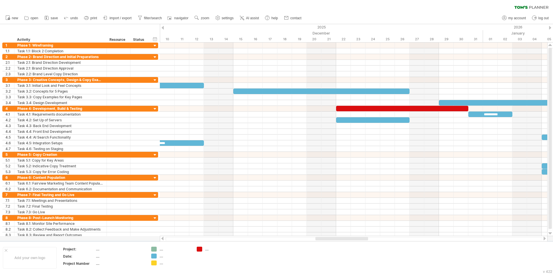
drag, startPoint x: 344, startPoint y: 239, endPoint x: 323, endPoint y: 239, distance: 21.3
click at [323, 212] on div at bounding box center [341, 238] width 53 height 3
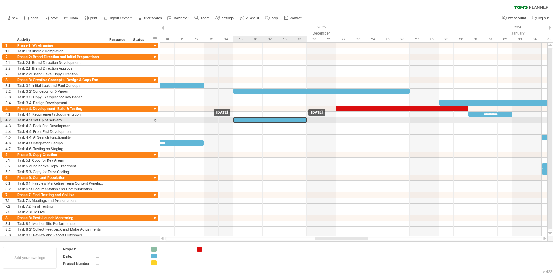
drag, startPoint x: 371, startPoint y: 119, endPoint x: 269, endPoint y: 119, distance: 102.2
click at [269, 119] on div at bounding box center [269, 119] width 73 height 5
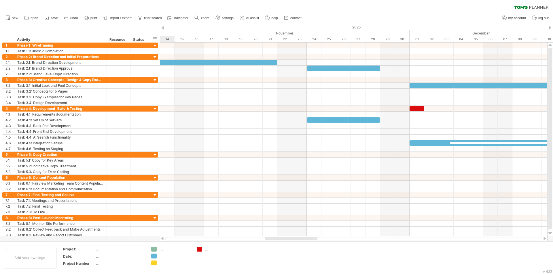
drag, startPoint x: 354, startPoint y: 240, endPoint x: 304, endPoint y: 240, distance: 50.4
click at [304, 212] on div at bounding box center [290, 238] width 53 height 3
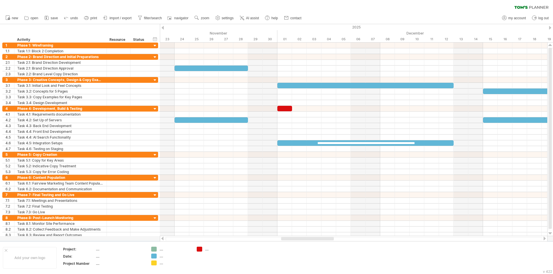
drag, startPoint x: 300, startPoint y: 239, endPoint x: 317, endPoint y: 238, distance: 17.6
click at [317, 212] on div at bounding box center [307, 238] width 53 height 3
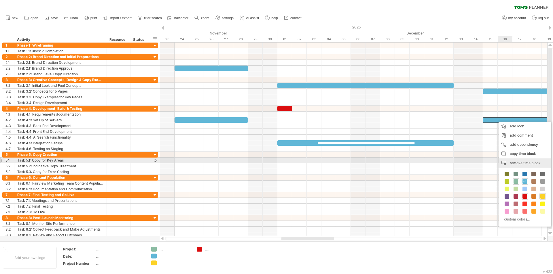
click at [442, 162] on span "remove time block" at bounding box center [524, 163] width 31 height 4
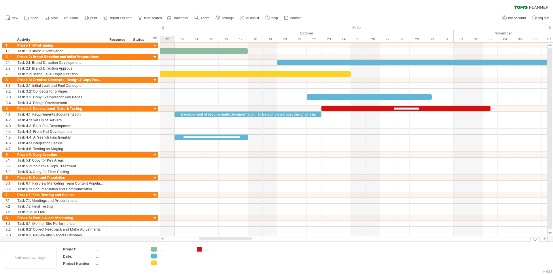
drag, startPoint x: 314, startPoint y: 239, endPoint x: 232, endPoint y: 243, distance: 82.4
click at [232, 212] on div "Trying to reach [DOMAIN_NAME] Connected again... 0% clear filter new 1" at bounding box center [276, 137] width 553 height 274
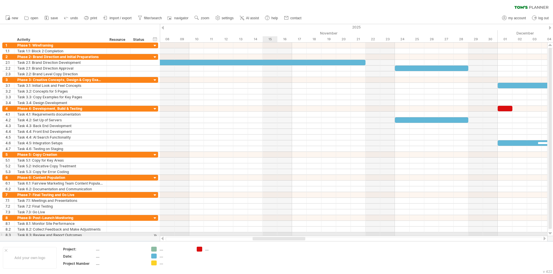
drag, startPoint x: 220, startPoint y: 239, endPoint x: 275, endPoint y: 236, distance: 54.2
click at [275, 212] on div at bounding box center [353, 239] width 387 height 6
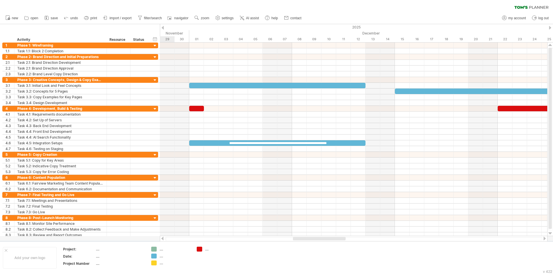
drag, startPoint x: 292, startPoint y: 239, endPoint x: 327, endPoint y: 214, distance: 43.0
click at [333, 212] on div at bounding box center [319, 238] width 53 height 3
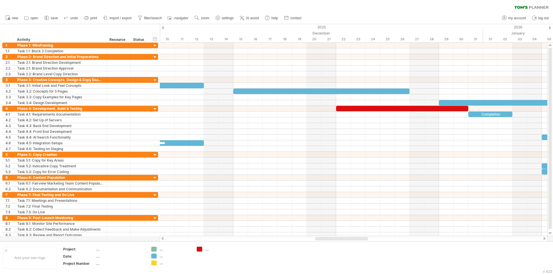
drag, startPoint x: 314, startPoint y: 239, endPoint x: 336, endPoint y: 238, distance: 22.2
click at [336, 212] on div at bounding box center [341, 238] width 53 height 3
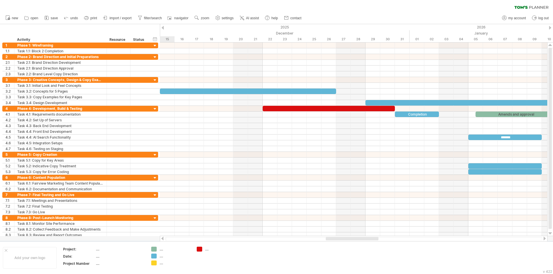
drag, startPoint x: 360, startPoint y: 238, endPoint x: 372, endPoint y: 239, distance: 11.9
click at [372, 212] on div at bounding box center [351, 238] width 53 height 3
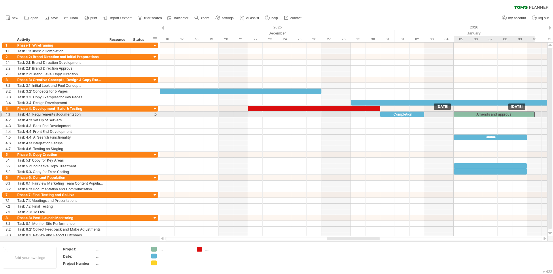
drag, startPoint x: 468, startPoint y: 115, endPoint x: 463, endPoint y: 116, distance: 5.0
click at [442, 116] on div "Amends and approval" at bounding box center [493, 114] width 81 height 5
drag, startPoint x: 534, startPoint y: 113, endPoint x: 527, endPoint y: 115, distance: 6.4
click at [442, 115] on span at bounding box center [526, 114] width 2 height 5
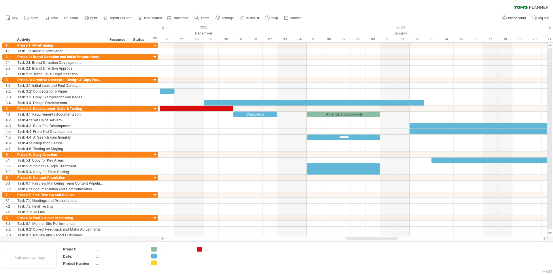
drag, startPoint x: 344, startPoint y: 239, endPoint x: 363, endPoint y: 239, distance: 18.7
click at [363, 212] on div at bounding box center [371, 238] width 53 height 3
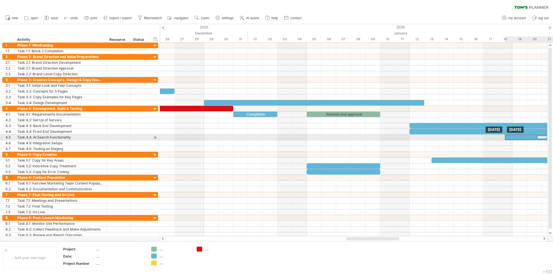
drag, startPoint x: 344, startPoint y: 138, endPoint x: 541, endPoint y: 138, distance: 197.1
click at [442, 138] on div "*******" at bounding box center [540, 137] width 73 height 5
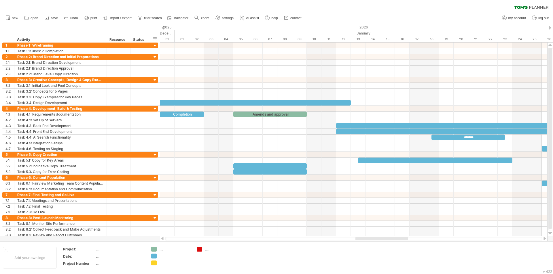
drag, startPoint x: 357, startPoint y: 239, endPoint x: 366, endPoint y: 241, distance: 9.1
click at [366, 212] on div at bounding box center [353, 239] width 387 height 6
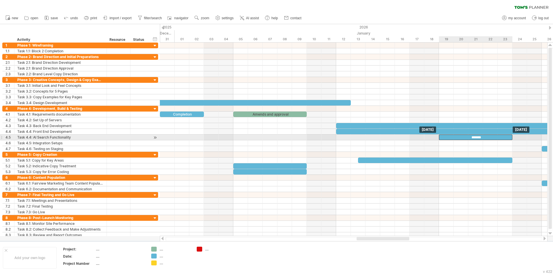
drag, startPoint x: 466, startPoint y: 137, endPoint x: 471, endPoint y: 137, distance: 4.9
click at [442, 137] on div "*******" at bounding box center [475, 137] width 73 height 5
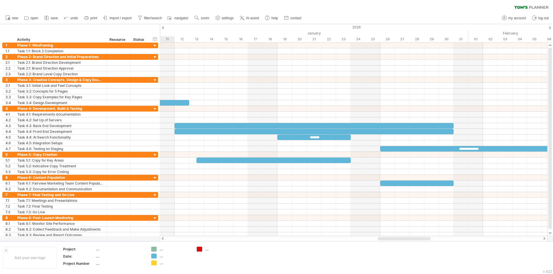
drag, startPoint x: 389, startPoint y: 238, endPoint x: 411, endPoint y: 241, distance: 21.5
click at [411, 212] on div at bounding box center [353, 239] width 387 height 6
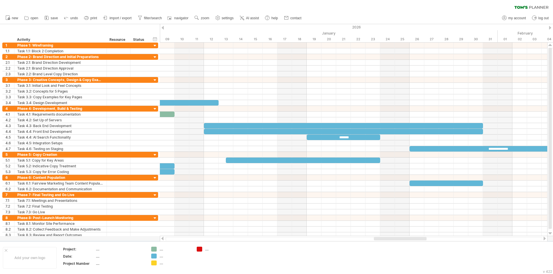
drag, startPoint x: 405, startPoint y: 240, endPoint x: 401, endPoint y: 239, distance: 4.4
click at [401, 212] on div at bounding box center [400, 238] width 53 height 3
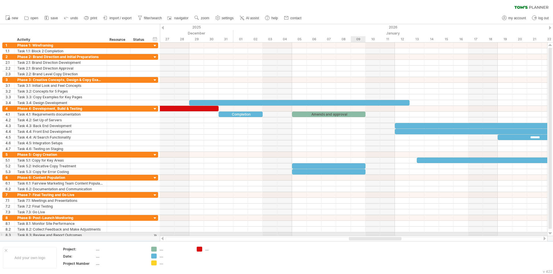
drag, startPoint x: 388, startPoint y: 238, endPoint x: 363, endPoint y: 236, distance: 25.4
click at [363, 212] on div "Trying to reach [DOMAIN_NAME] Connected again... 0% clear filter new 1" at bounding box center [276, 137] width 553 height 274
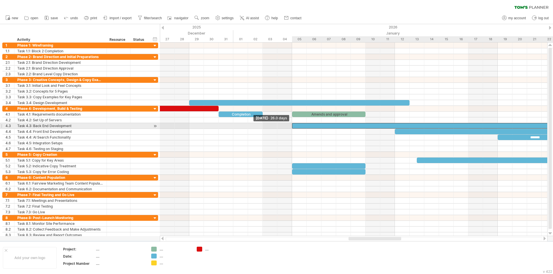
drag, startPoint x: 394, startPoint y: 125, endPoint x: 294, endPoint y: 125, distance: 100.4
click at [294, 125] on div at bounding box center [483, 125] width 382 height 5
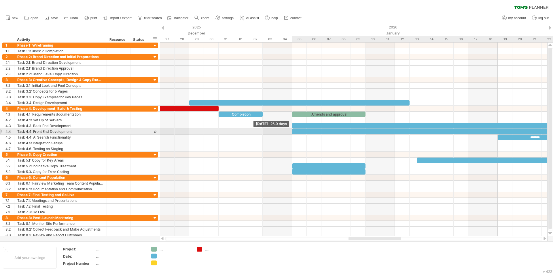
drag, startPoint x: 395, startPoint y: 133, endPoint x: 294, endPoint y: 132, distance: 100.4
click at [294, 132] on div at bounding box center [483, 131] width 382 height 5
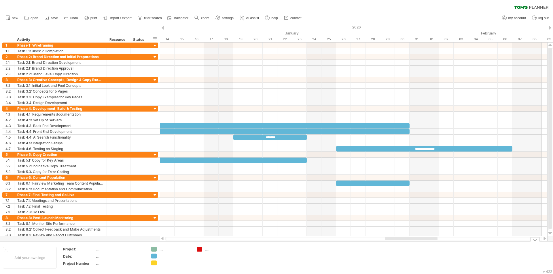
drag, startPoint x: 357, startPoint y: 239, endPoint x: 391, endPoint y: 245, distance: 35.2
click at [393, 212] on div "Trying to reach [DOMAIN_NAME] Connected again... 0% clear filter new 1" at bounding box center [276, 137] width 553 height 274
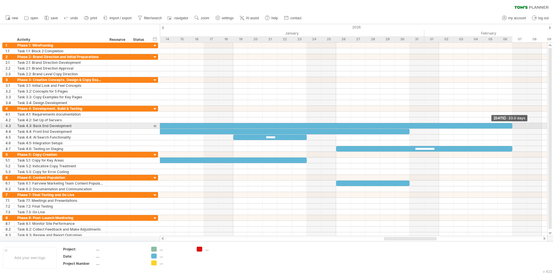
drag, startPoint x: 409, startPoint y: 126, endPoint x: 510, endPoint y: 125, distance: 101.0
click at [442, 125] on div at bounding box center [270, 125] width 484 height 5
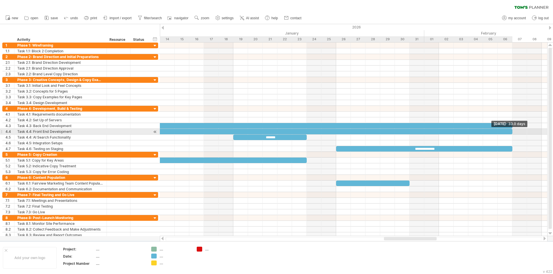
drag, startPoint x: 410, startPoint y: 131, endPoint x: 511, endPoint y: 133, distance: 101.6
click at [442, 133] on span at bounding box center [512, 131] width 2 height 5
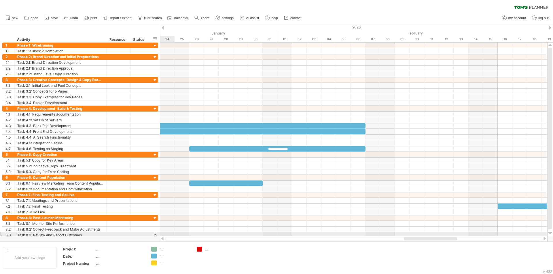
drag, startPoint x: 402, startPoint y: 238, endPoint x: 422, endPoint y: 236, distance: 20.2
click at [422, 212] on div at bounding box center [353, 239] width 387 height 6
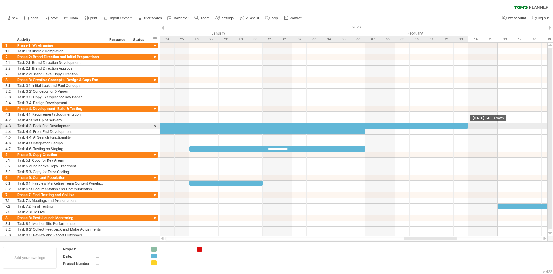
drag, startPoint x: 365, startPoint y: 125, endPoint x: 467, endPoint y: 125, distance: 101.9
click at [442, 125] on span at bounding box center [468, 125] width 2 height 5
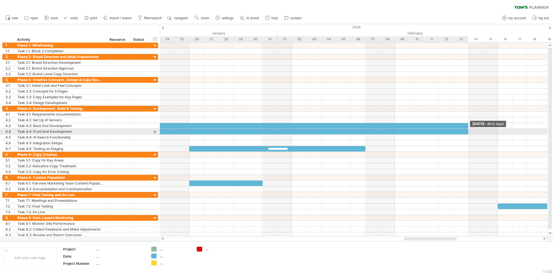
drag, startPoint x: 364, startPoint y: 132, endPoint x: 466, endPoint y: 133, distance: 101.6
click at [442, 133] on div at bounding box center [174, 131] width 587 height 5
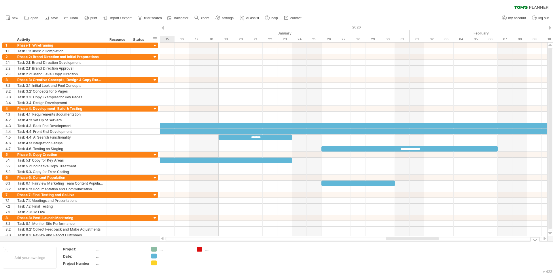
drag, startPoint x: 441, startPoint y: 239, endPoint x: 401, endPoint y: 190, distance: 63.5
click at [423, 212] on div "Trying to reach [DOMAIN_NAME] Connected again... 0% clear filter new 1" at bounding box center [276, 137] width 553 height 274
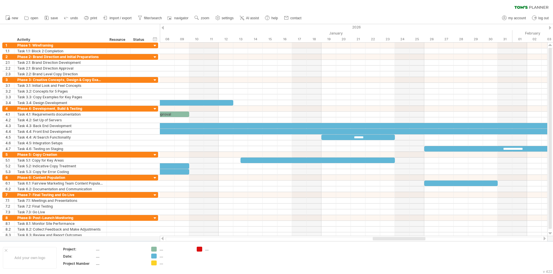
drag, startPoint x: 395, startPoint y: 240, endPoint x: 368, endPoint y: 217, distance: 35.8
click at [382, 212] on div "Trying to reach [DOMAIN_NAME] Connected again... 0% clear filter new 1" at bounding box center [276, 137] width 553 height 274
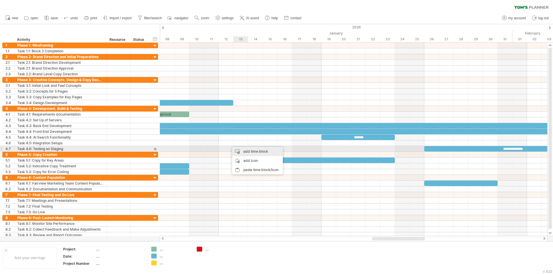
click at [252, 150] on div "add time block" at bounding box center [257, 151] width 51 height 9
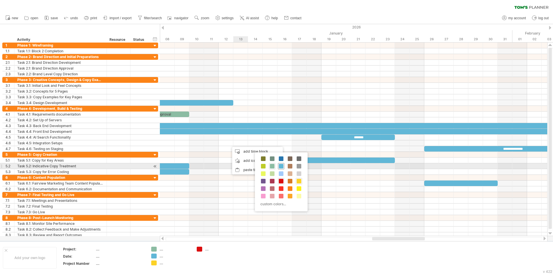
click at [281, 165] on span at bounding box center [281, 166] width 5 height 5
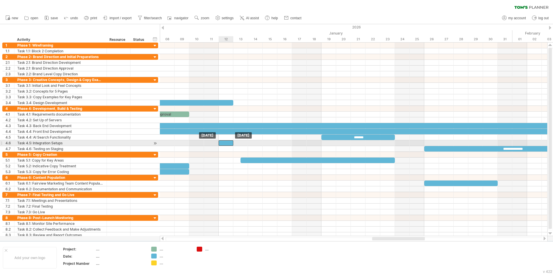
drag, startPoint x: 235, startPoint y: 142, endPoint x: 228, endPoint y: 142, distance: 6.1
click at [228, 142] on div at bounding box center [225, 142] width 15 height 5
drag, startPoint x: 233, startPoint y: 143, endPoint x: 291, endPoint y: 145, distance: 58.4
click at [291, 145] on span at bounding box center [292, 142] width 2 height 5
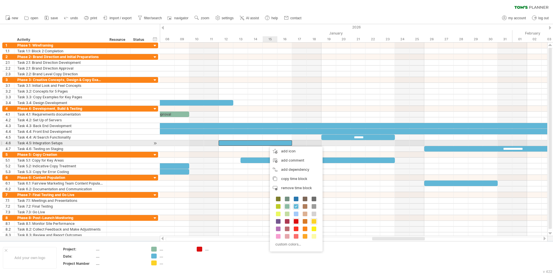
click at [265, 143] on div at bounding box center [254, 142] width 73 height 5
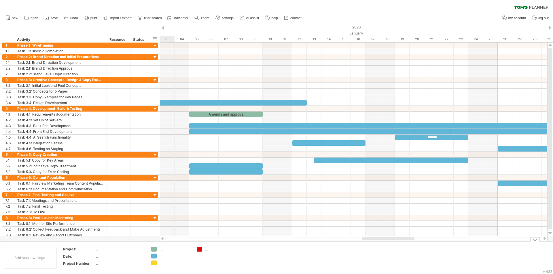
drag, startPoint x: 376, startPoint y: 239, endPoint x: 365, endPoint y: 242, distance: 10.6
click at [365, 212] on div "Trying to reach [DOMAIN_NAME] Connected again... 0% clear filter new 1" at bounding box center [276, 137] width 553 height 274
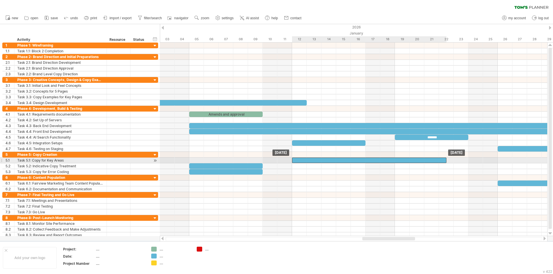
drag, startPoint x: 370, startPoint y: 159, endPoint x: 348, endPoint y: 161, distance: 21.9
click at [348, 161] on div at bounding box center [369, 160] width 154 height 5
drag, startPoint x: 445, startPoint y: 161, endPoint x: 465, endPoint y: 161, distance: 19.9
click at [442, 161] on div at bounding box center [380, 160] width 176 height 5
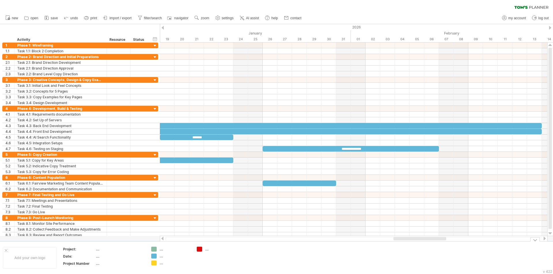
drag, startPoint x: 409, startPoint y: 239, endPoint x: 440, endPoint y: 244, distance: 31.4
click at [440, 212] on div "Trying to reach [DOMAIN_NAME] Connected again... 0% clear filter new 1" at bounding box center [276, 137] width 553 height 274
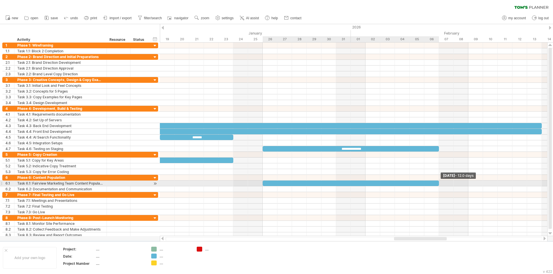
drag, startPoint x: 336, startPoint y: 184, endPoint x: 435, endPoint y: 186, distance: 99.3
click at [435, 186] on div "**********" at bounding box center [353, 140] width 387 height 194
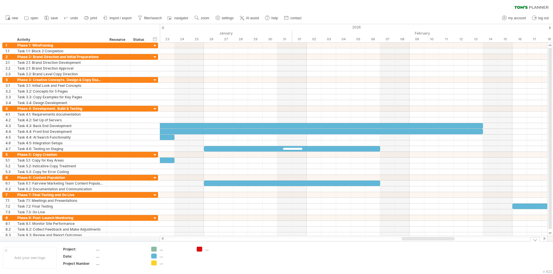
drag, startPoint x: 425, startPoint y: 240, endPoint x: 431, endPoint y: 242, distance: 6.6
click at [431, 212] on div "Trying to reach [DOMAIN_NAME] Connected again... 0% clear filter new 1" at bounding box center [276, 137] width 553 height 274
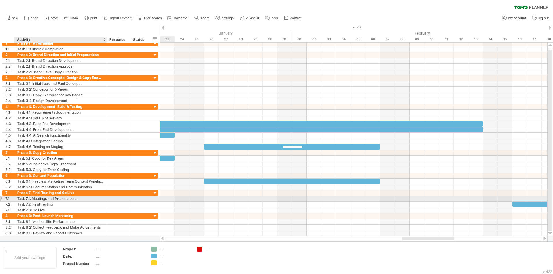
click at [62, 200] on div "Task 7.1: Meetings and Presentations" at bounding box center [60, 198] width 86 height 5
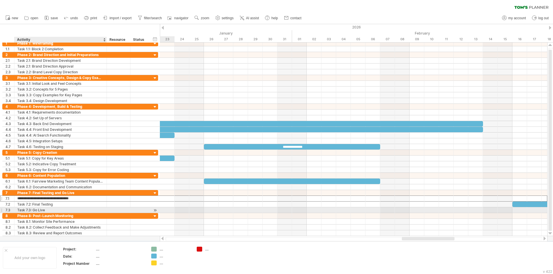
click at [59, 208] on div "Task 7.3: Go Live" at bounding box center [60, 209] width 86 height 5
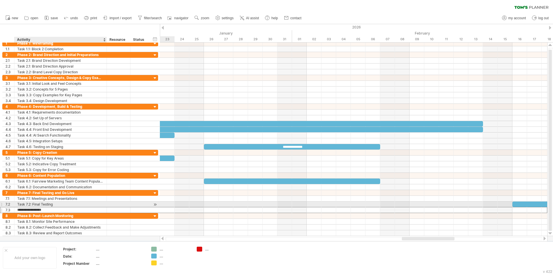
click at [59, 204] on div "Task 7.2: Final Testing" at bounding box center [60, 204] width 86 height 5
click at [442, 207] on div at bounding box center [353, 205] width 387 height 6
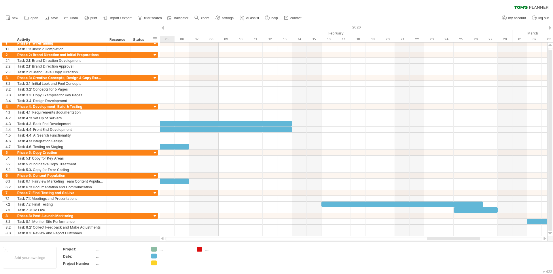
drag, startPoint x: 443, startPoint y: 239, endPoint x: 466, endPoint y: 238, distance: 23.4
click at [442, 212] on div at bounding box center [453, 238] width 53 height 3
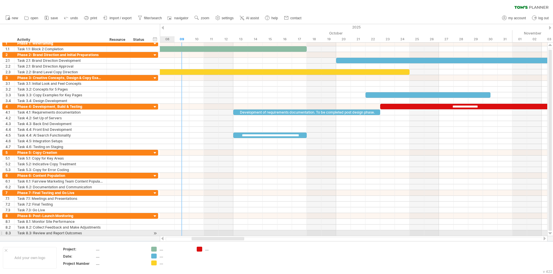
drag, startPoint x: 464, startPoint y: 239, endPoint x: 231, endPoint y: 236, distance: 233.7
click at [231, 212] on div at bounding box center [353, 239] width 387 height 6
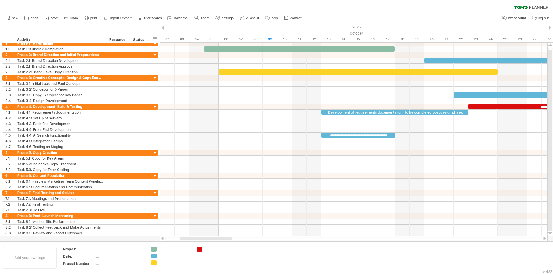
drag, startPoint x: 214, startPoint y: 239, endPoint x: 203, endPoint y: 239, distance: 10.9
click at [203, 212] on div at bounding box center [206, 238] width 53 height 3
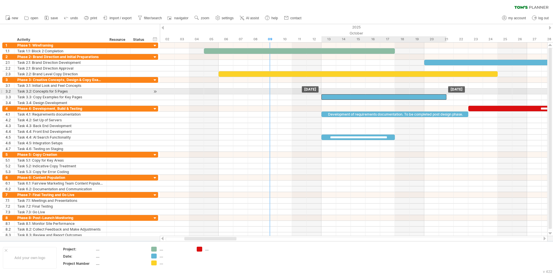
drag, startPoint x: 485, startPoint y: 96, endPoint x: 350, endPoint y: 94, distance: 135.0
click at [350, 94] on div "**********" at bounding box center [353, 140] width 387 height 194
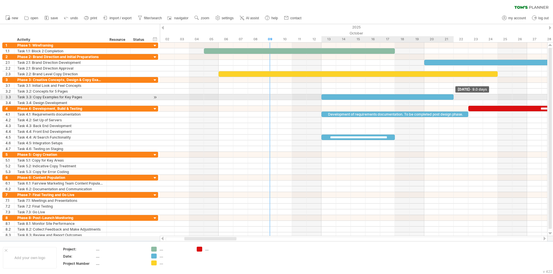
drag, startPoint x: 446, startPoint y: 98, endPoint x: 451, endPoint y: 98, distance: 4.9
click at [442, 98] on div at bounding box center [387, 96] width 132 height 5
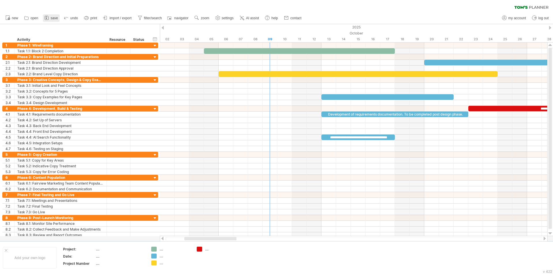
click at [55, 20] on span "save" at bounding box center [54, 18] width 7 height 4
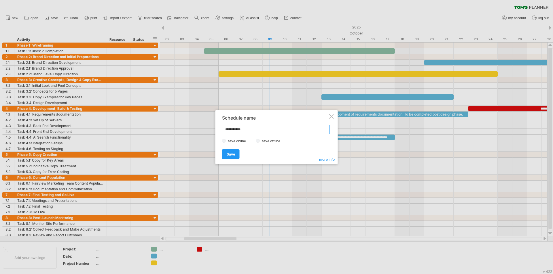
click at [269, 128] on input "**********" at bounding box center [276, 129] width 108 height 9
type input "**********"
click at [235, 154] on link "Save" at bounding box center [231, 154] width 18 height 10
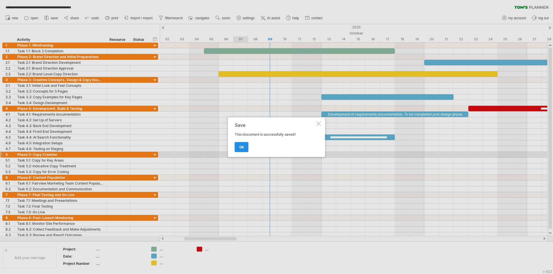
click at [245, 149] on link "ok" at bounding box center [242, 147] width 14 height 10
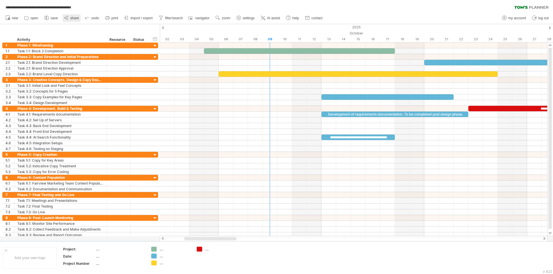
click at [72, 18] on span "share" at bounding box center [74, 18] width 9 height 4
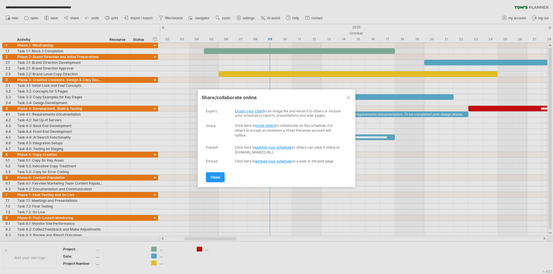
click at [272, 126] on link "invite others" at bounding box center [265, 125] width 20 height 4
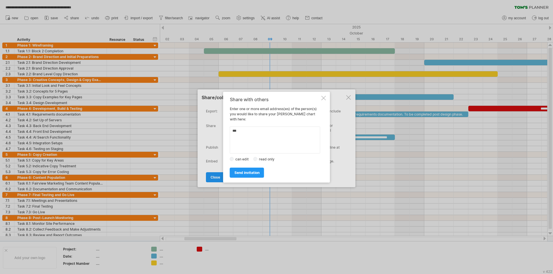
click at [256, 129] on textarea at bounding box center [275, 140] width 90 height 27
type textarea "**********"
click at [294, 165] on div "send invitation" at bounding box center [275, 171] width 90 height 13
click at [255, 176] on div "Share with others Enter one or more email address(es) of the person(s) you woul…" at bounding box center [276, 137] width 107 height 91
click at [256, 171] on span "send invitation" at bounding box center [246, 173] width 25 height 4
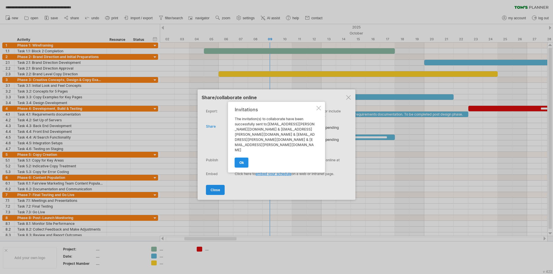
click at [246, 158] on link "ok" at bounding box center [242, 163] width 14 height 10
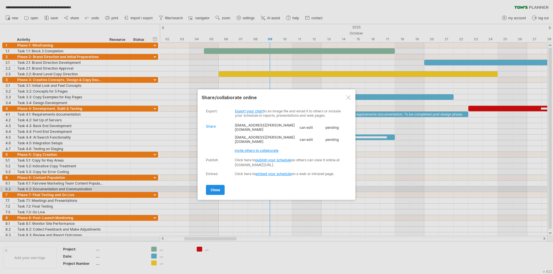
click at [217, 190] on span "close" at bounding box center [214, 190] width 9 height 4
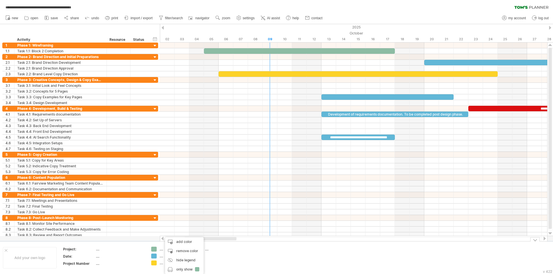
click at [231, 212] on div "...." at bounding box center [220, 249] width 31 height 5
type input "**********"
click at [205, 212] on td "**********" at bounding box center [216, 258] width 45 height 22
click at [162, 212] on div "...." at bounding box center [174, 249] width 31 height 5
type input "********"
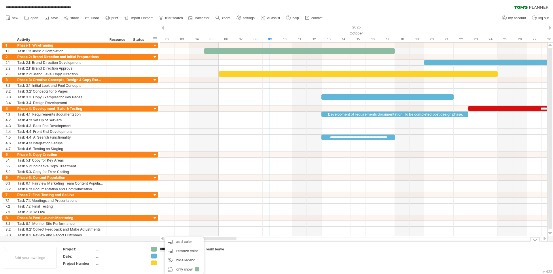
click at [241, 212] on td at bounding box center [261, 258] width 45 height 22
click at [163, 212] on div "...." at bounding box center [174, 263] width 31 height 5
type input "**********"
click at [261, 212] on td at bounding box center [261, 258] width 45 height 22
click at [162, 212] on div "...." at bounding box center [174, 256] width 31 height 5
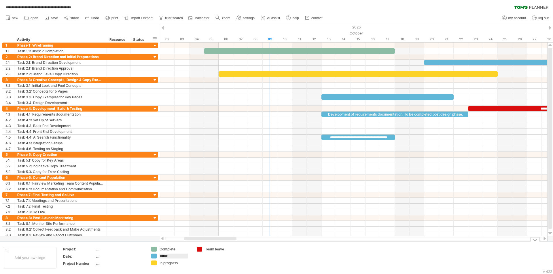
type input "*******"
click at [67, 16] on icon at bounding box center [66, 18] width 6 height 6
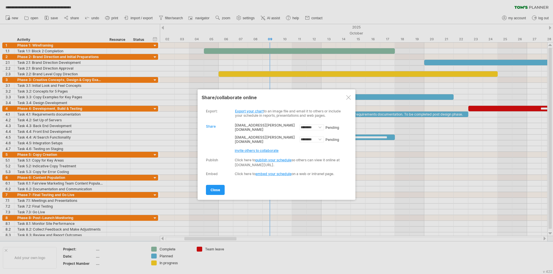
click at [247, 151] on span "invite others to collaborate" at bounding box center [257, 150] width 44 height 4
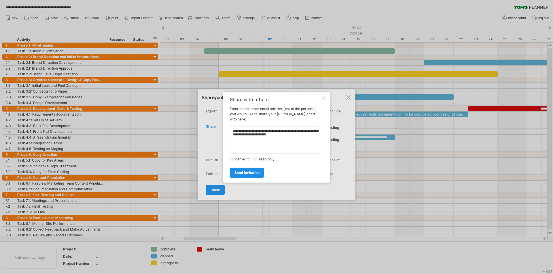
type textarea "**********"
click at [249, 171] on span "send invitation" at bounding box center [246, 173] width 25 height 4
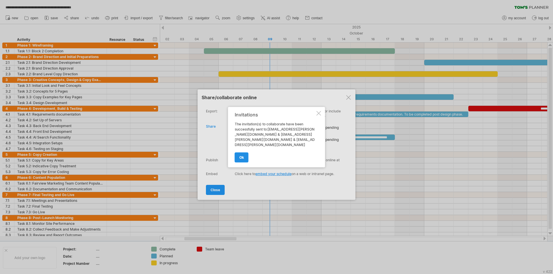
click at [242, 155] on span "ok" at bounding box center [241, 157] width 5 height 4
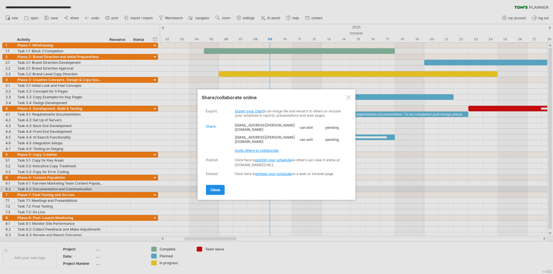
click at [218, 191] on span "close" at bounding box center [214, 190] width 9 height 4
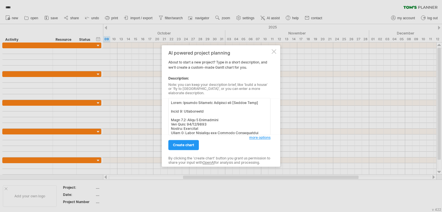
scroll to position [285, 0]
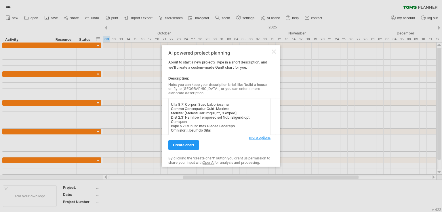
drag, startPoint x: 226, startPoint y: 113, endPoint x: 187, endPoint y: 114, distance: 38.3
click at [187, 114] on textarea at bounding box center [219, 116] width 102 height 37
click at [225, 115] on textarea at bounding box center [219, 116] width 102 height 37
drag, startPoint x: 214, startPoint y: 131, endPoint x: 188, endPoint y: 130, distance: 25.9
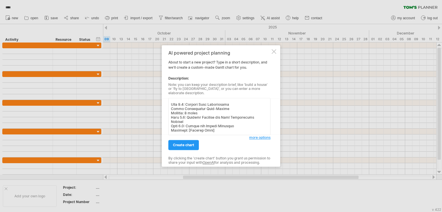
click at [188, 130] on textarea at bounding box center [219, 116] width 102 height 37
click at [205, 121] on textarea at bounding box center [219, 116] width 102 height 37
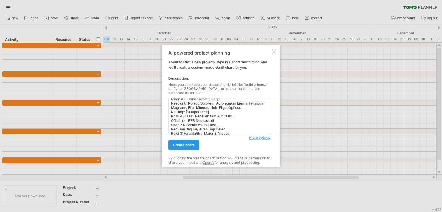
scroll to position [0, 0]
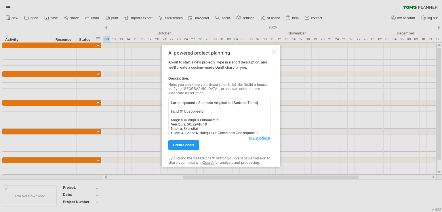
drag, startPoint x: 255, startPoint y: 101, endPoint x: 229, endPoint y: 102, distance: 26.5
click at [229, 102] on textarea at bounding box center [219, 116] width 102 height 37
type textarea "Title: Website Delivery Timeline for Fairview New Homes Phase 1: Wireframing Ta…"
click at [252, 137] on span "more options" at bounding box center [259, 138] width 21 height 4
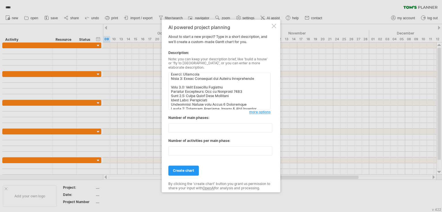
click at [262, 112] on span "more options" at bounding box center [259, 112] width 21 height 4
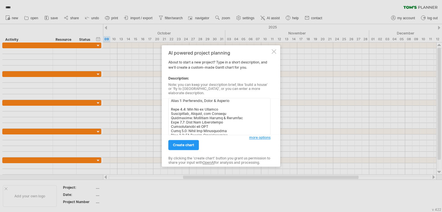
scroll to position [0, 0]
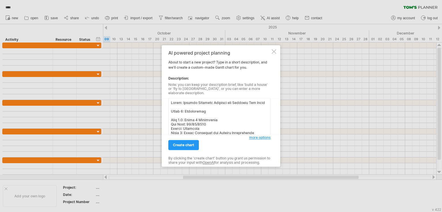
click at [228, 107] on textarea at bounding box center [219, 116] width 102 height 37
click at [219, 111] on textarea at bounding box center [219, 116] width 102 height 37
drag, startPoint x: 274, startPoint y: 53, endPoint x: 295, endPoint y: 39, distance: 25.5
click at [273, 53] on div at bounding box center [274, 51] width 5 height 5
